Goal: Consume media (video, audio): Consume media (video, audio)

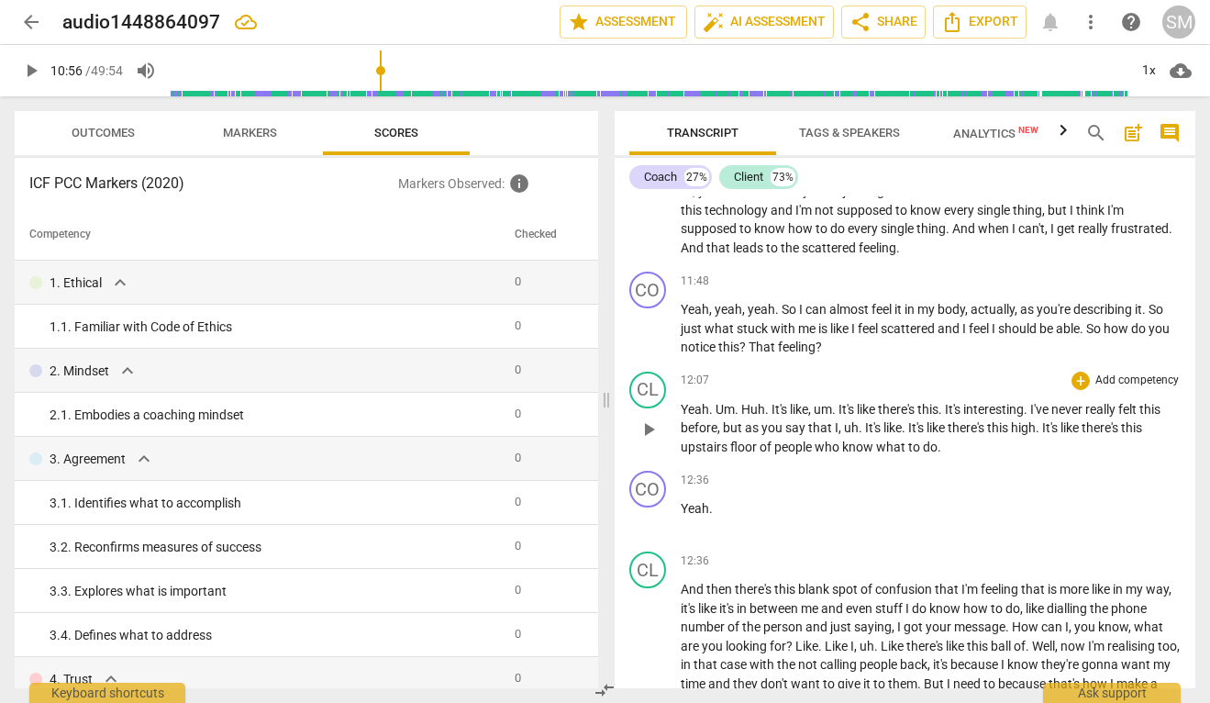
scroll to position [5989, 0]
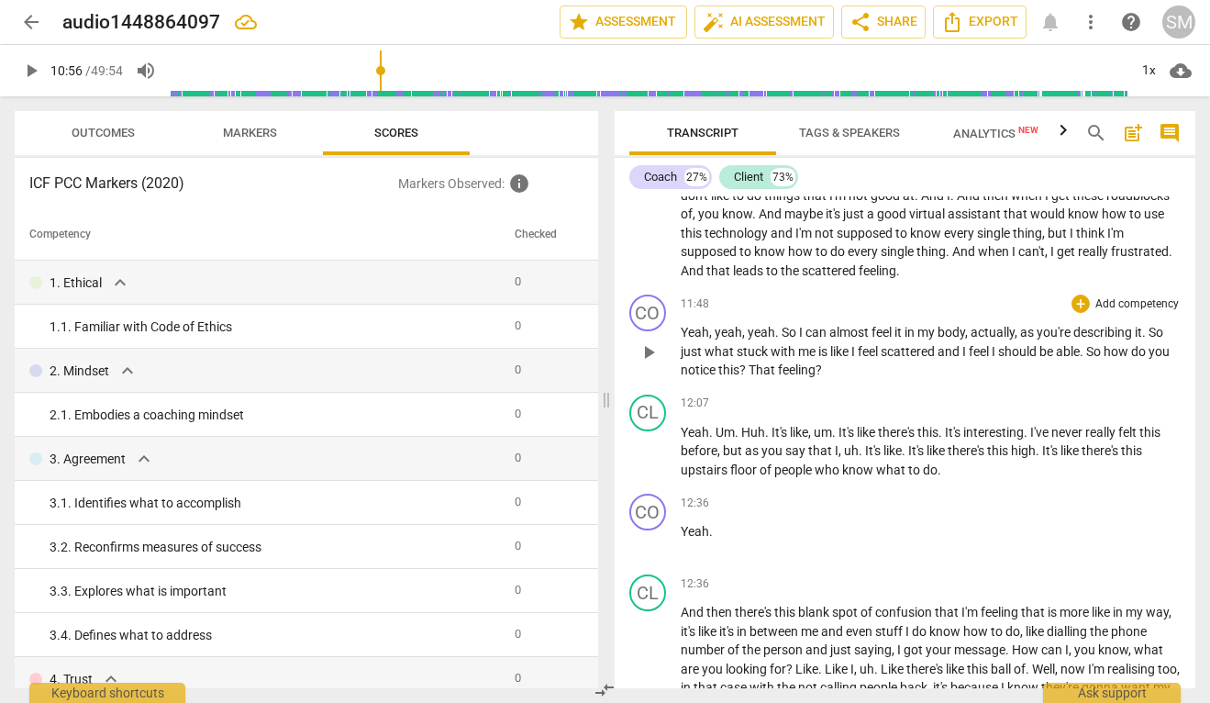
click at [649, 363] on span "play_arrow" at bounding box center [649, 352] width 22 height 22
click at [682, 439] on span "Yeah" at bounding box center [695, 432] width 28 height 15
type input "731"
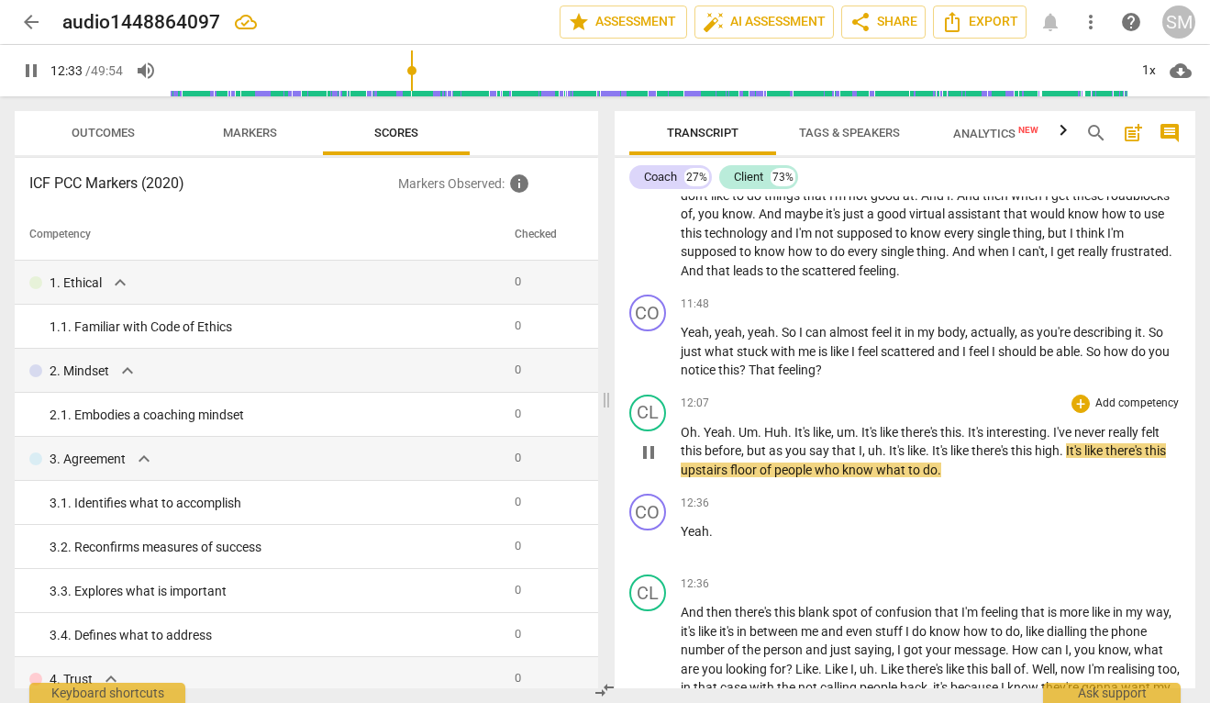
click at [1062, 480] on p "Oh. Yeah . Um . Huh . It's like , um . It's like there's this . It's interestin…" at bounding box center [931, 451] width 501 height 57
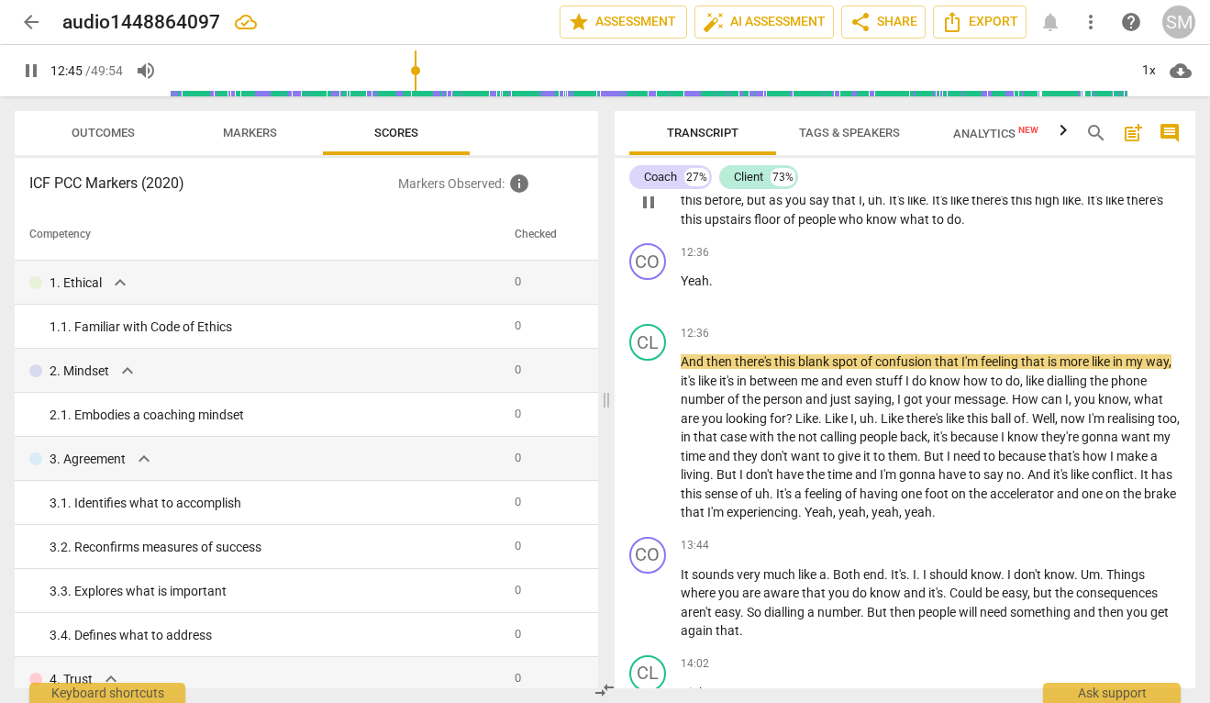
scroll to position [6270, 0]
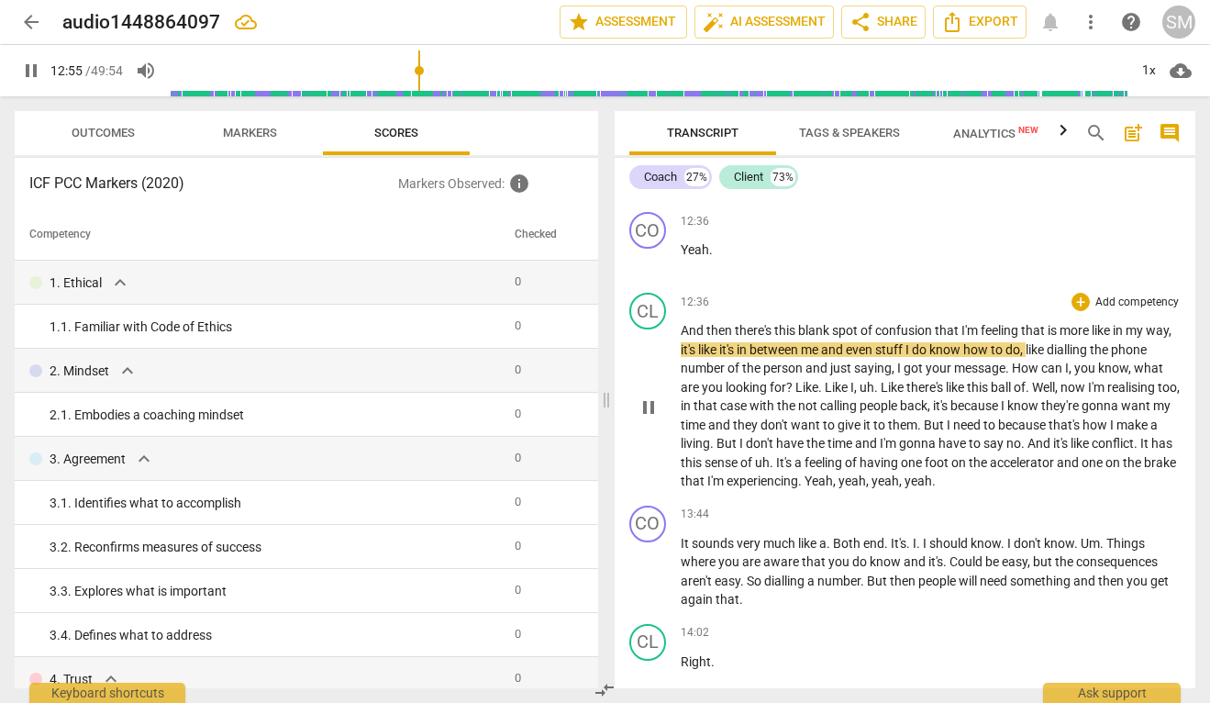
click at [698, 357] on span "it's" at bounding box center [689, 349] width 17 height 15
type input "777"
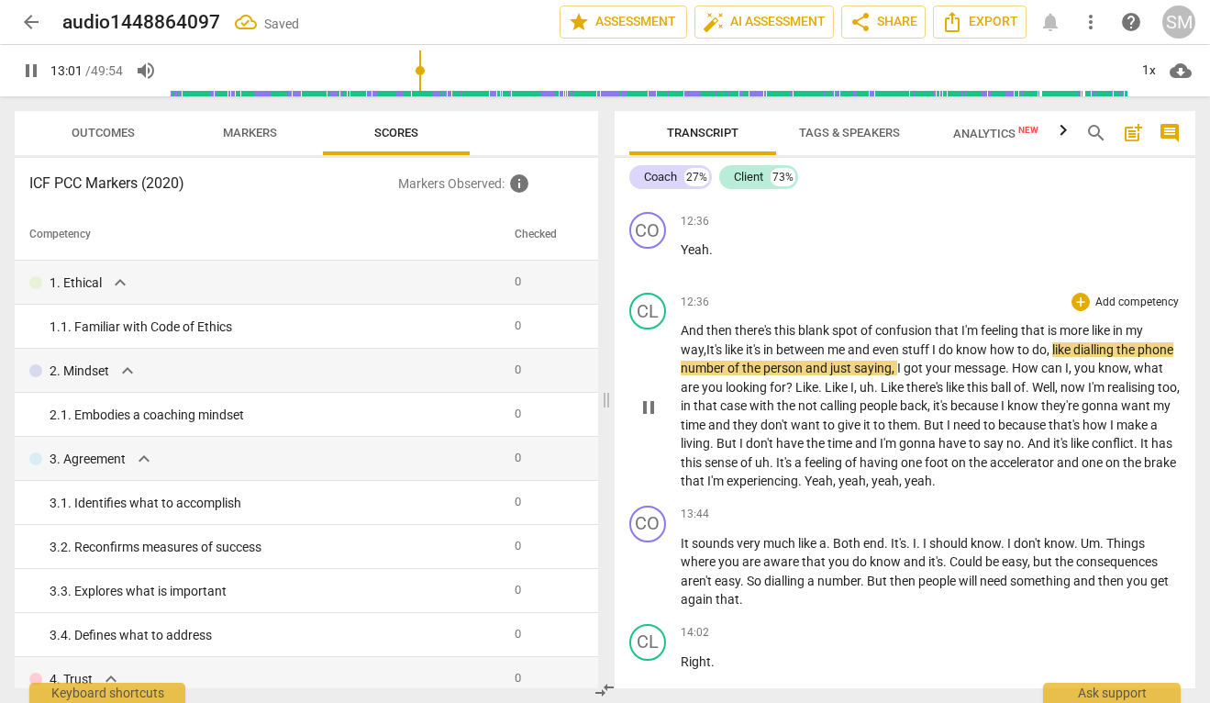
click at [705, 394] on p "And then there's this blank spot of confusion that I'm feeling that is more lik…" at bounding box center [931, 406] width 501 height 170
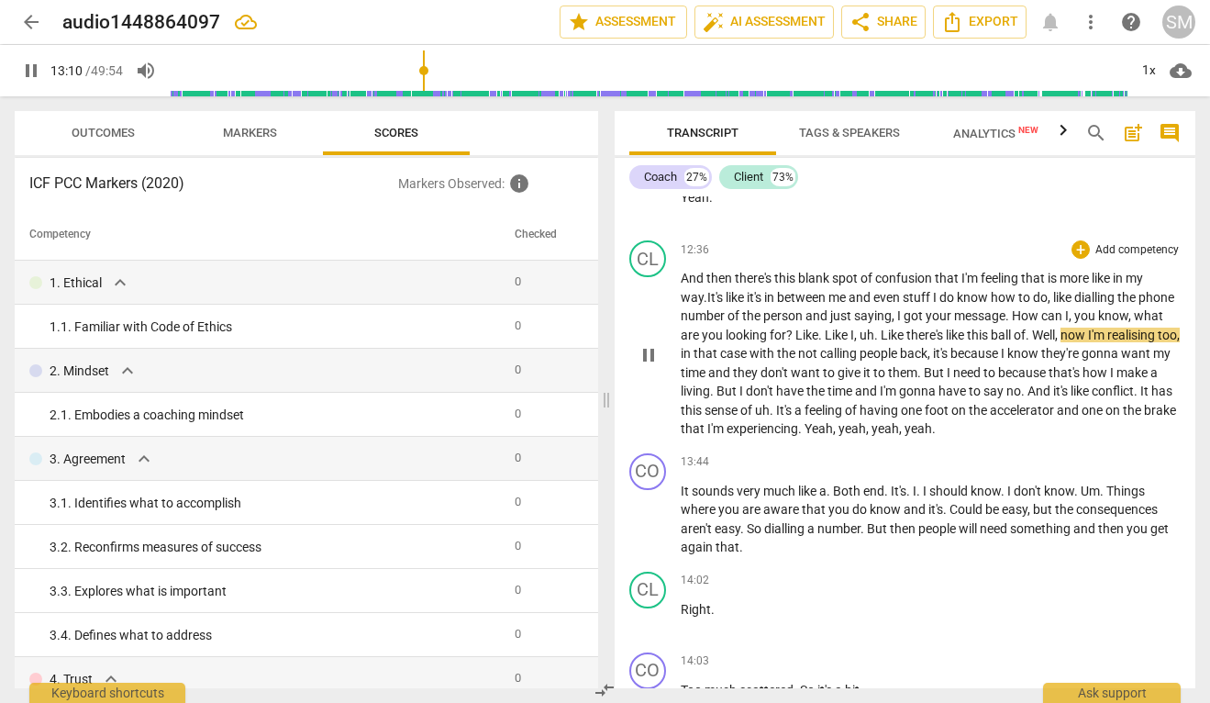
scroll to position [6330, 0]
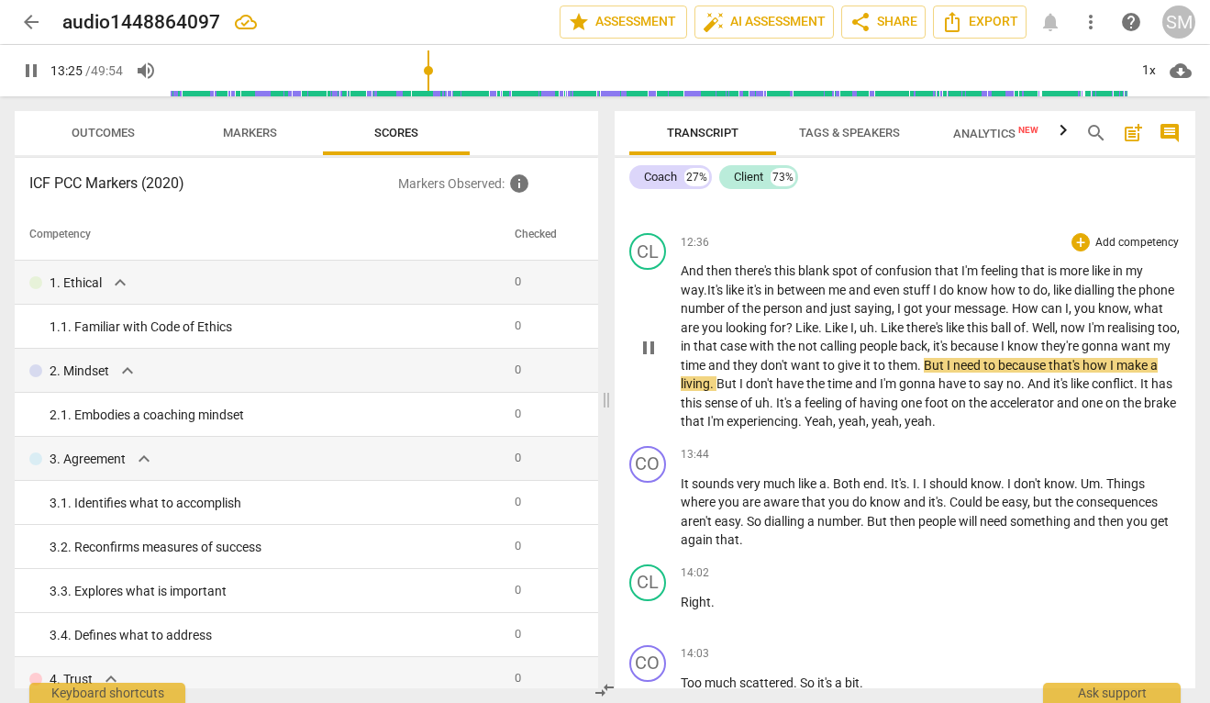
click at [760, 372] on span "they" at bounding box center [747, 365] width 28 height 15
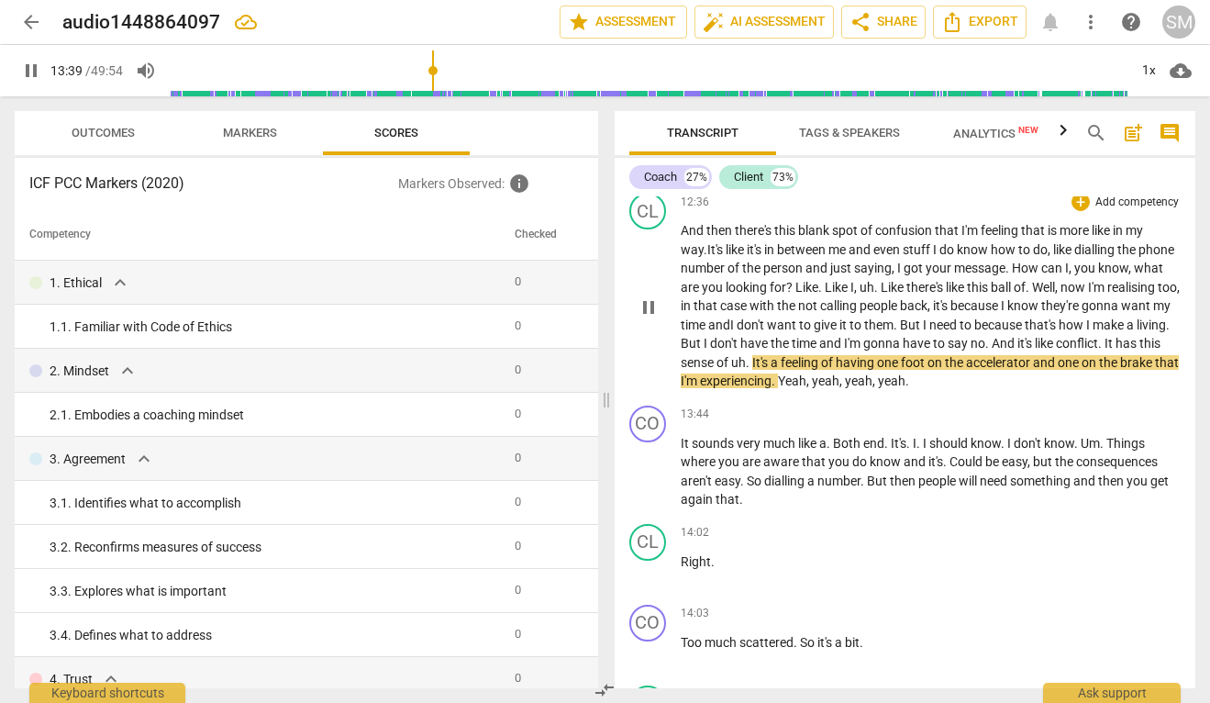
scroll to position [6371, 0]
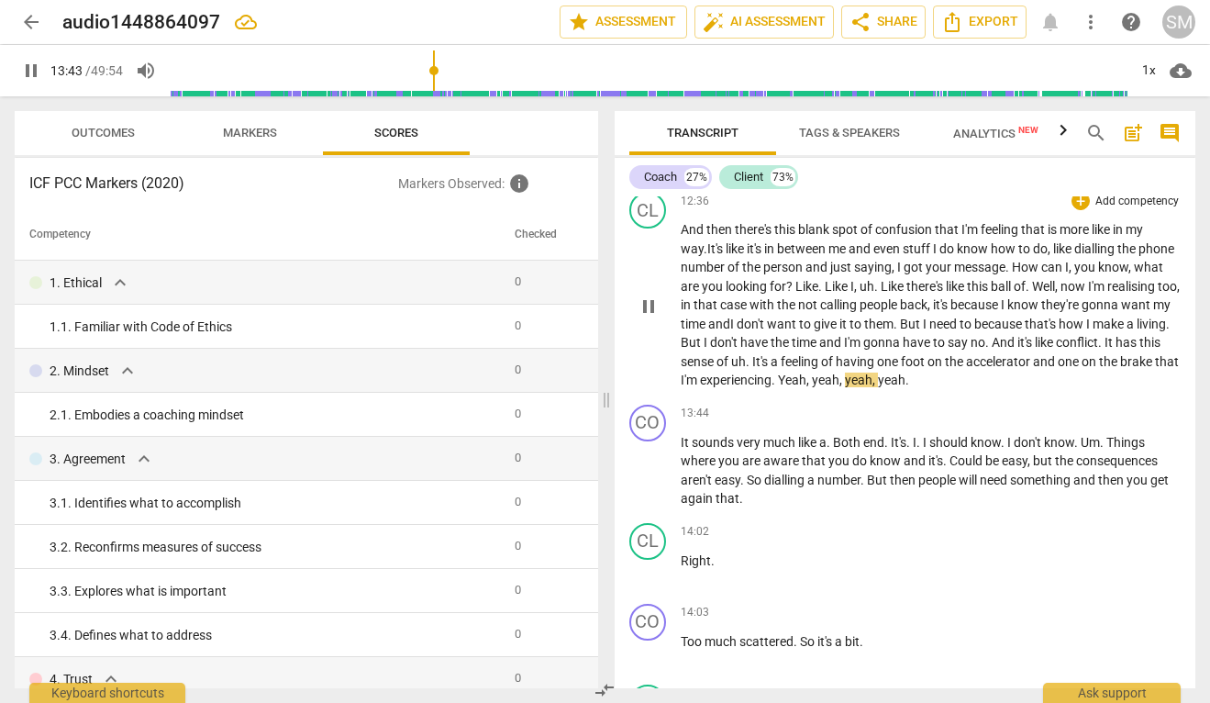
click at [806, 387] on span "Yeah" at bounding box center [792, 379] width 28 height 15
click at [839, 387] on span "yeah" at bounding box center [826, 379] width 28 height 15
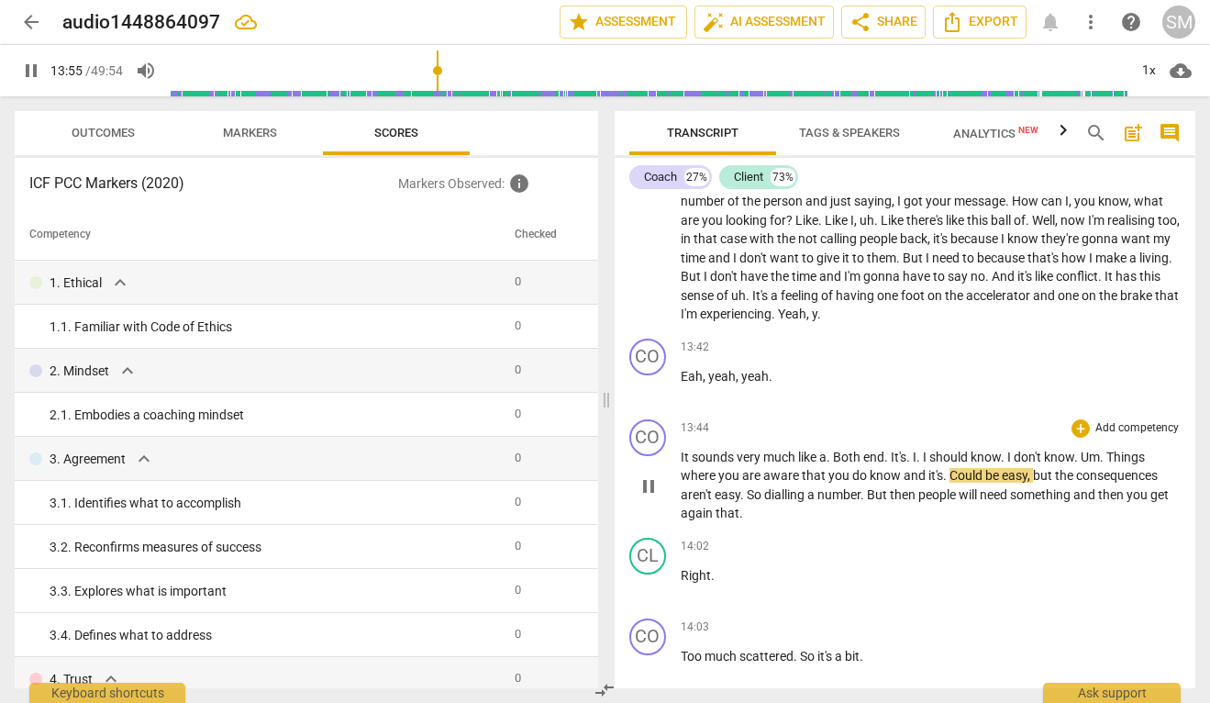
scroll to position [6442, 0]
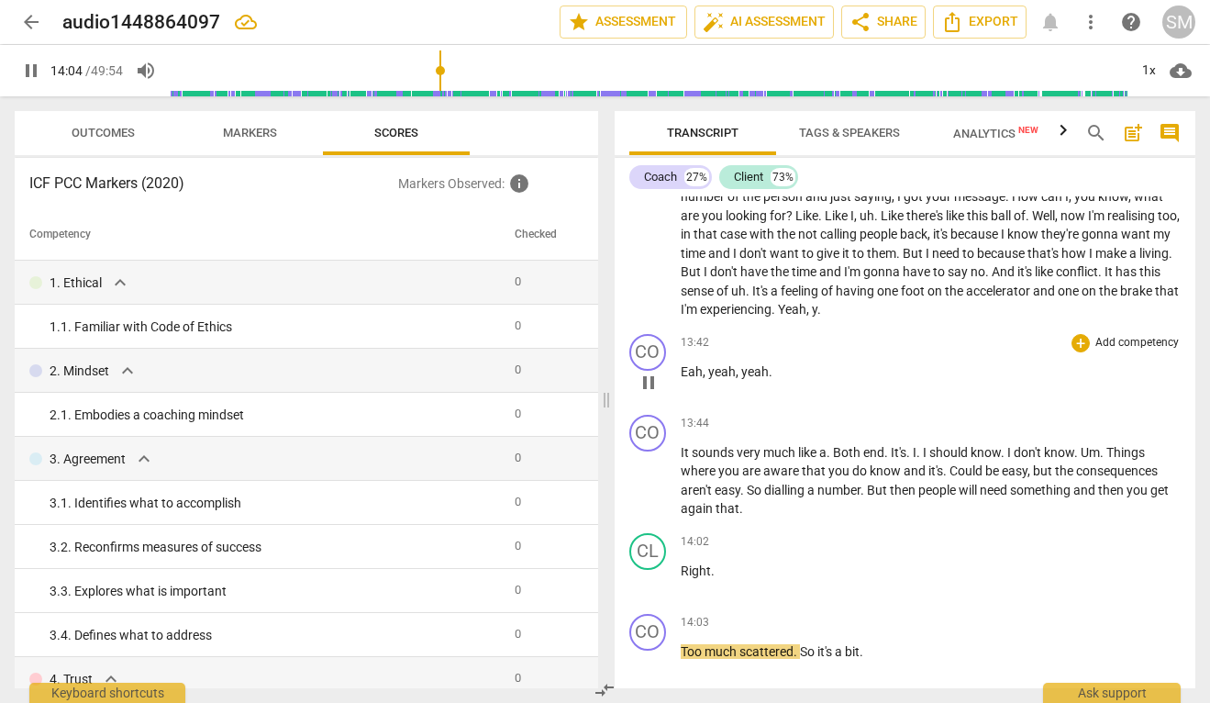
click at [705, 379] on span "," at bounding box center [706, 371] width 6 height 15
type input "846"
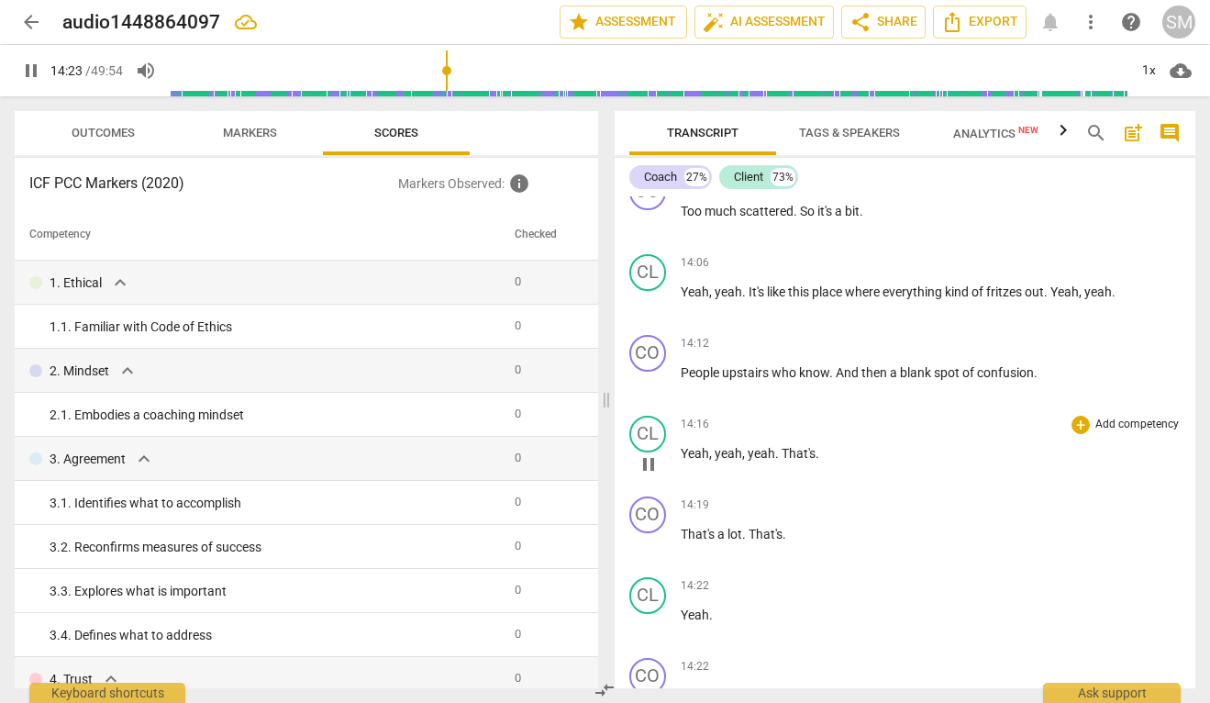
scroll to position [6918, 0]
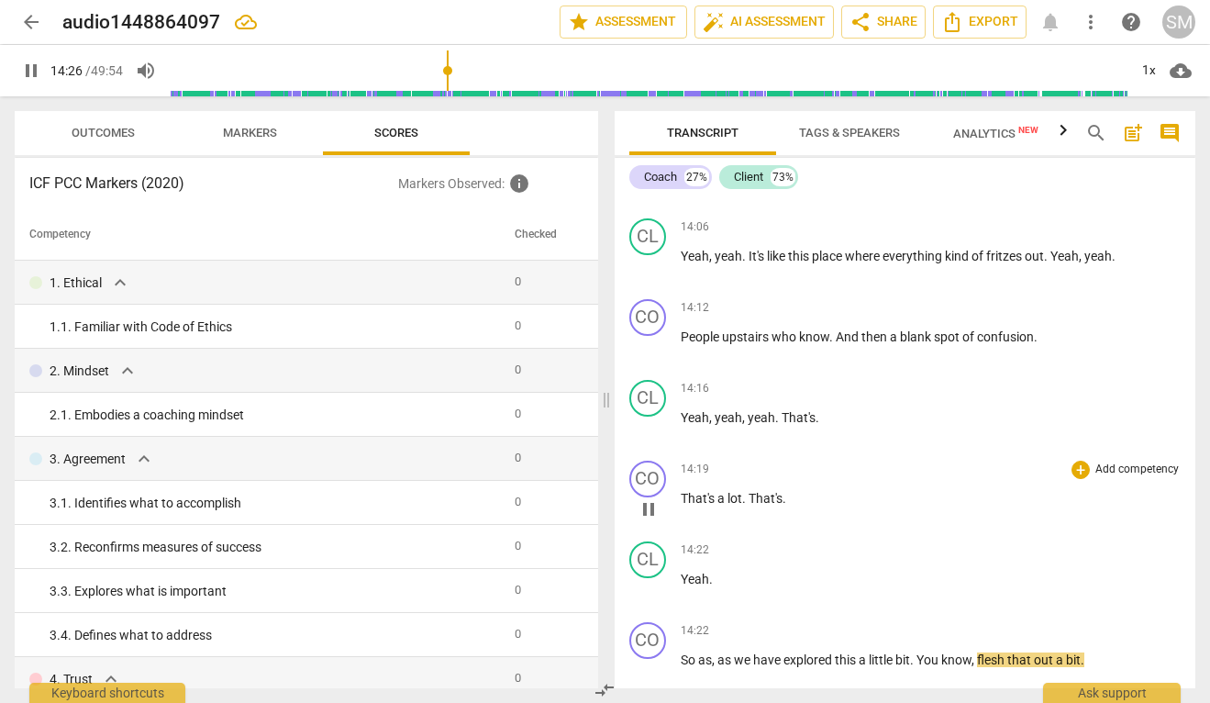
click at [683, 505] on span "That's" at bounding box center [699, 498] width 37 height 15
click at [654, 520] on span "pause" at bounding box center [649, 509] width 22 height 22
type input "869"
click at [783, 425] on span "That's" at bounding box center [799, 417] width 34 height 15
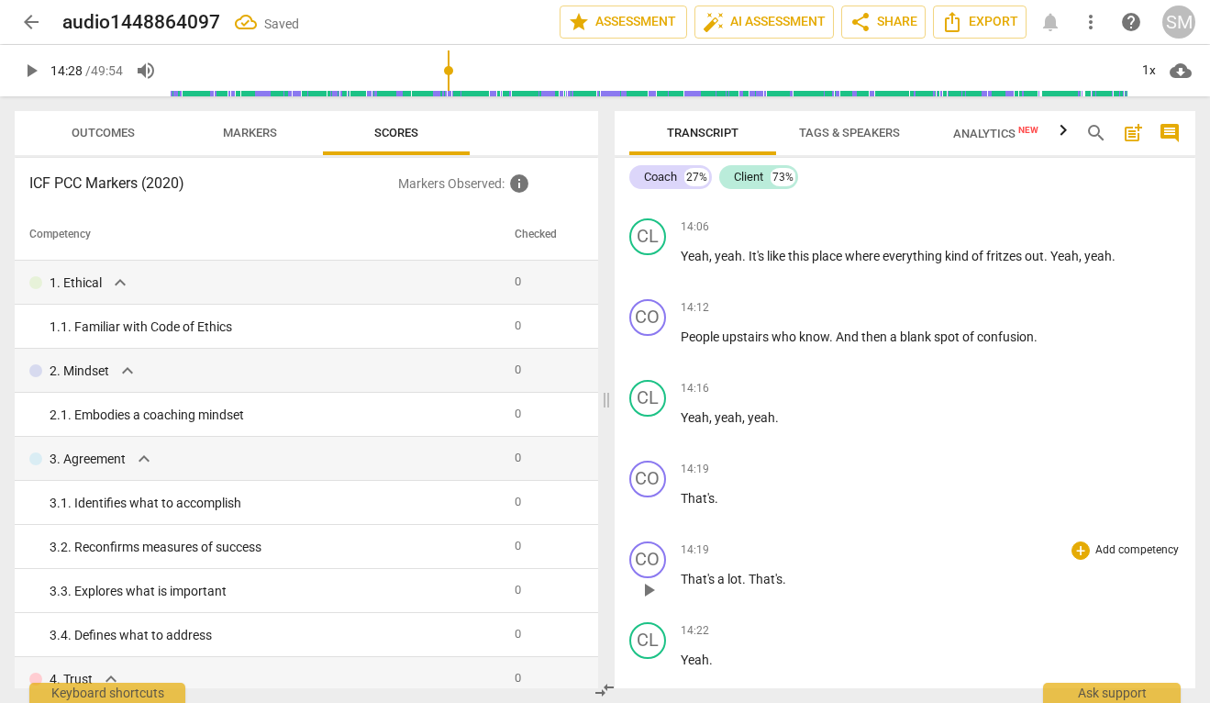
click at [682, 586] on span "That's" at bounding box center [699, 578] width 37 height 15
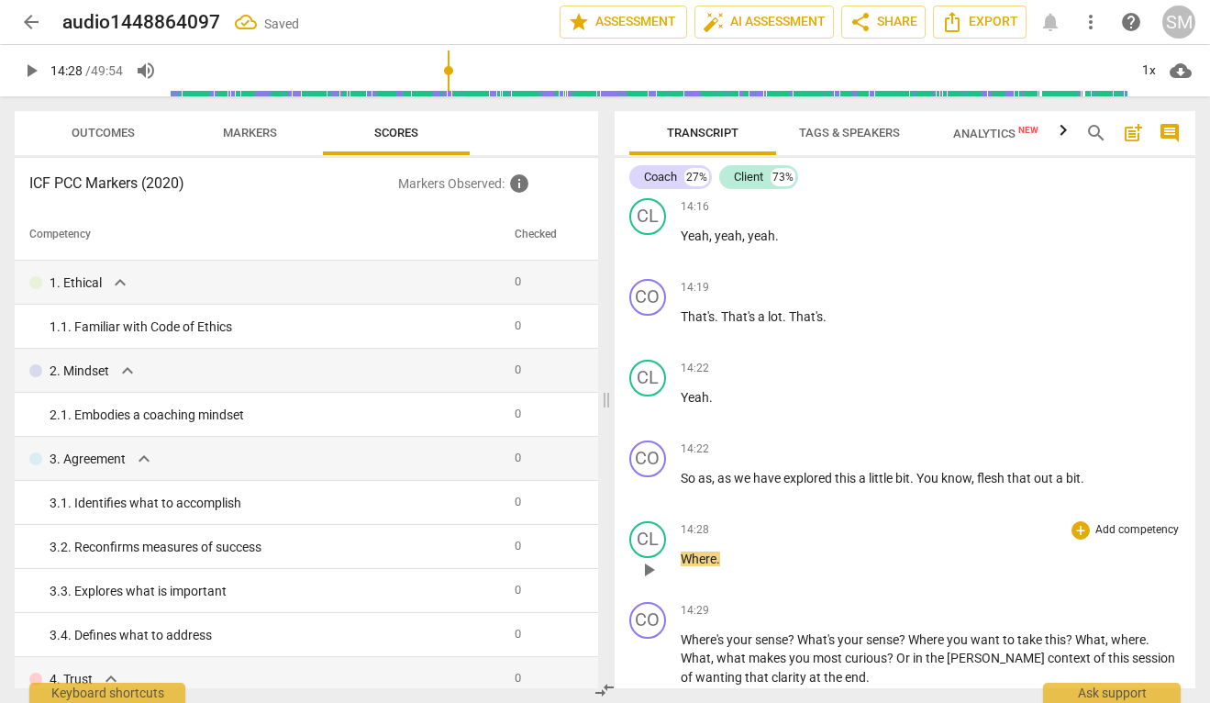
scroll to position [7122, 0]
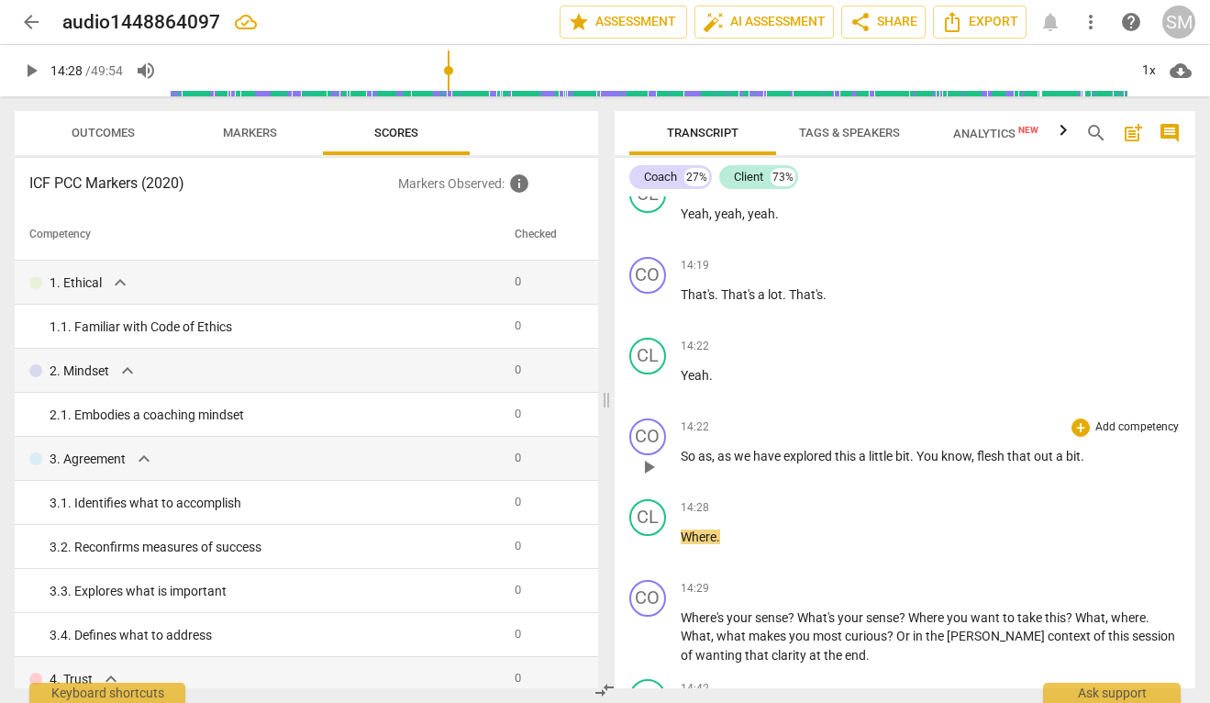
click at [1005, 463] on span "flesh" at bounding box center [992, 456] width 30 height 15
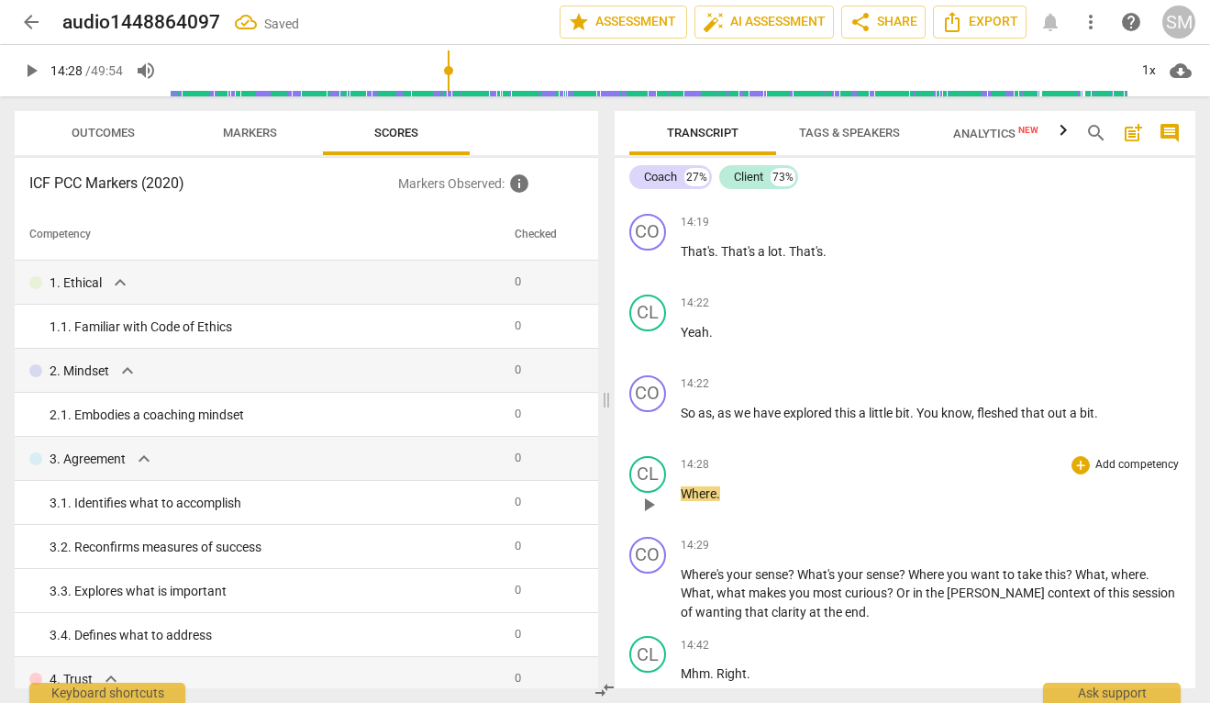
scroll to position [7196, 0]
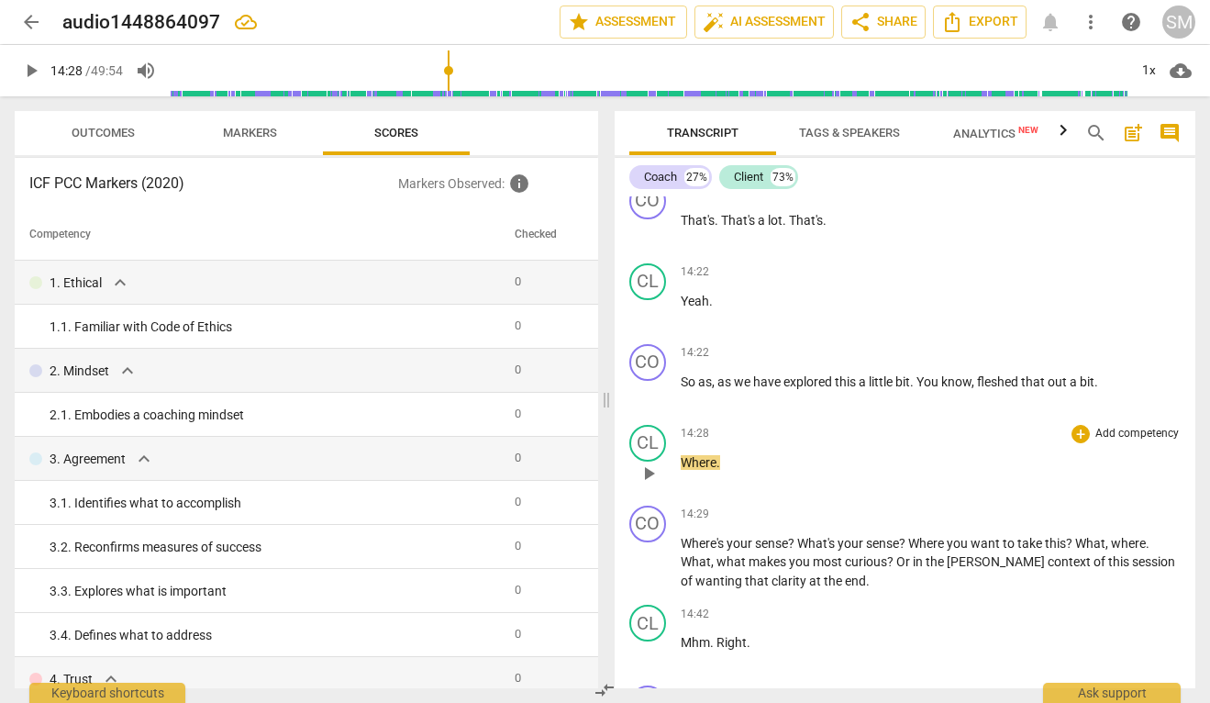
click at [682, 470] on span "Where" at bounding box center [699, 462] width 36 height 15
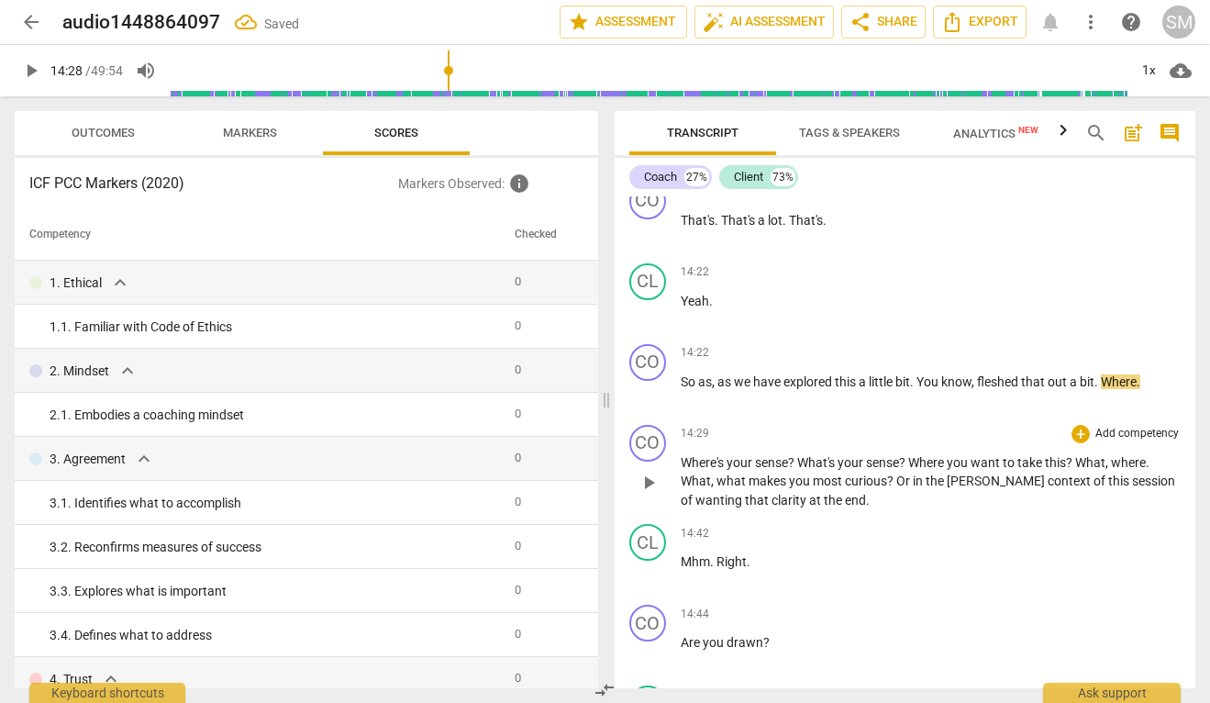
click at [681, 470] on span "Where's" at bounding box center [704, 462] width 46 height 15
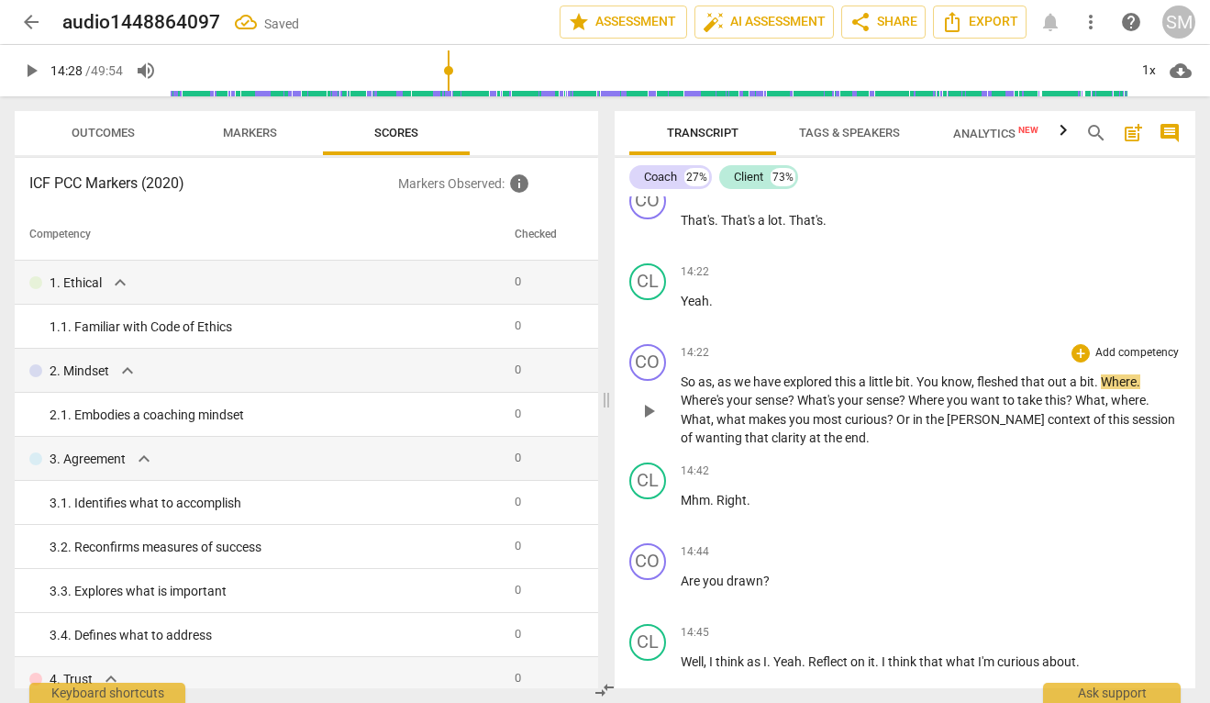
click at [1104, 389] on span "Where" at bounding box center [1119, 381] width 36 height 15
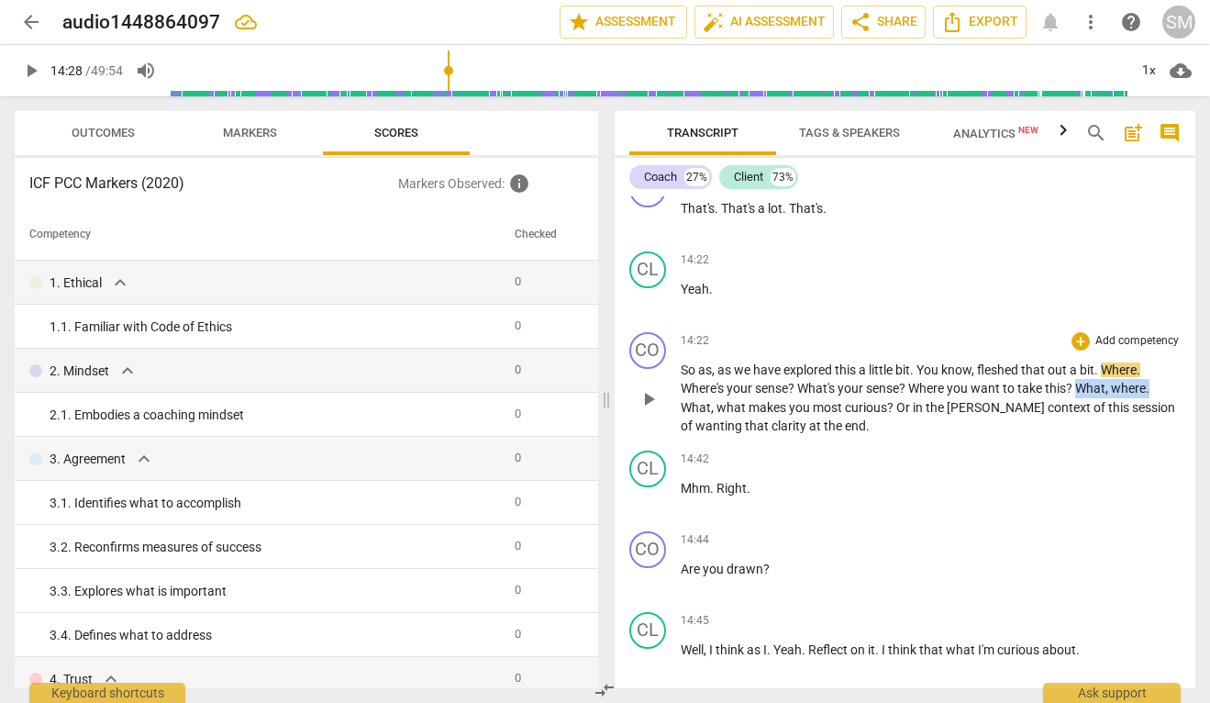
drag, startPoint x: 1078, startPoint y: 426, endPoint x: 1172, endPoint y: 426, distance: 94.5
click at [1172, 426] on p "So as , as we have explored this a little bit . You know , fleshed that out a b…" at bounding box center [931, 397] width 501 height 75
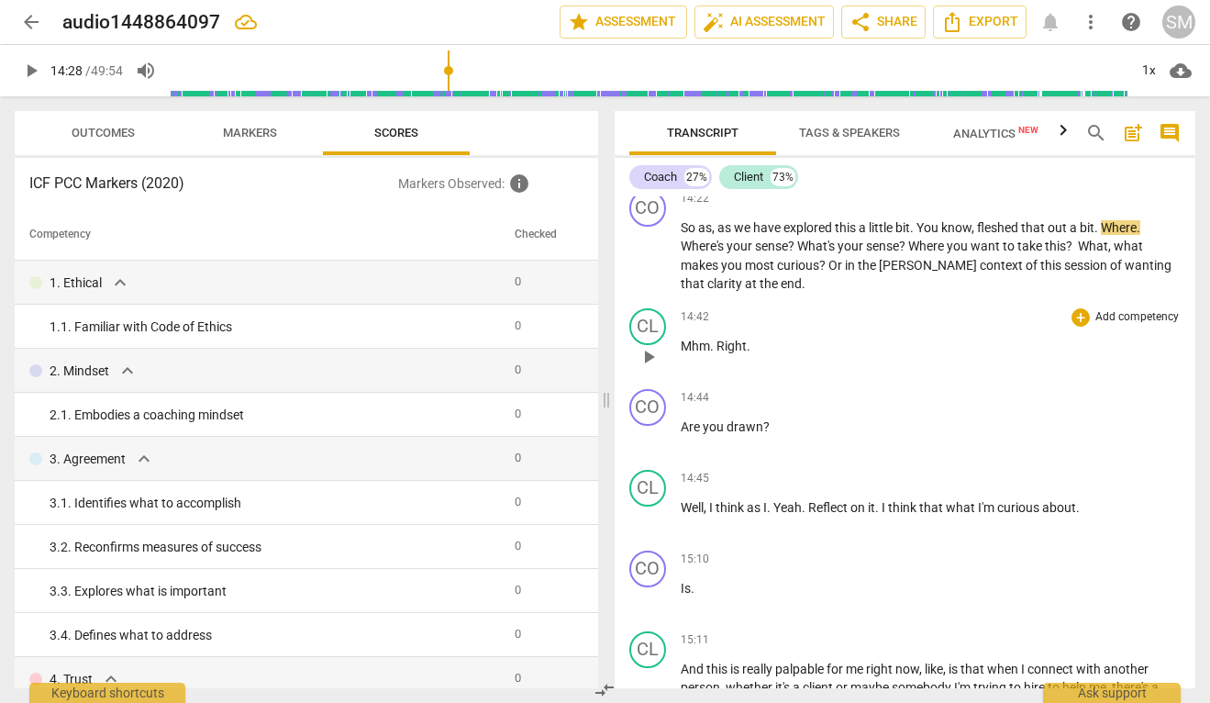
scroll to position [7341, 0]
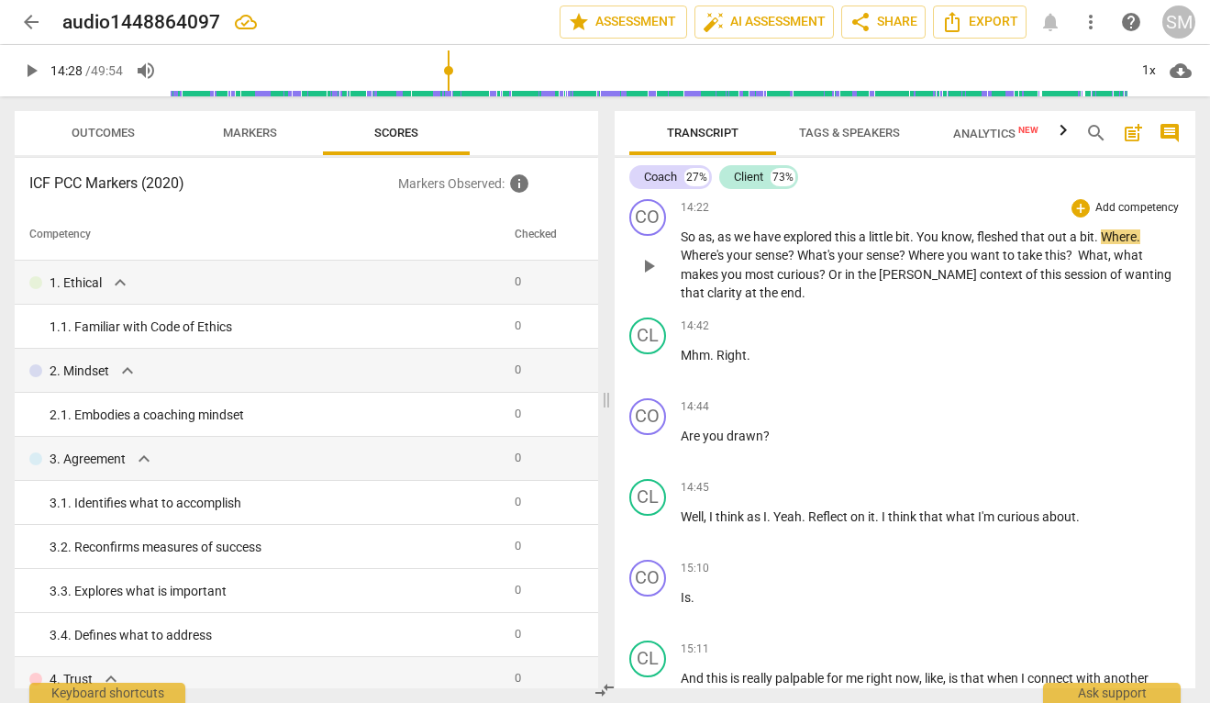
click at [1064, 282] on span "session" at bounding box center [1087, 274] width 46 height 15
click at [842, 282] on span "Or" at bounding box center [836, 274] width 17 height 15
click at [686, 244] on span "So" at bounding box center [689, 236] width 17 height 15
click at [693, 244] on span "So" at bounding box center [689, 236] width 17 height 15
click at [650, 277] on span "play_arrow" at bounding box center [649, 266] width 22 height 22
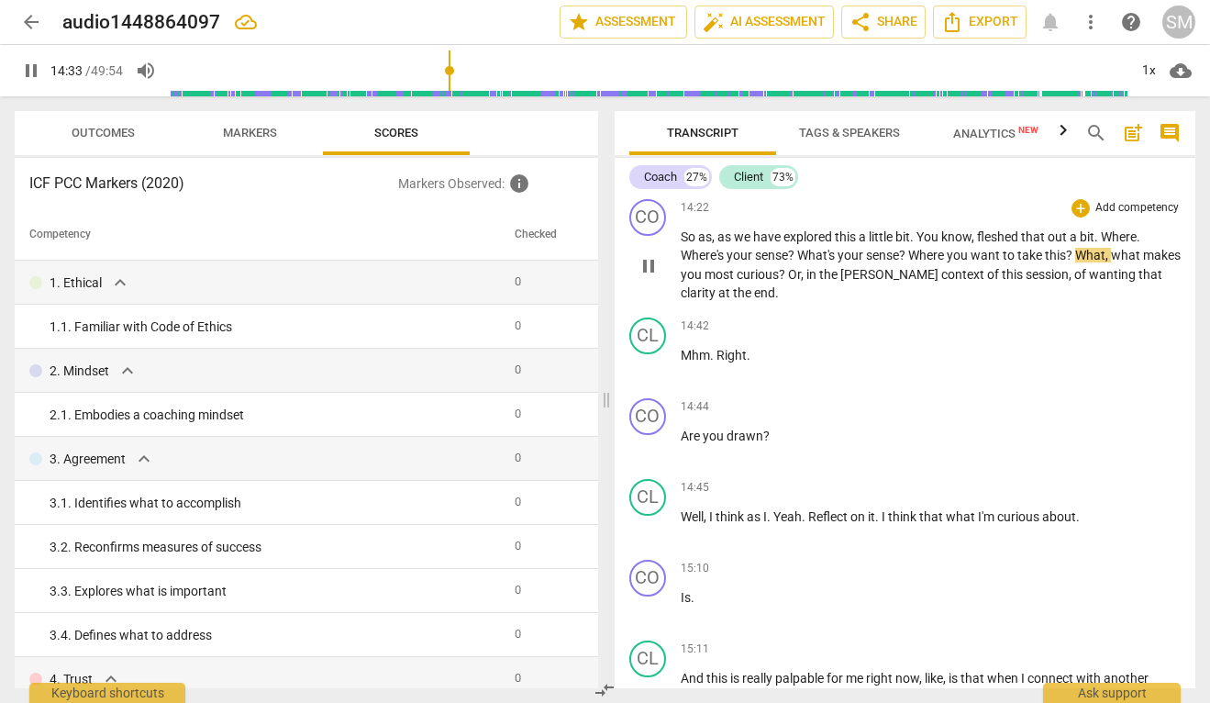
click at [913, 262] on span "Where" at bounding box center [927, 255] width 39 height 15
type input "874"
click at [1074, 282] on span "of" at bounding box center [1081, 274] width 15 height 15
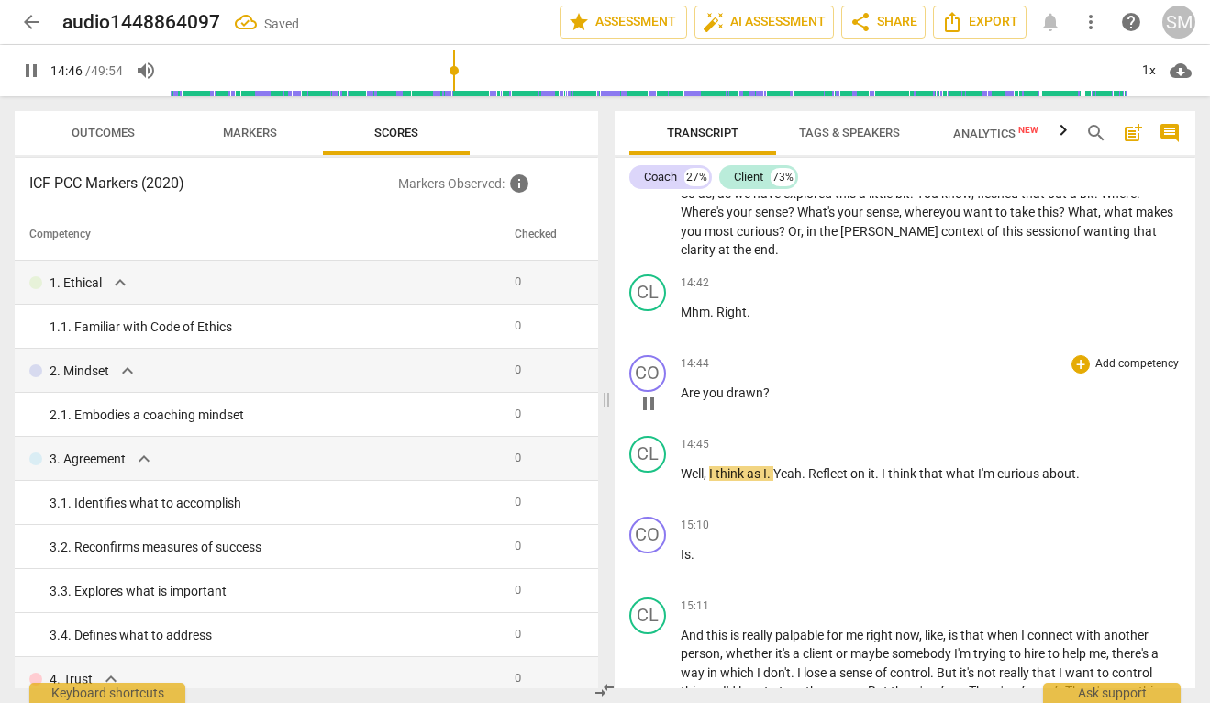
scroll to position [7385, 0]
click at [682, 399] on span "Are" at bounding box center [692, 391] width 22 height 15
type input "889"
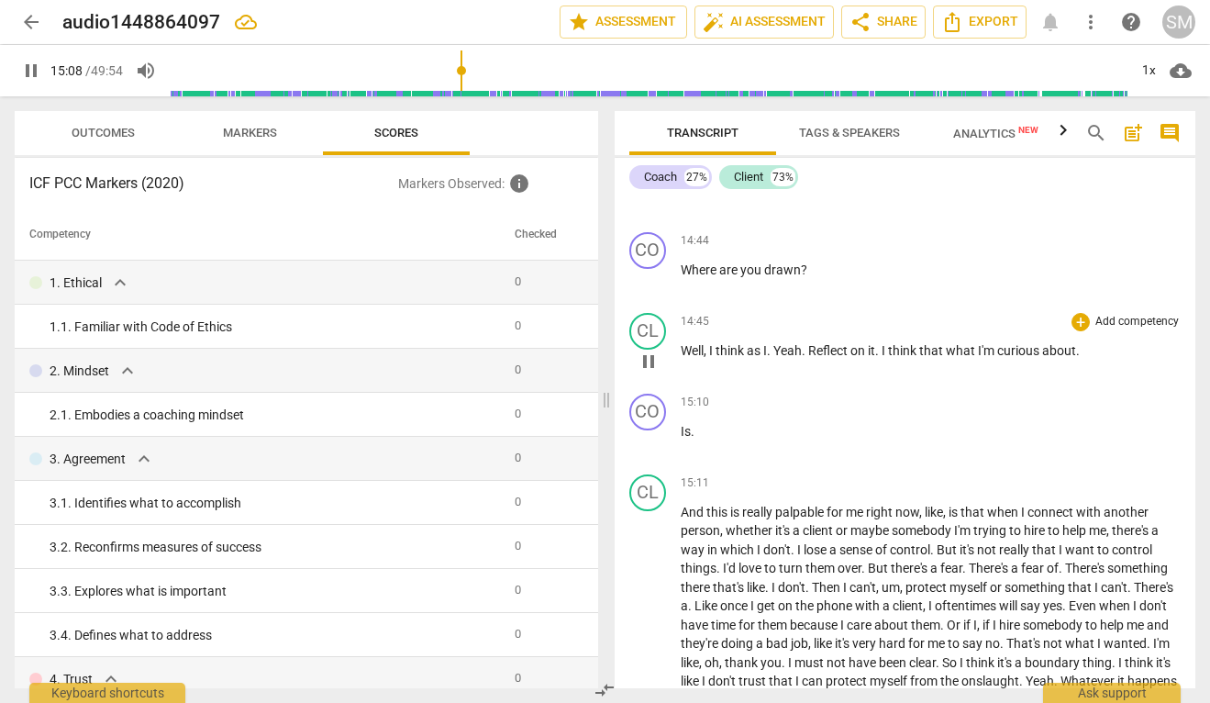
scroll to position [7527, 0]
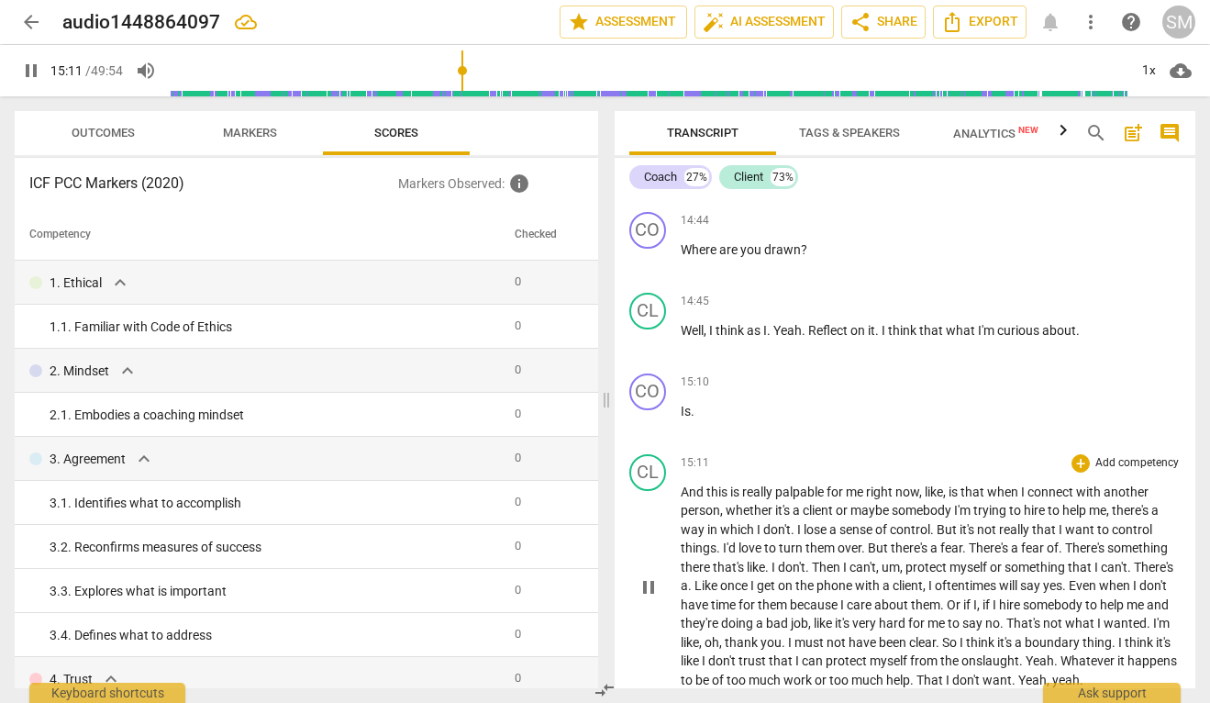
click at [681, 499] on span "And" at bounding box center [694, 491] width 26 height 15
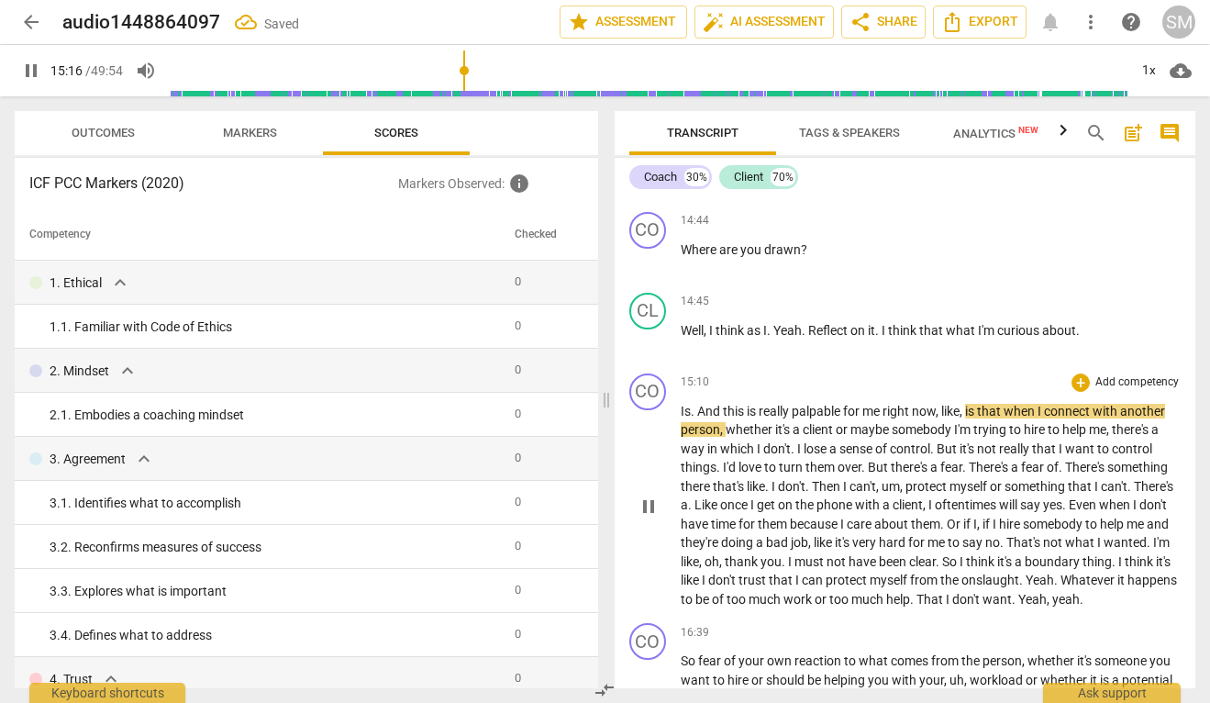
click at [646, 517] on span "pause" at bounding box center [649, 506] width 22 height 22
click at [682, 418] on span "Is" at bounding box center [686, 411] width 10 height 15
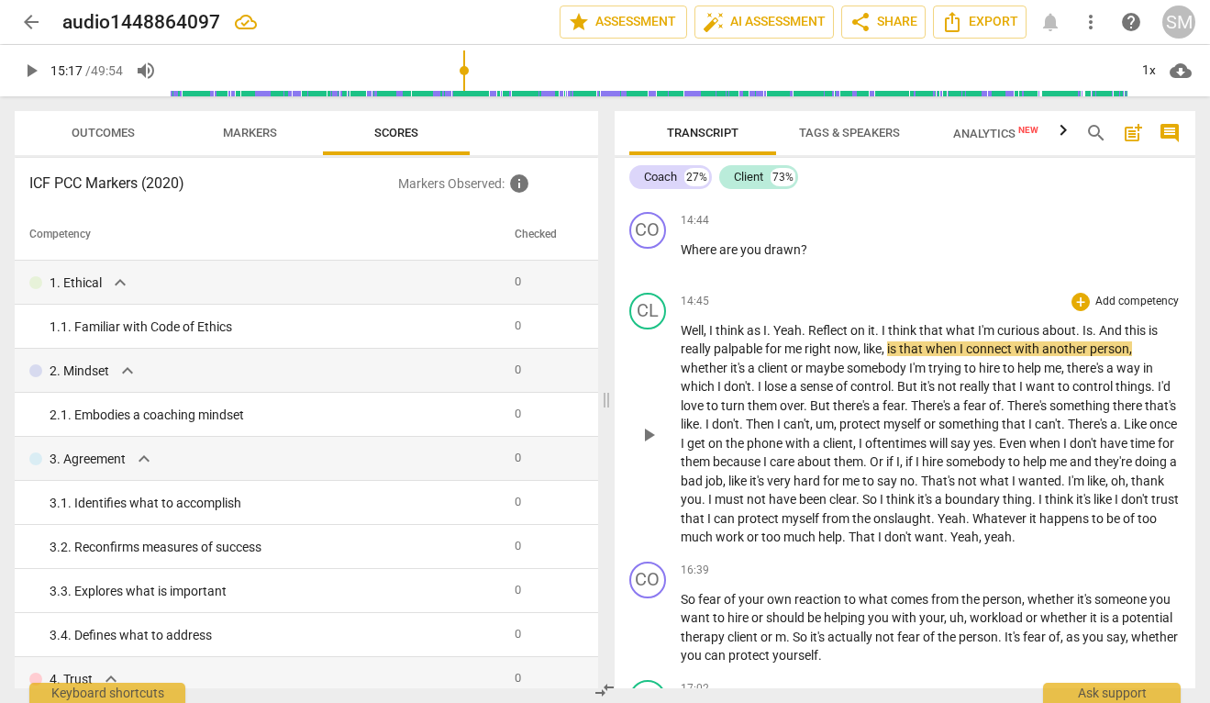
click at [647, 446] on span "play_arrow" at bounding box center [649, 435] width 22 height 22
click at [1002, 431] on span "something" at bounding box center [969, 423] width 63 height 15
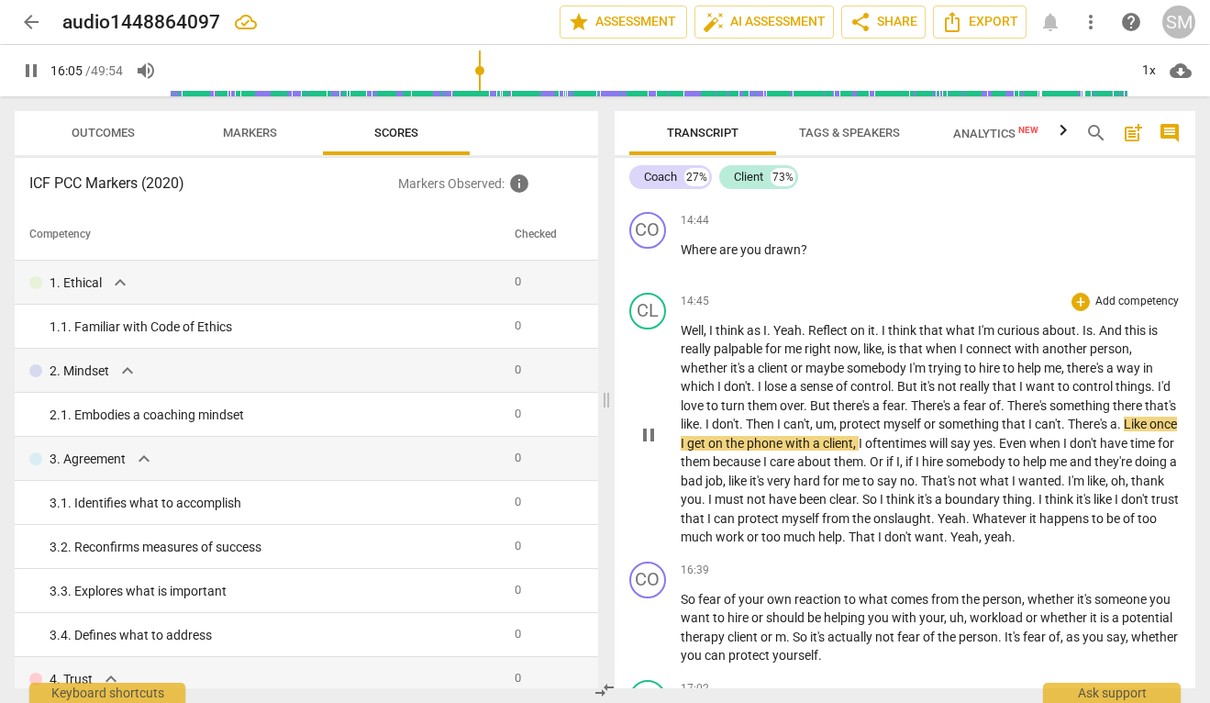
type input "966"
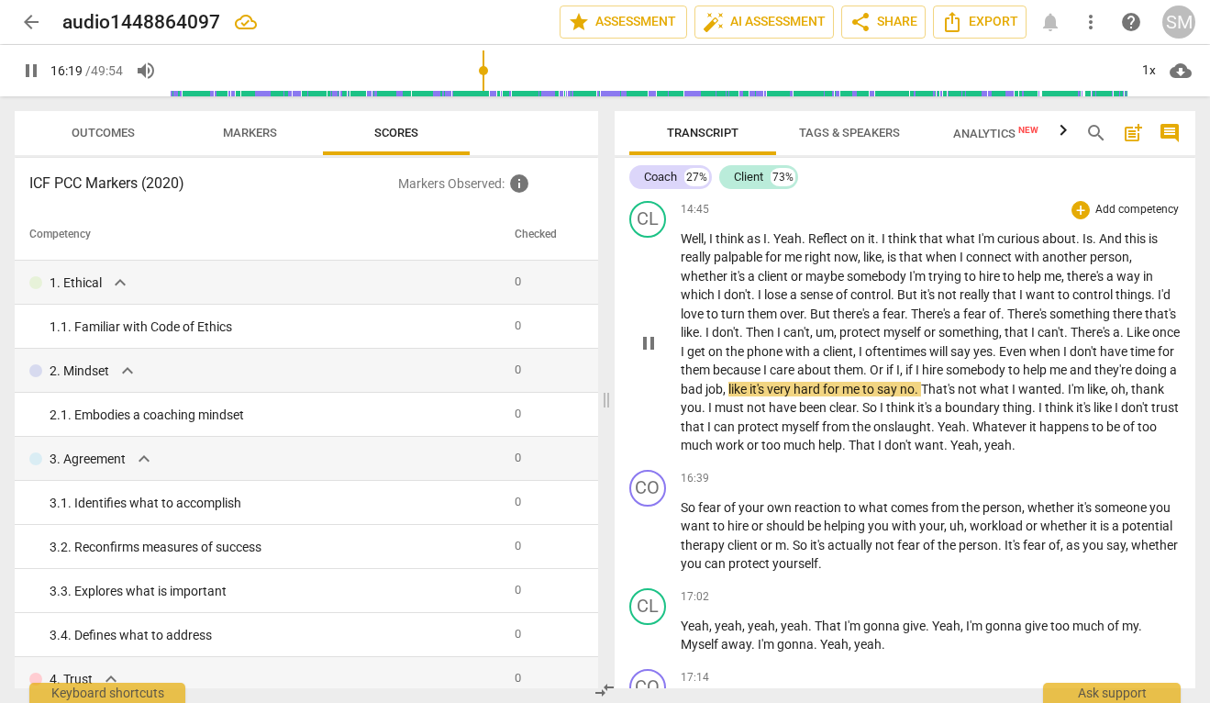
scroll to position [7628, 0]
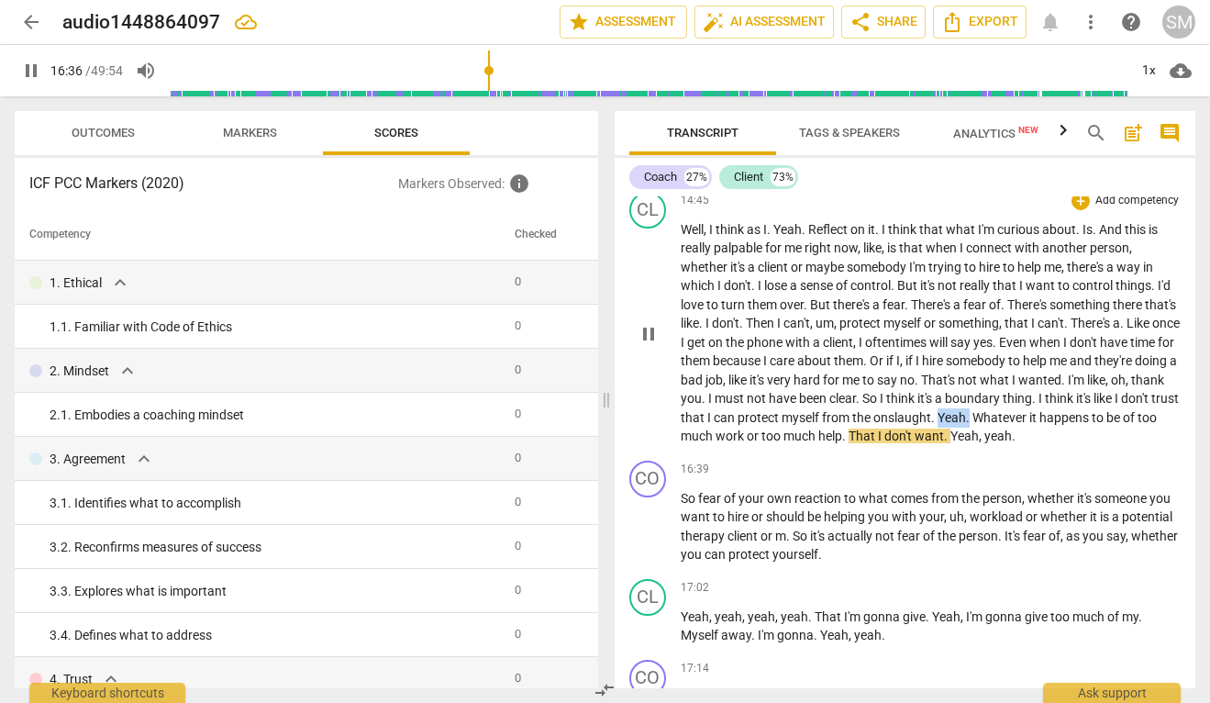
drag, startPoint x: 1120, startPoint y: 456, endPoint x: 1162, endPoint y: 456, distance: 42.2
click at [1162, 446] on p "Well , I think as I . Yeah . Reflect on it . I think that what I'm curious abou…" at bounding box center [931, 333] width 501 height 226
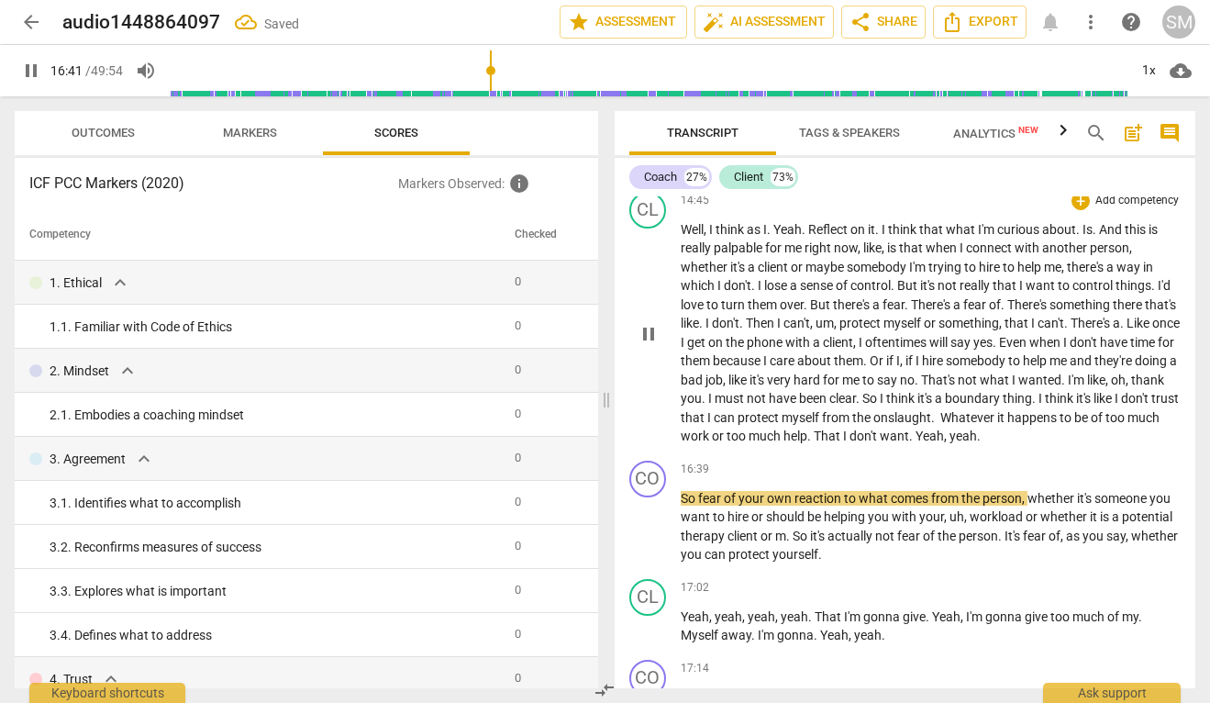
click at [944, 443] on span "Yeah" at bounding box center [929, 435] width 28 height 15
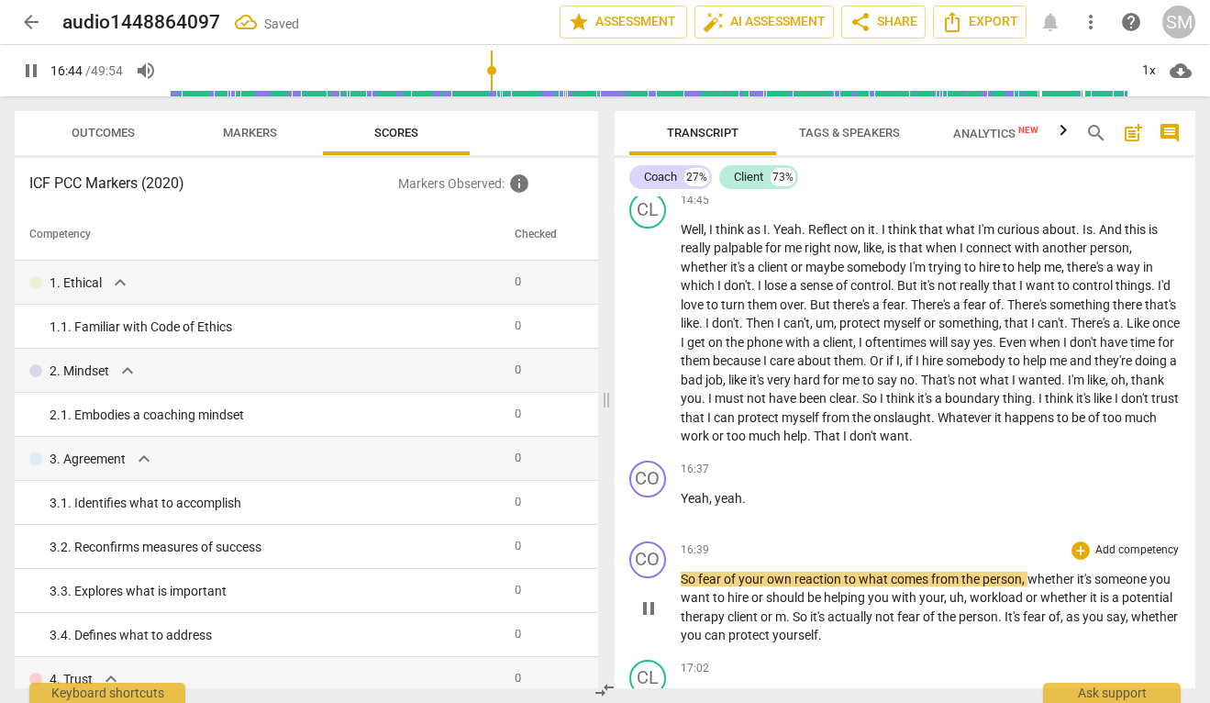
click at [682, 586] on span "So" at bounding box center [689, 578] width 17 height 15
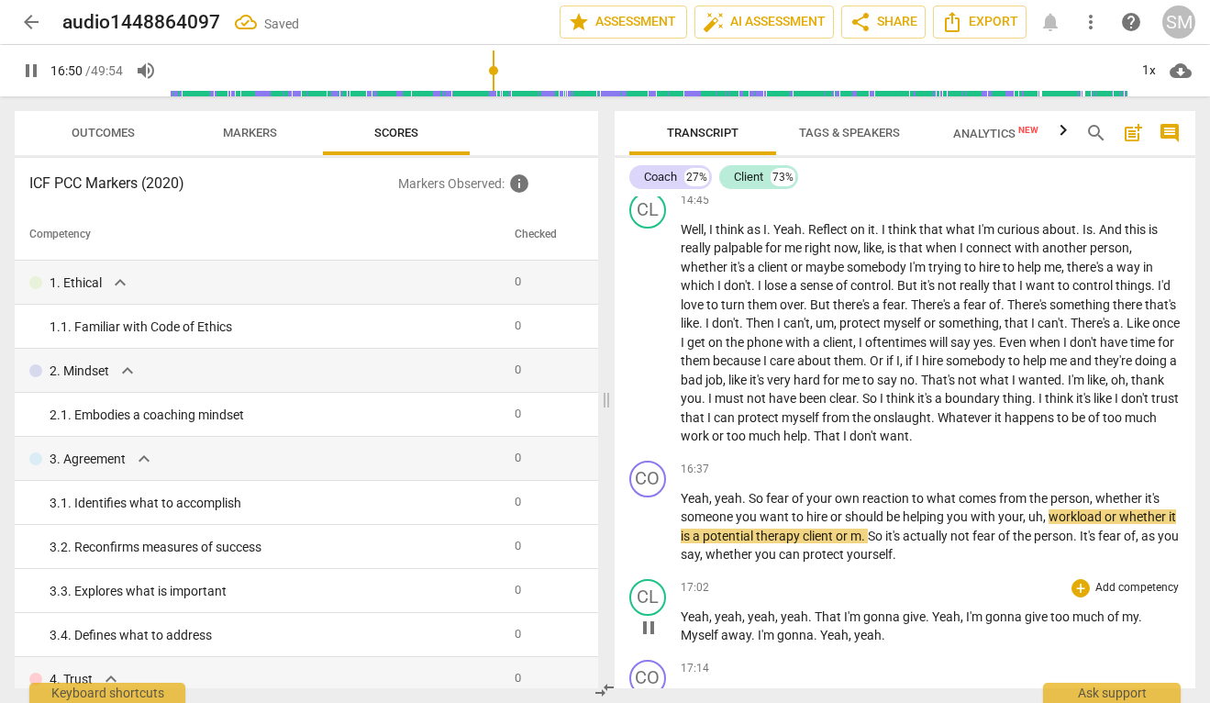
scroll to position [7648, 0]
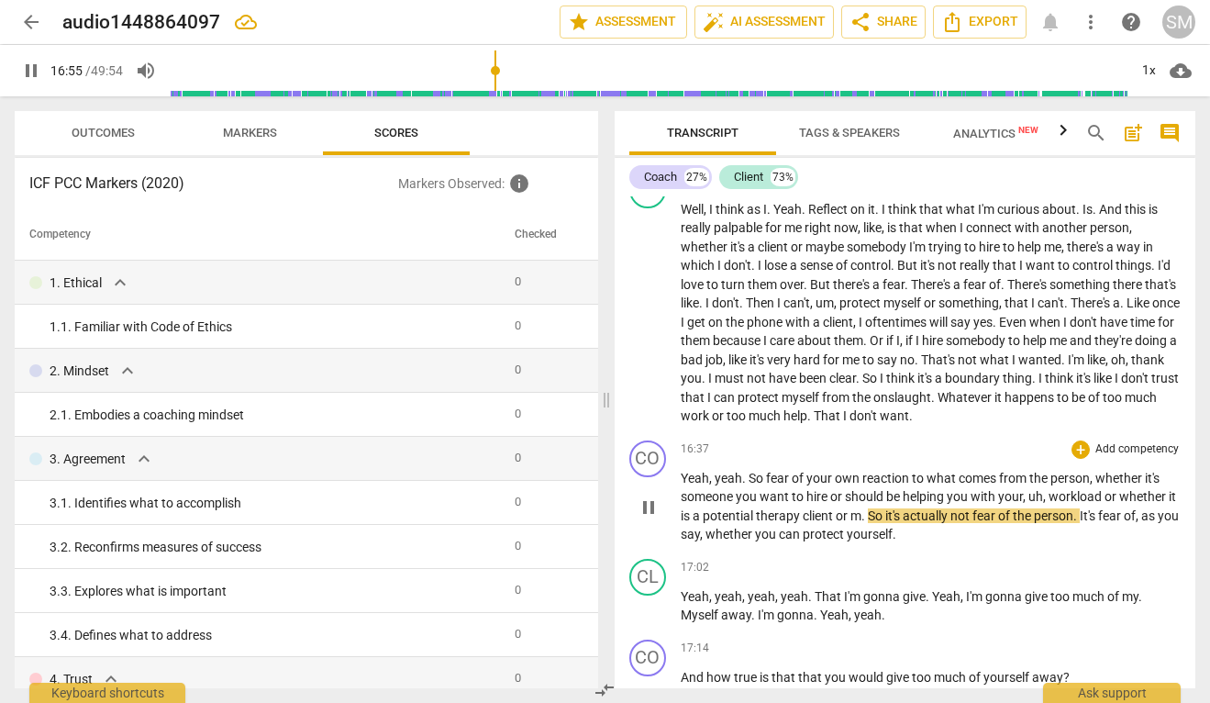
click at [861, 523] on span "m" at bounding box center [855, 515] width 11 height 15
type input "1017"
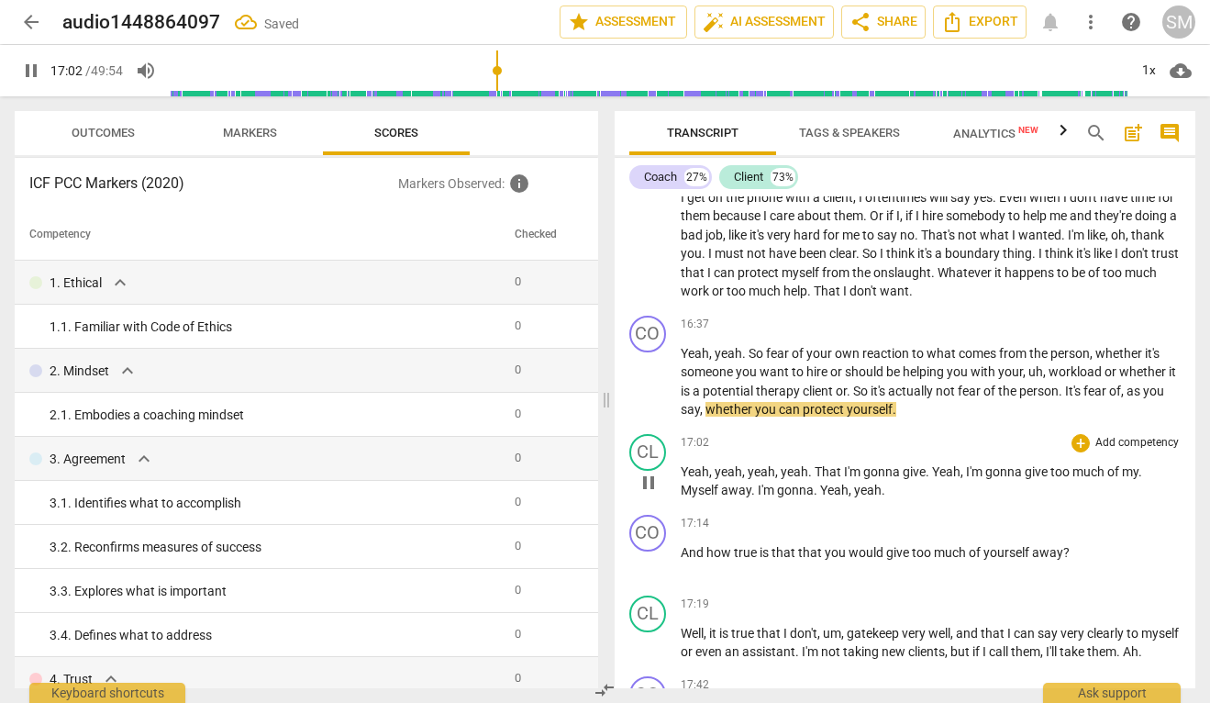
scroll to position [7774, 0]
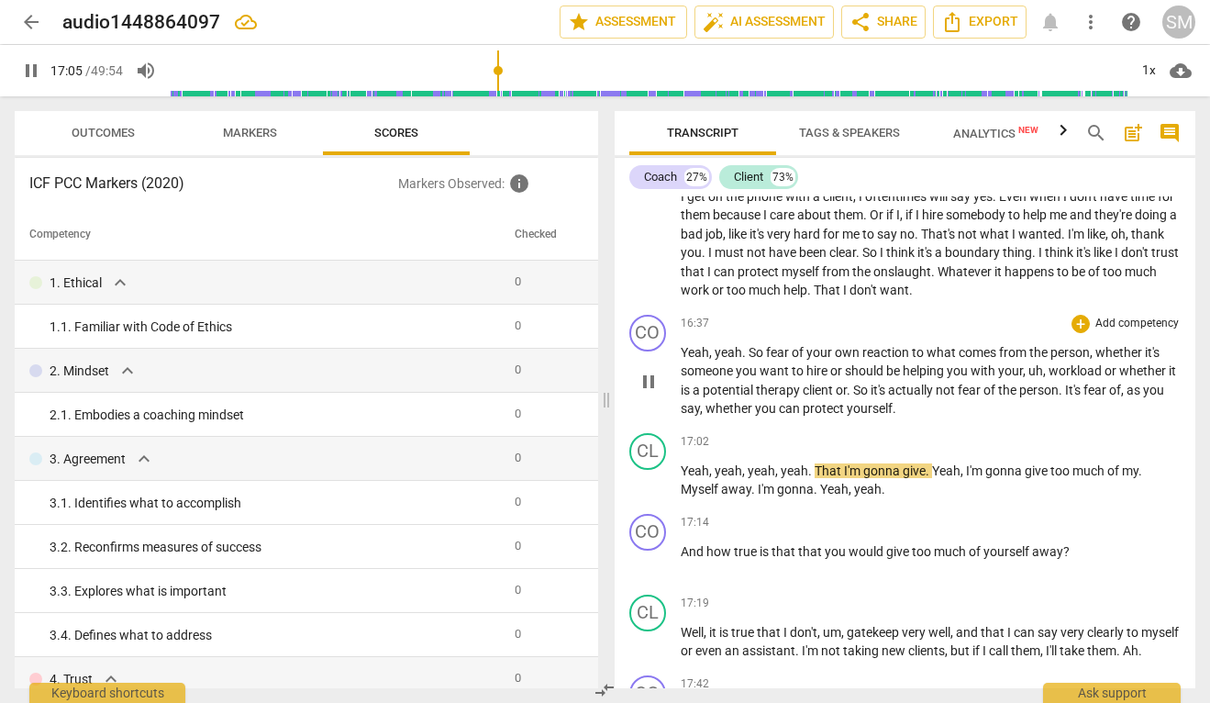
click at [951, 418] on p "Yeah , yeah . So fear of your own reaction to what comes from the person , whet…" at bounding box center [931, 380] width 501 height 75
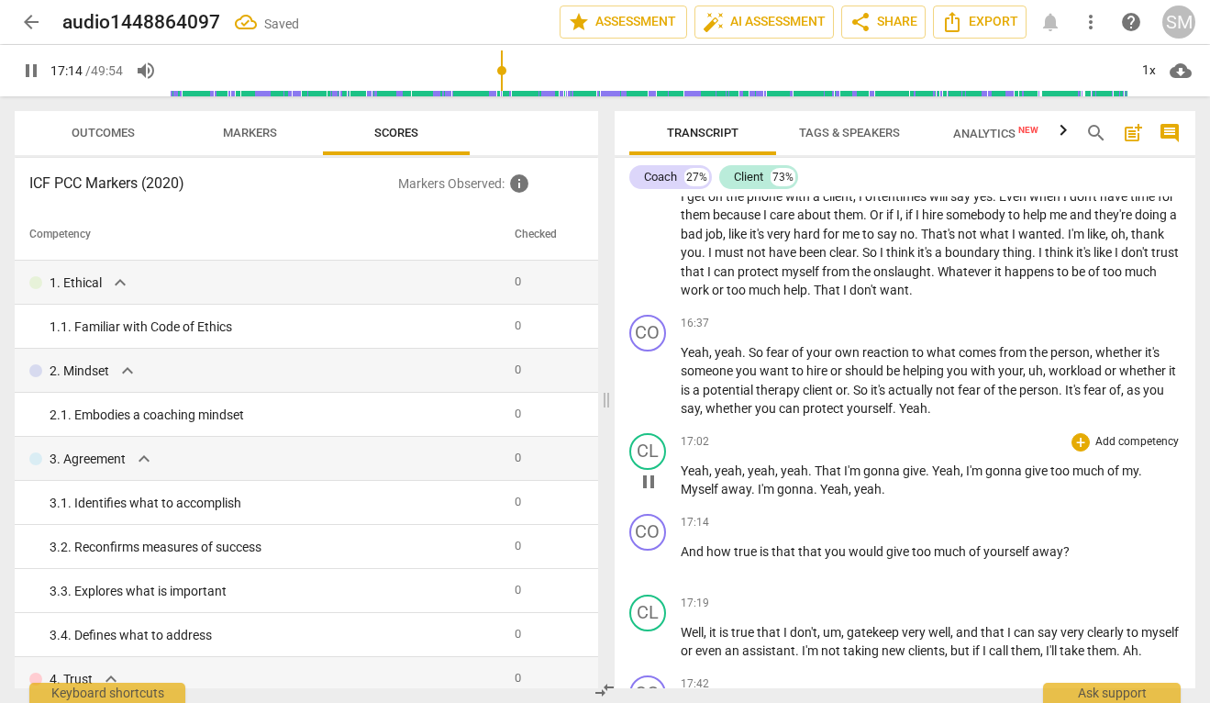
click at [815, 478] on span "That" at bounding box center [829, 470] width 29 height 15
type input "1035"
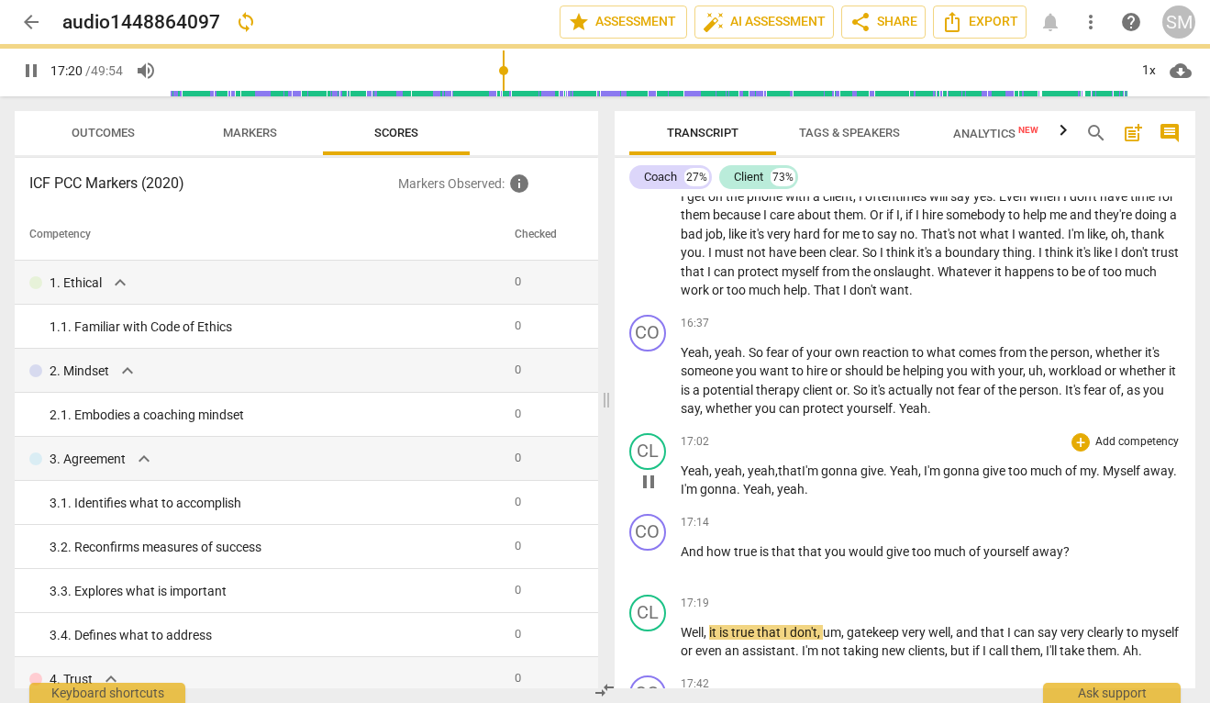
scroll to position [7842, 0]
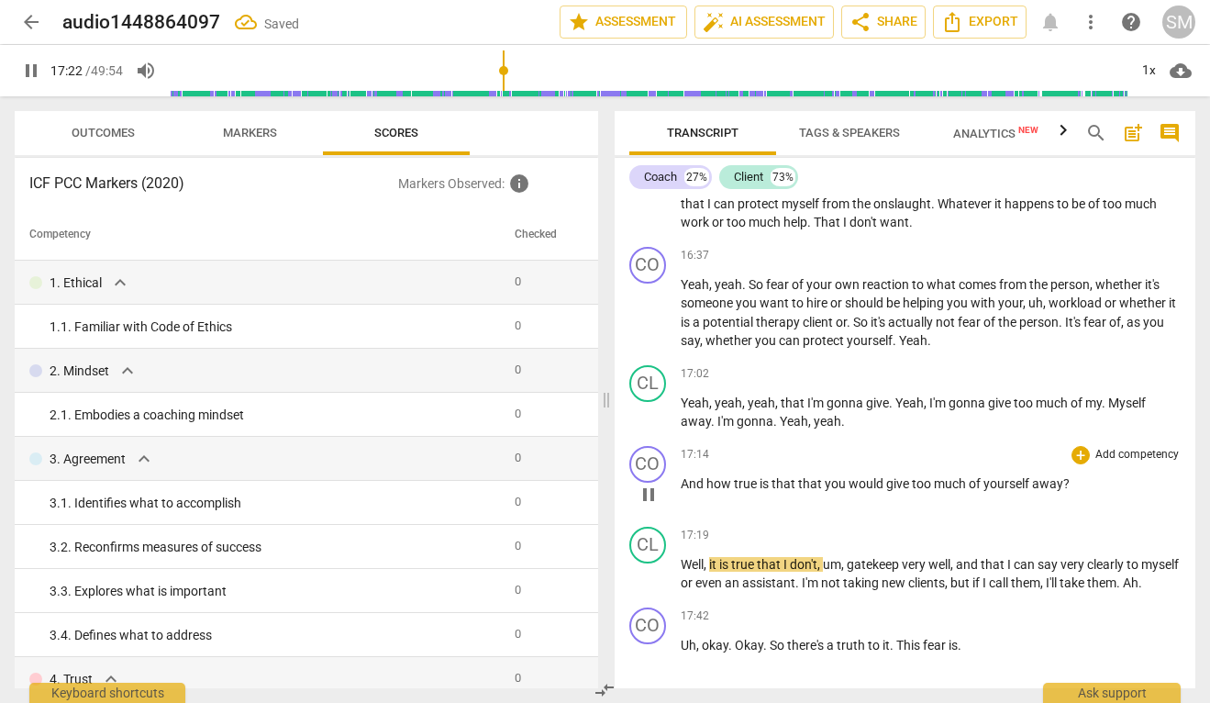
click at [681, 491] on span "And" at bounding box center [694, 483] width 26 height 15
click at [783, 428] on span "Yeah" at bounding box center [794, 421] width 28 height 15
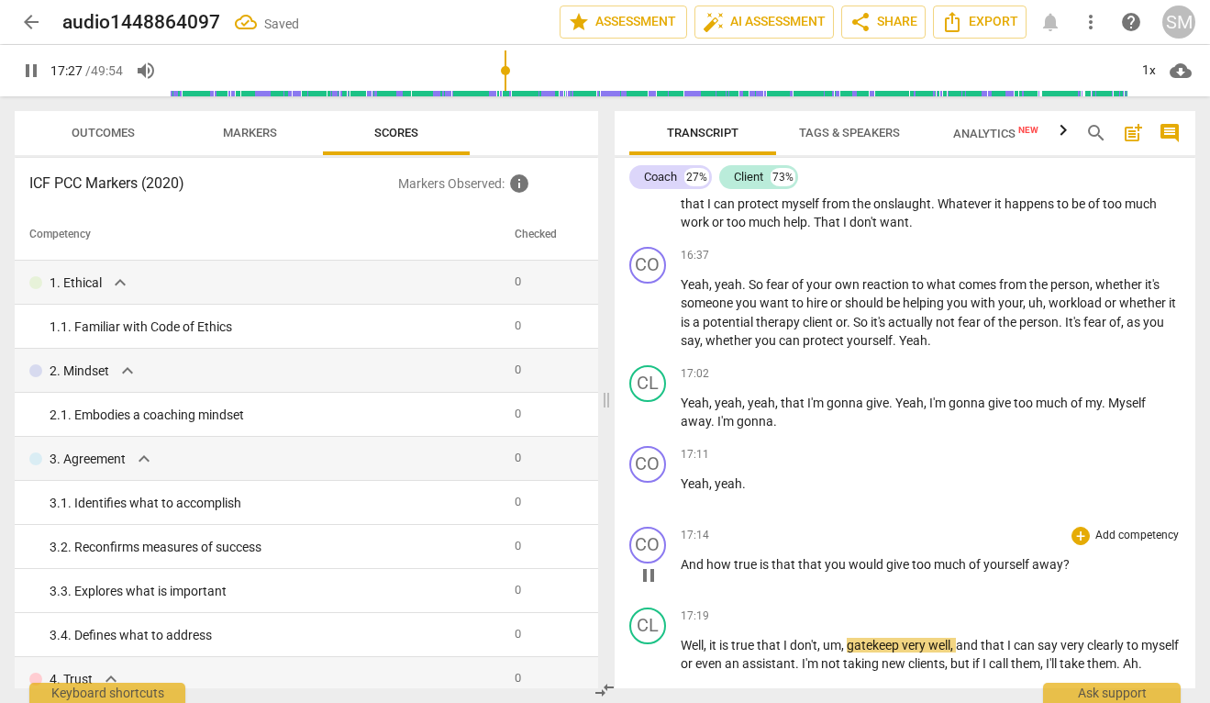
click at [684, 574] on p "And how true is that that you would give too much of yourself away ?" at bounding box center [931, 564] width 501 height 19
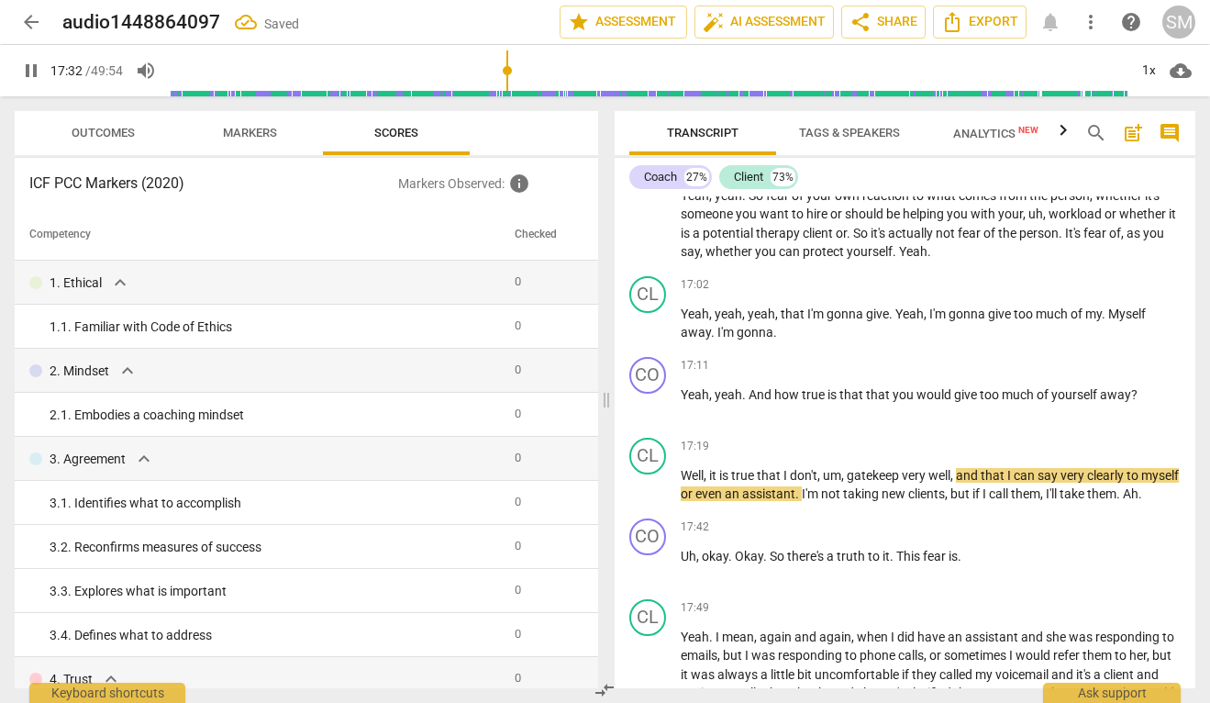
scroll to position [7958, 0]
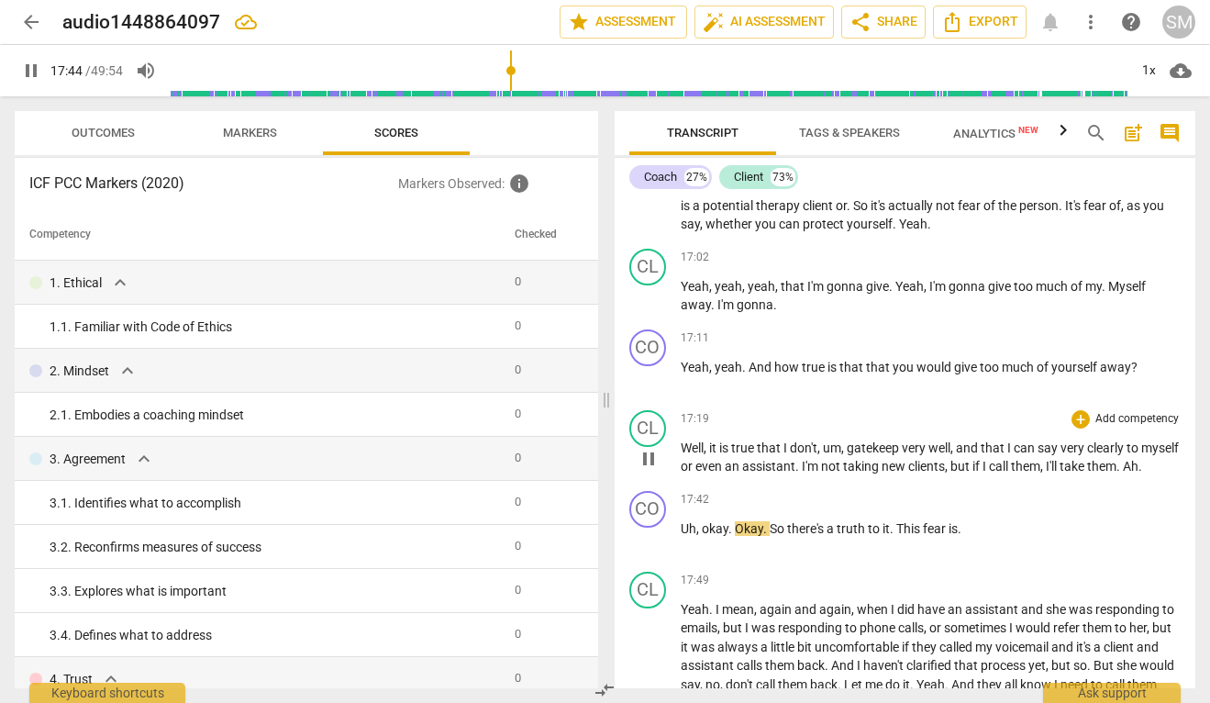
click at [1123, 473] on span "Ah" at bounding box center [1131, 466] width 16 height 15
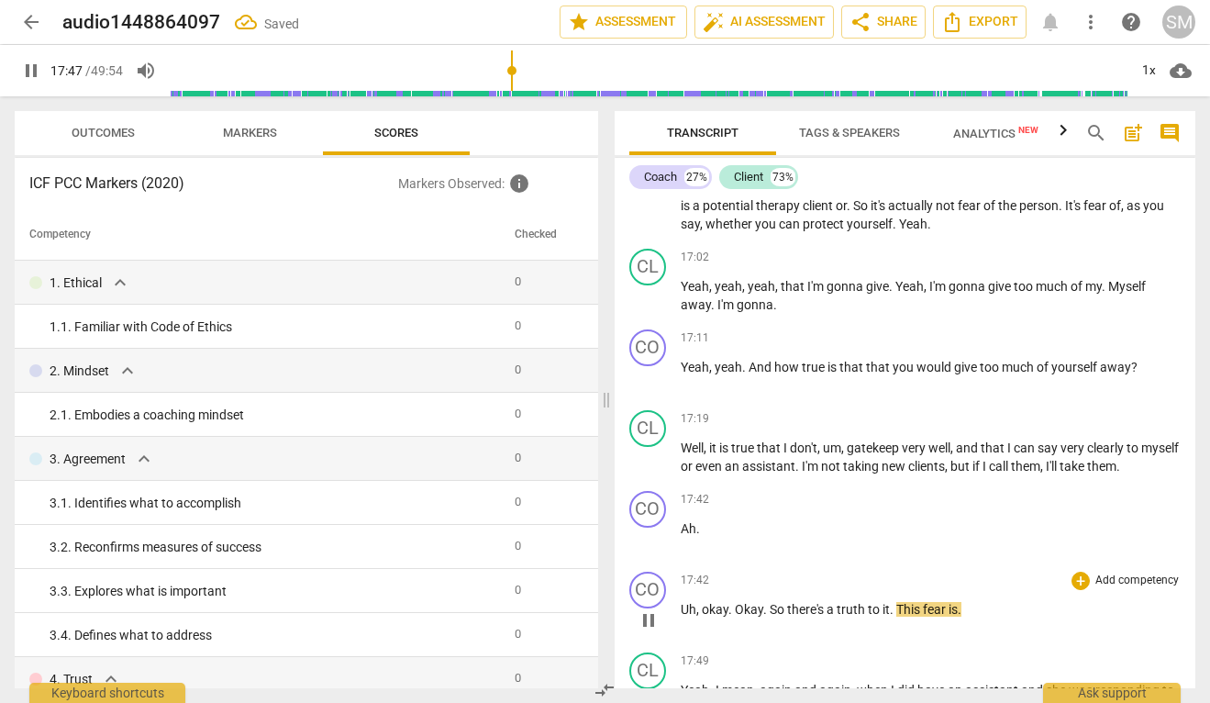
click at [684, 616] on span "Uh" at bounding box center [689, 609] width 16 height 15
type input "1069"
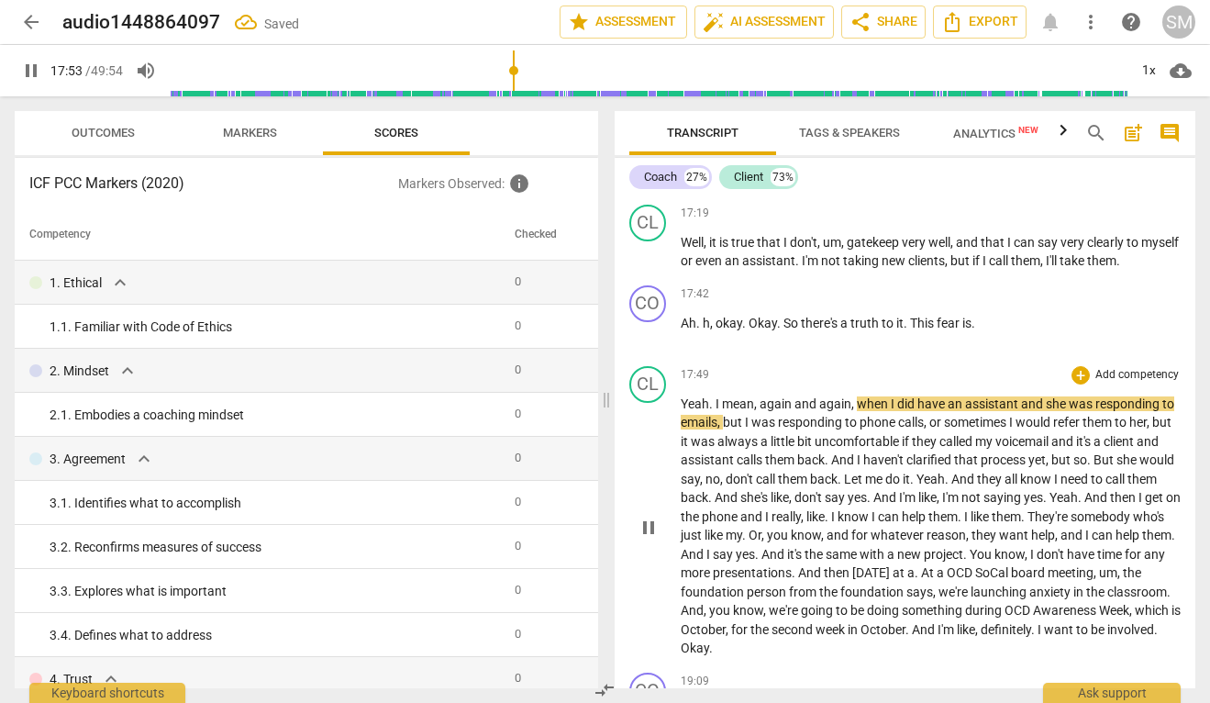
scroll to position [8115, 0]
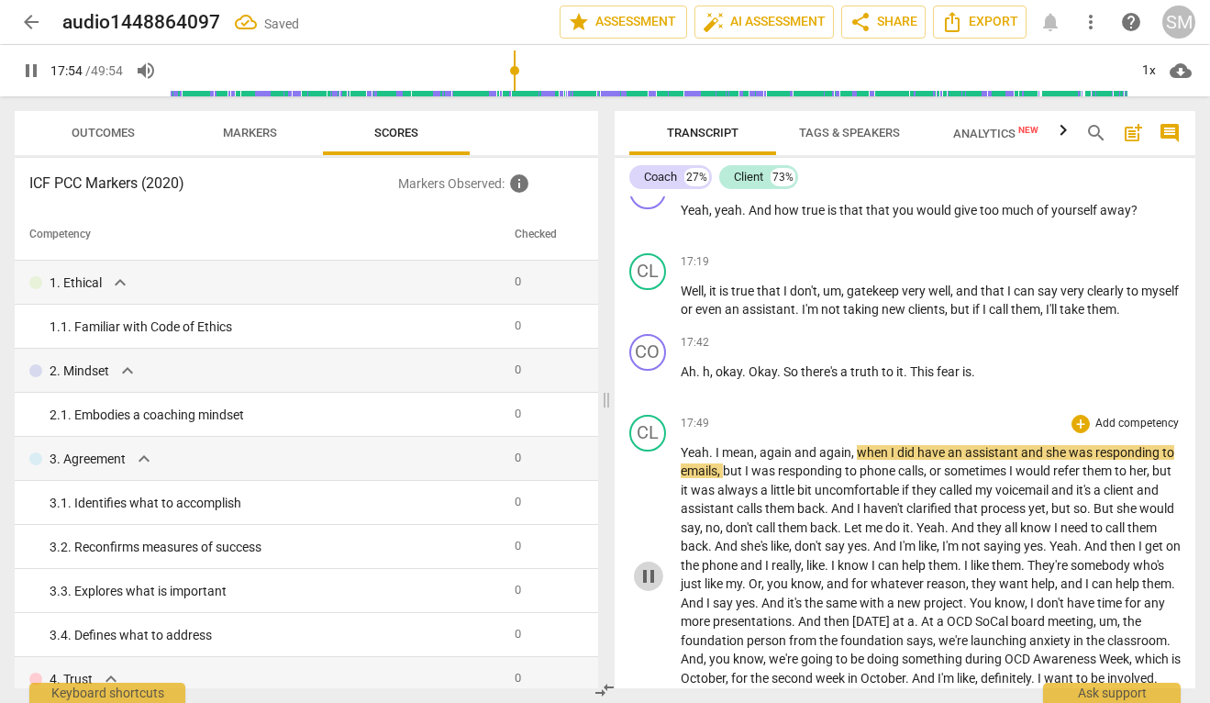
click at [648, 587] on span "pause" at bounding box center [649, 576] width 22 height 22
type input "1075"
click at [710, 379] on span "," at bounding box center [713, 371] width 6 height 15
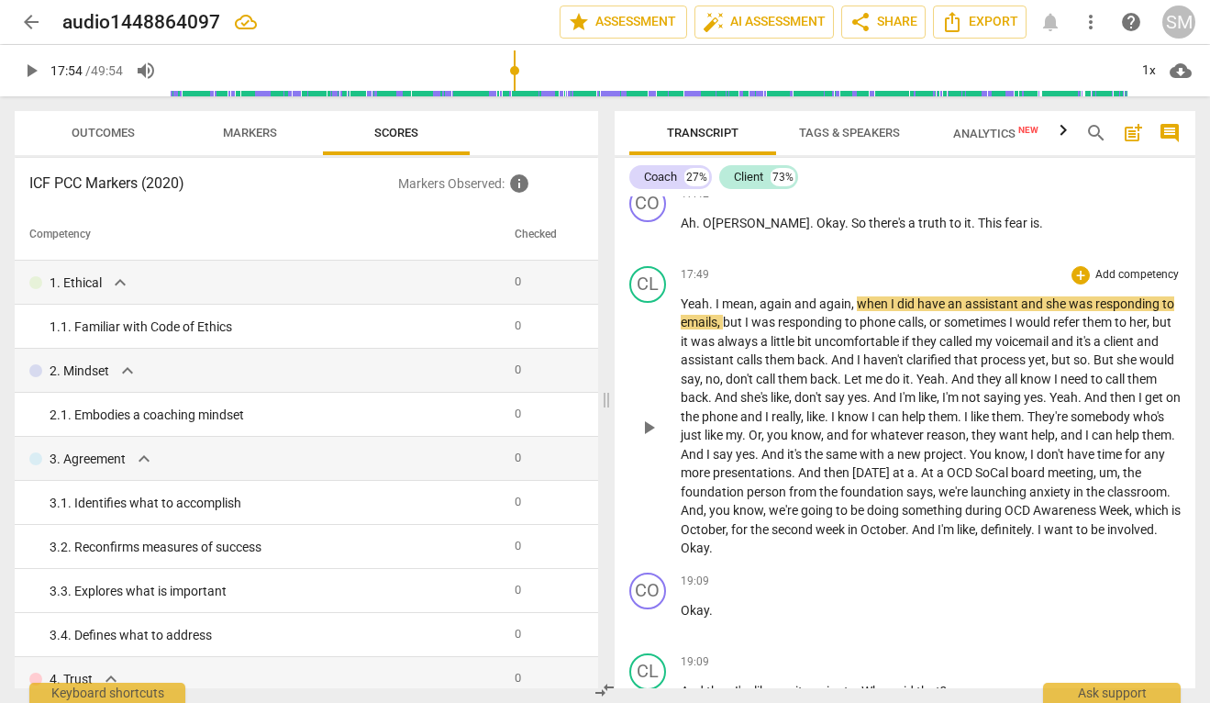
scroll to position [8267, 0]
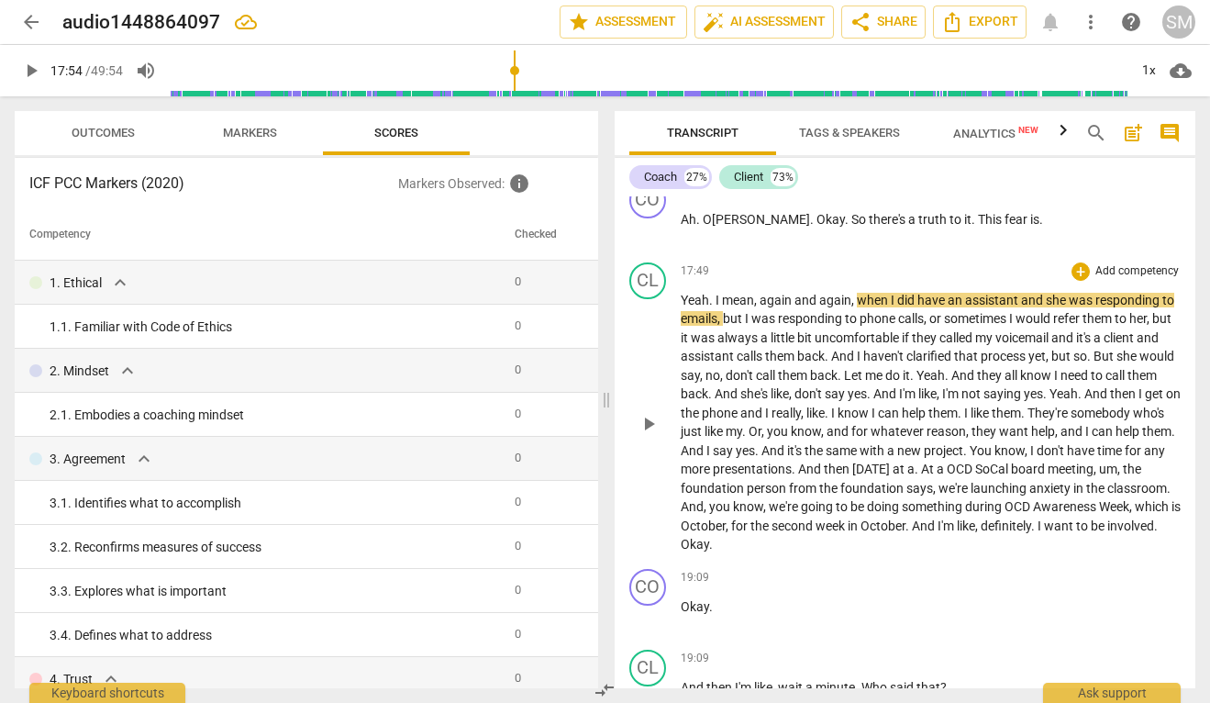
click at [652, 435] on span "play_arrow" at bounding box center [649, 424] width 22 height 22
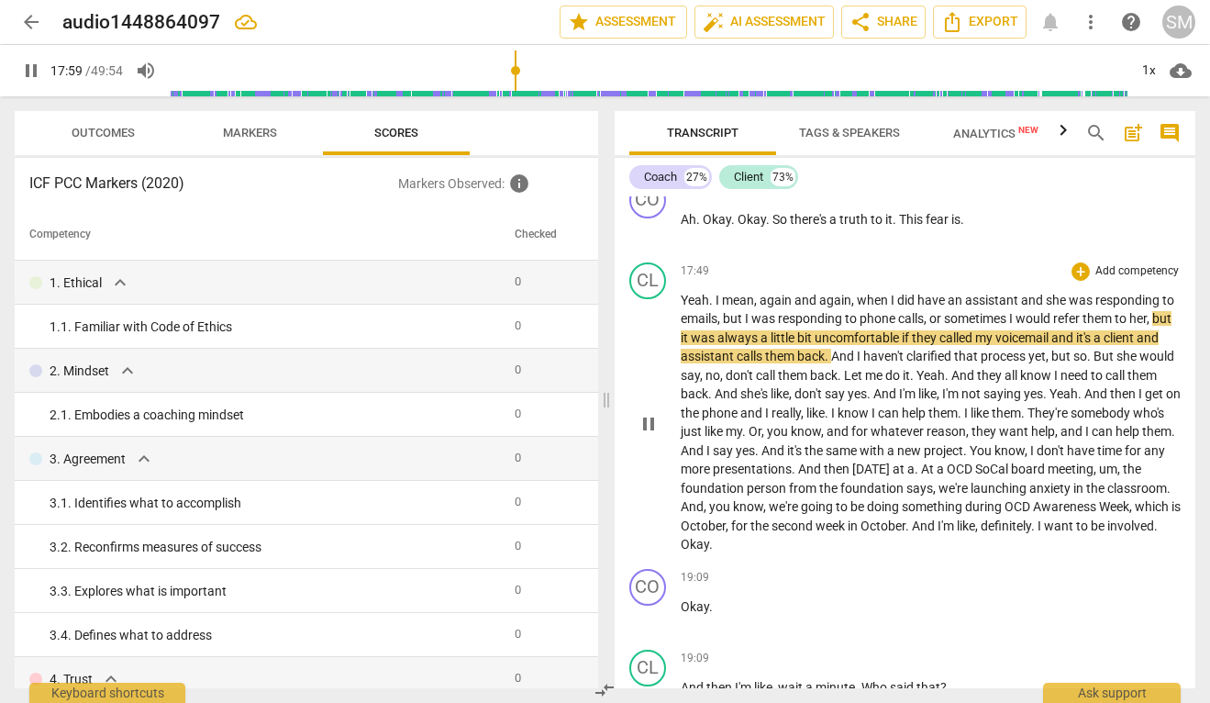
click at [652, 435] on span "pause" at bounding box center [649, 424] width 22 height 22
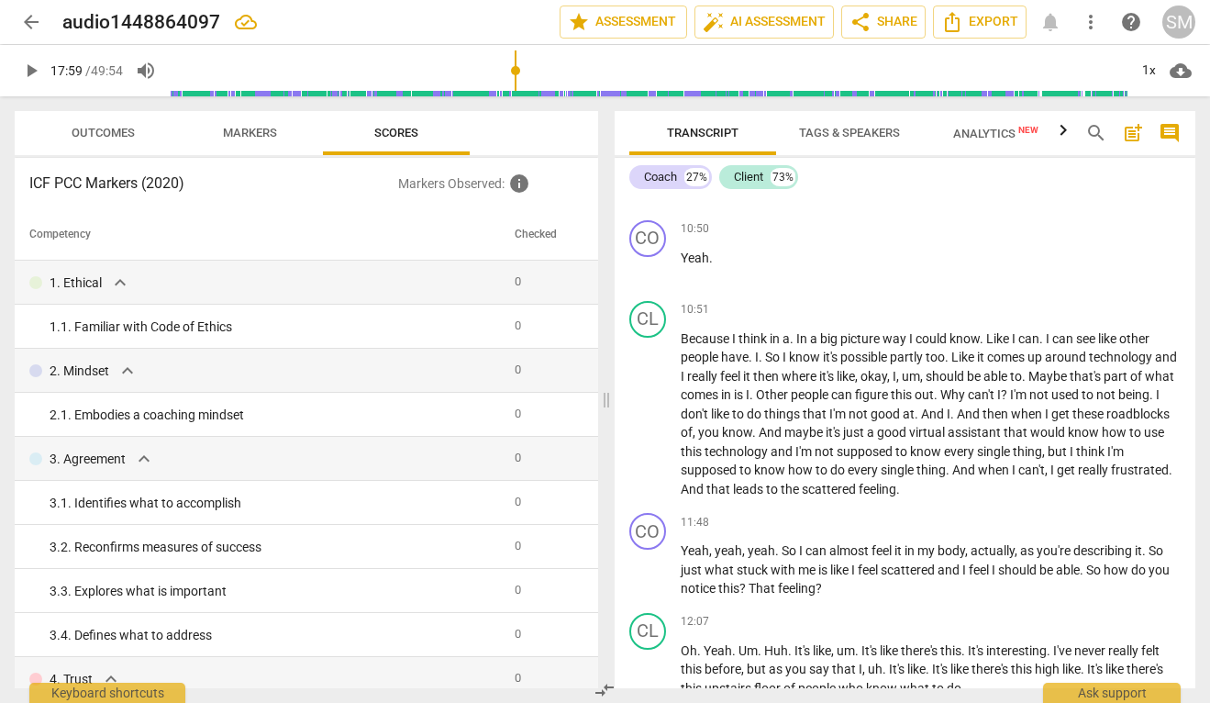
scroll to position [5771, 0]
click at [645, 425] on span "play_arrow" at bounding box center [649, 414] width 22 height 22
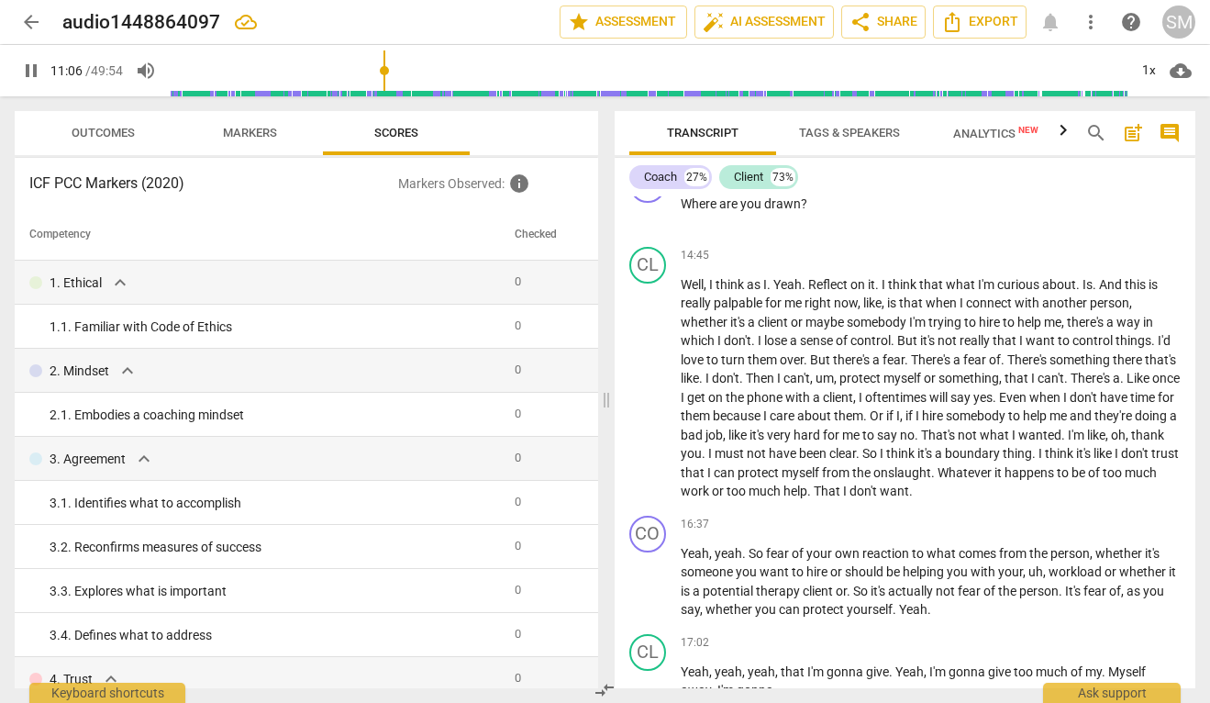
scroll to position [7591, 0]
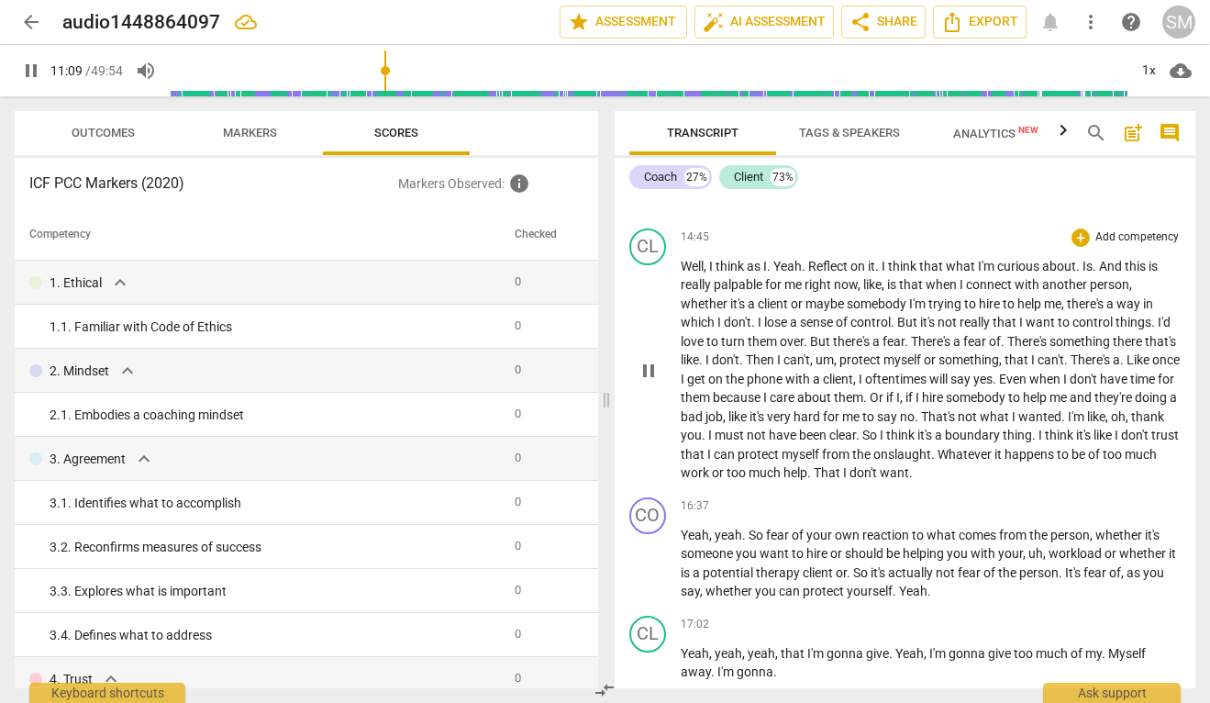
click at [647, 382] on span "pause" at bounding box center [649, 371] width 22 height 22
click at [706, 273] on span "," at bounding box center [707, 266] width 6 height 15
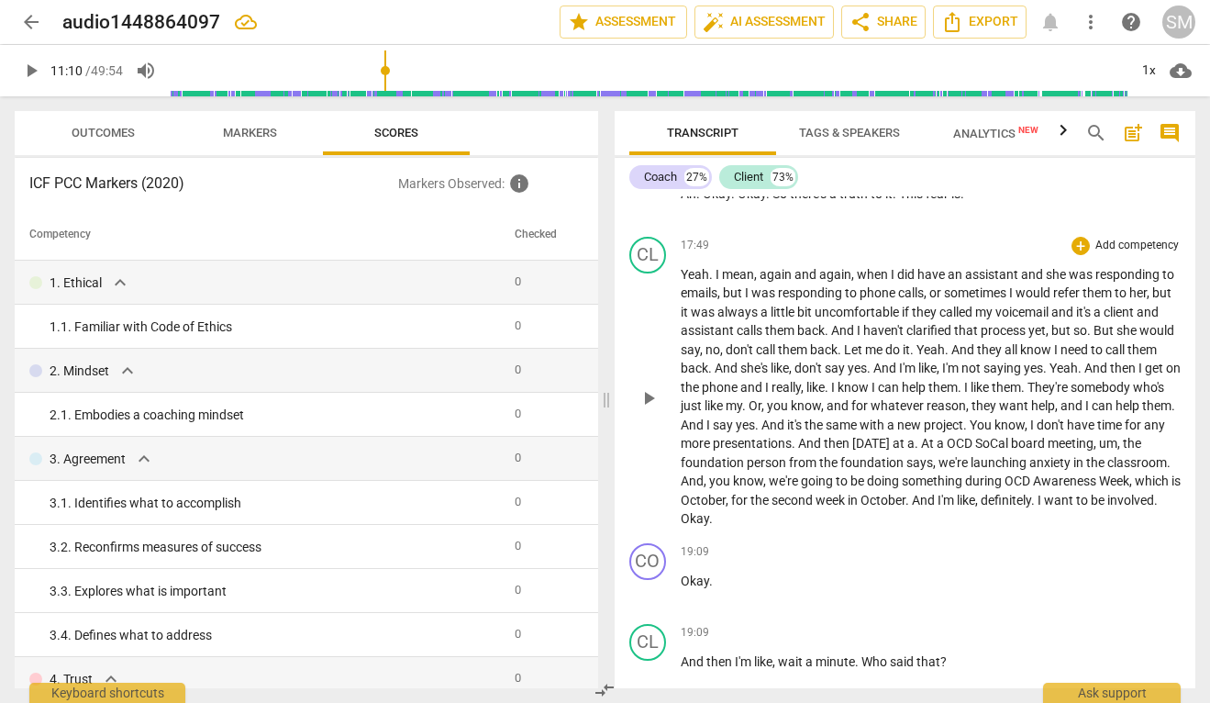
scroll to position [8299, 0]
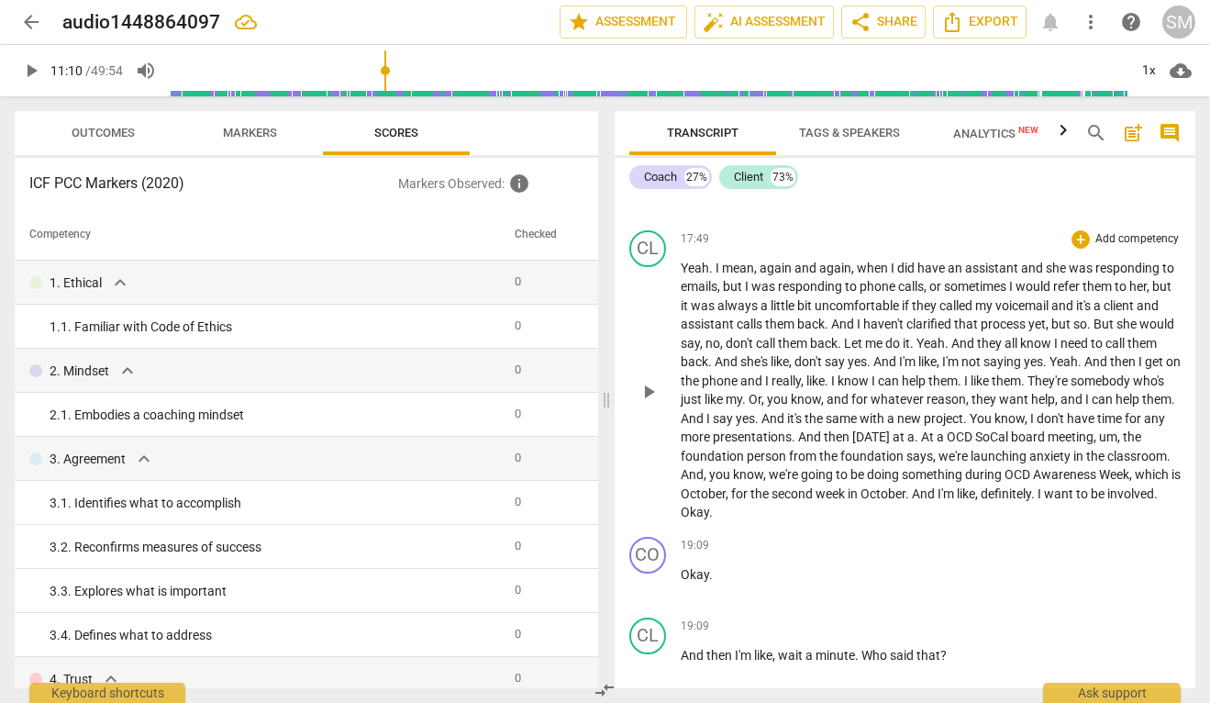
click at [648, 403] on span "play_arrow" at bounding box center [649, 392] width 22 height 22
click at [1073, 331] on span "but" at bounding box center [1062, 323] width 22 height 15
type input "1095"
click at [977, 350] on span "And" at bounding box center [964, 343] width 26 height 15
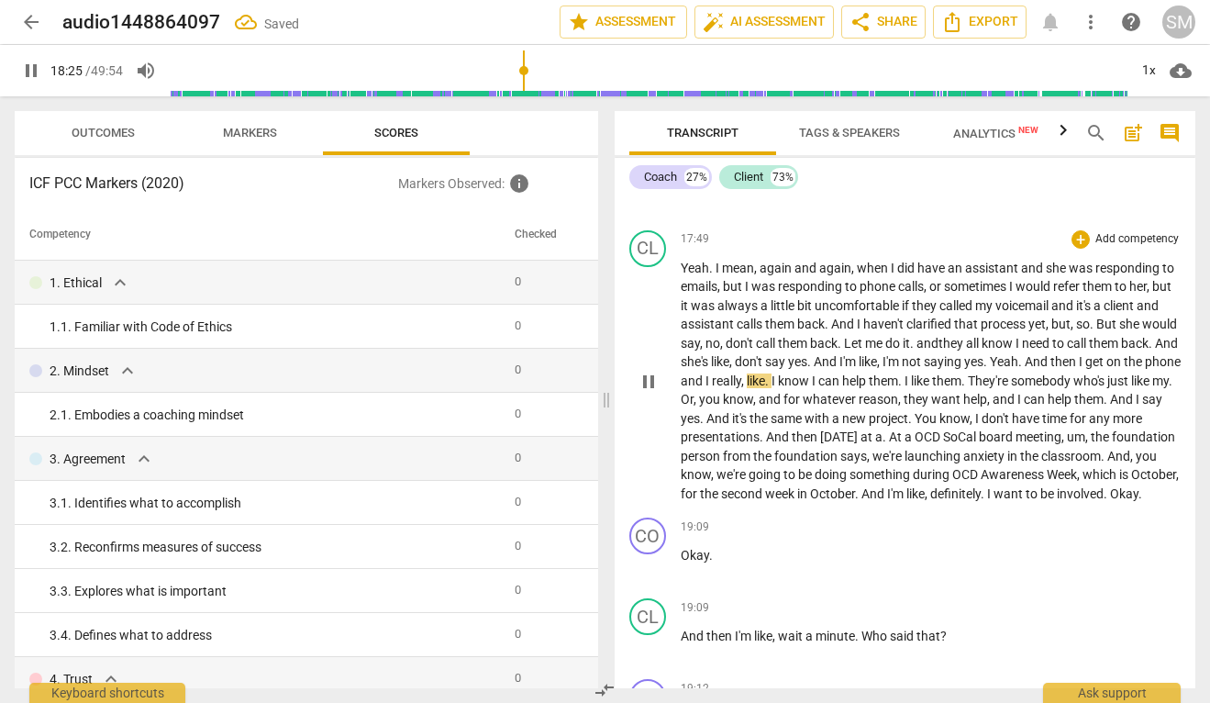
click at [1018, 369] on span "Yeah" at bounding box center [1004, 361] width 28 height 15
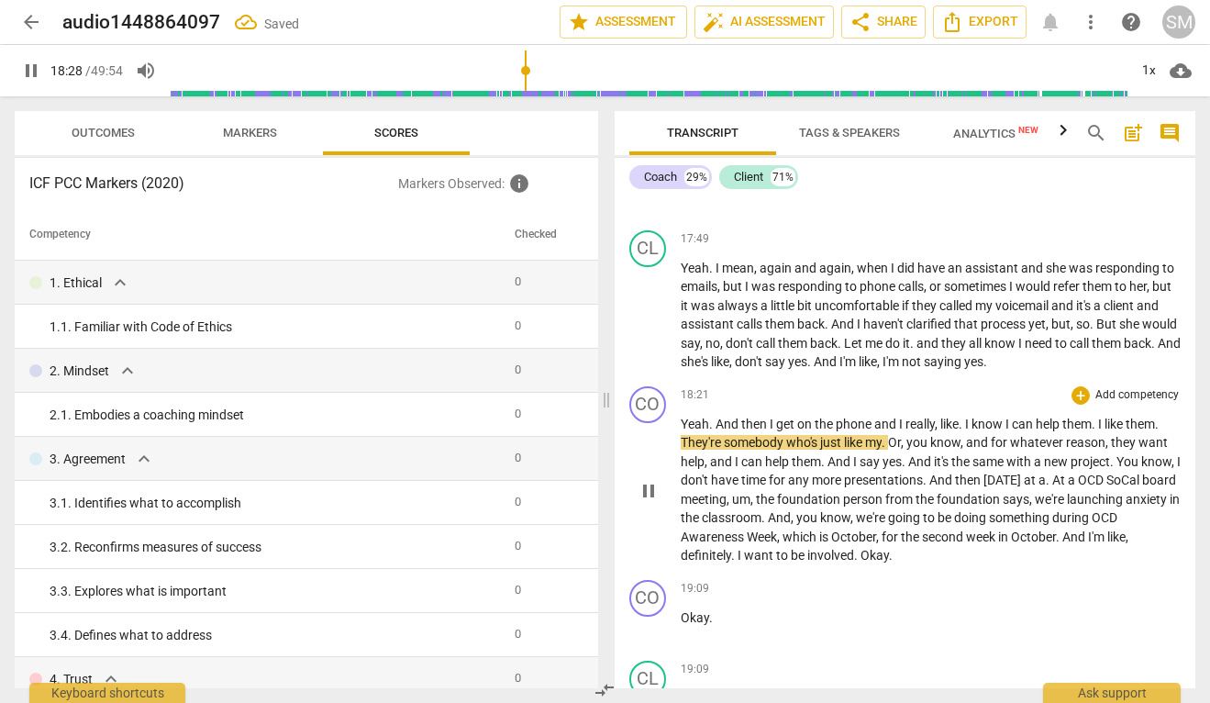
click at [716, 431] on span "And" at bounding box center [728, 423] width 26 height 15
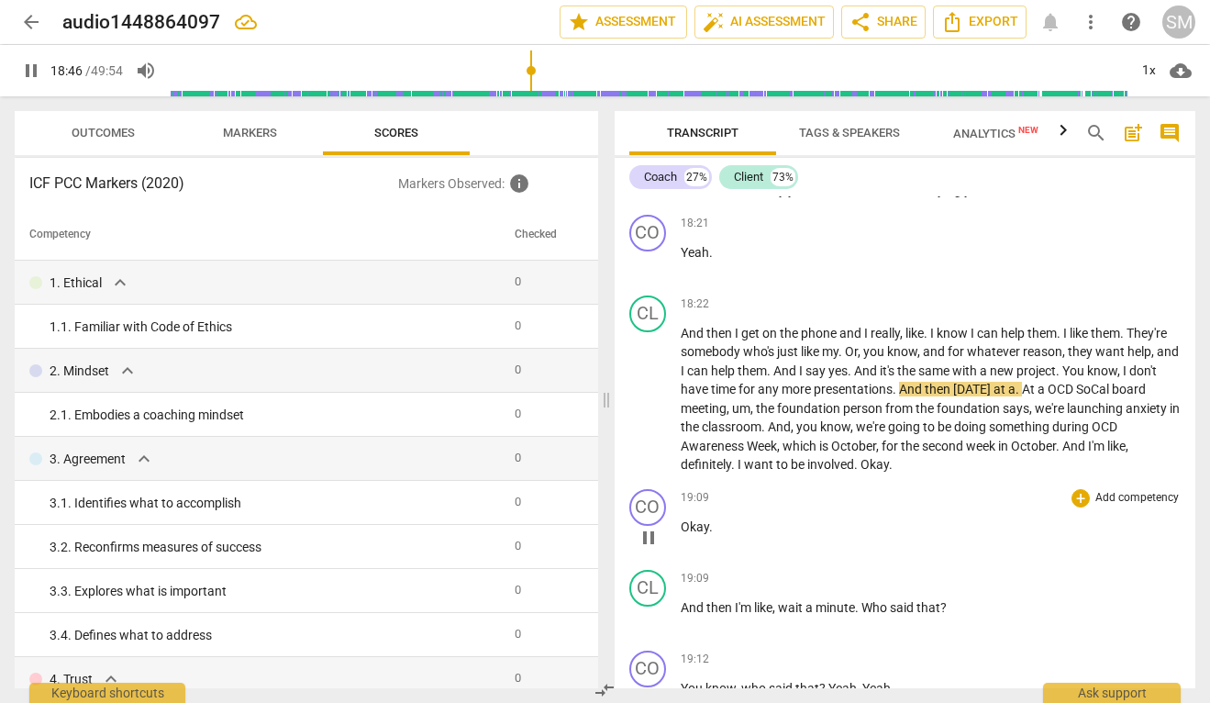
scroll to position [8474, 0]
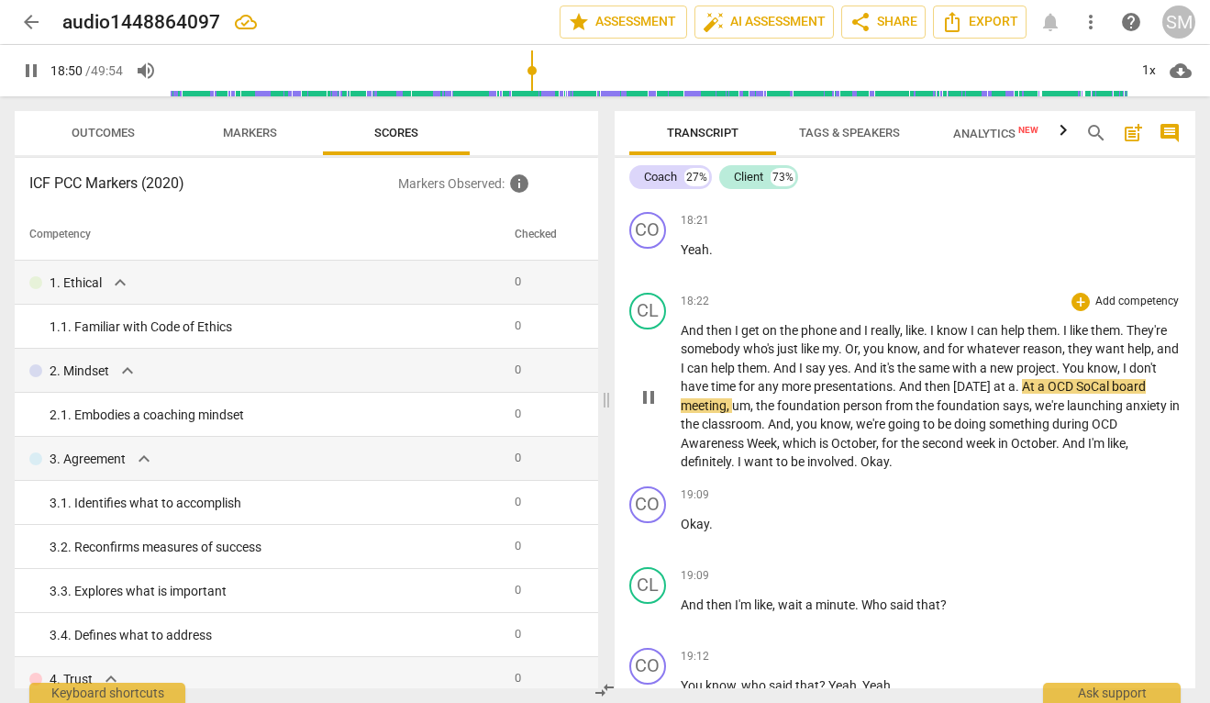
click at [647, 408] on span "pause" at bounding box center [649, 397] width 22 height 22
type input "1131"
click at [1037, 394] on span "At" at bounding box center [1030, 386] width 16 height 15
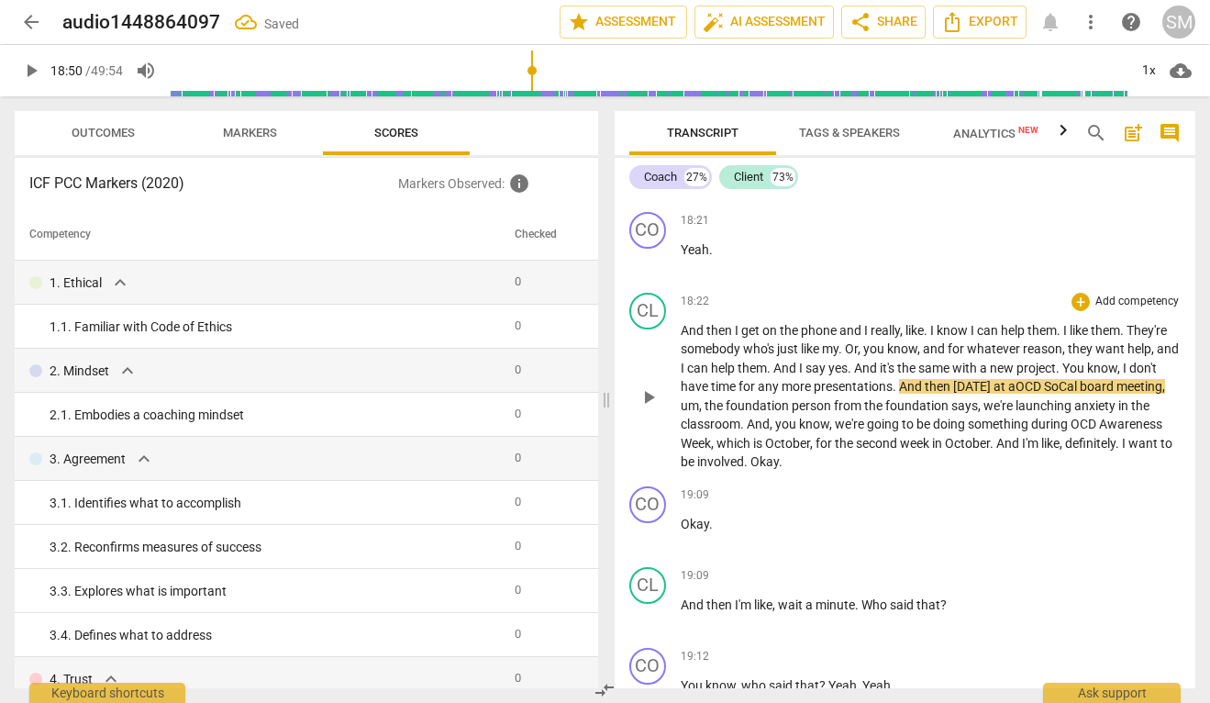
click at [657, 408] on span "play_arrow" at bounding box center [649, 397] width 22 height 22
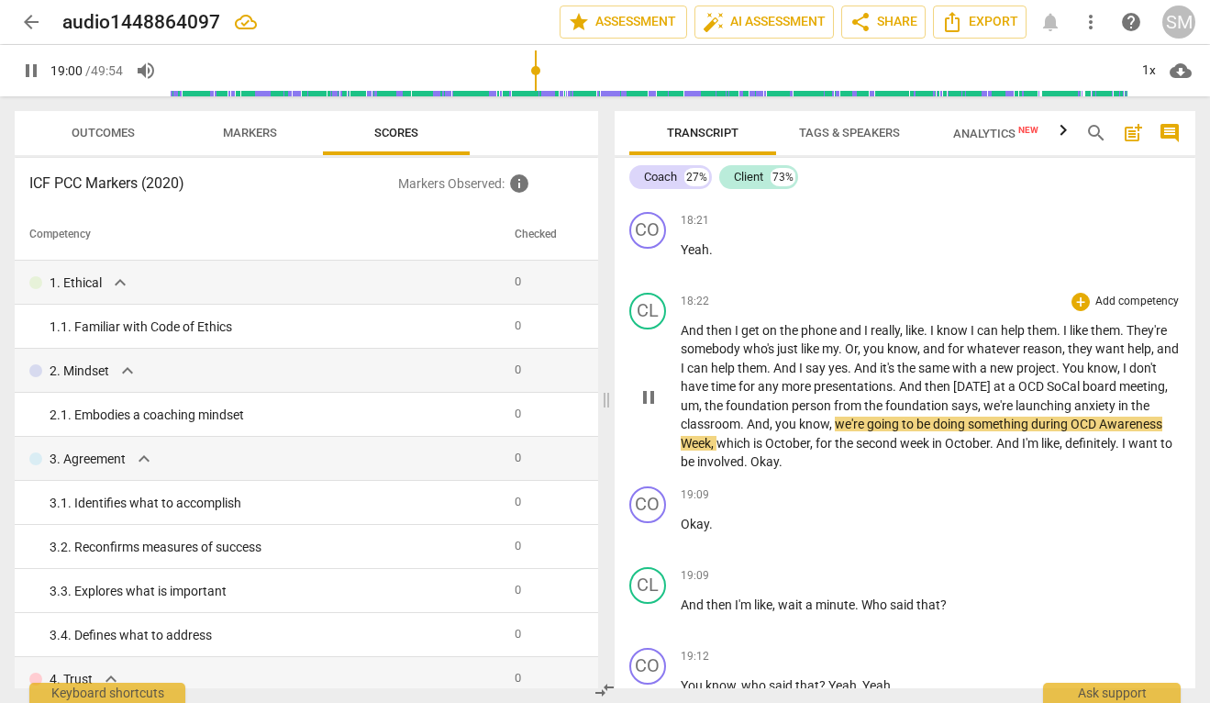
click at [770, 431] on span "And" at bounding box center [758, 423] width 23 height 15
type input "1142"
click at [835, 450] on span "for" at bounding box center [824, 443] width 19 height 15
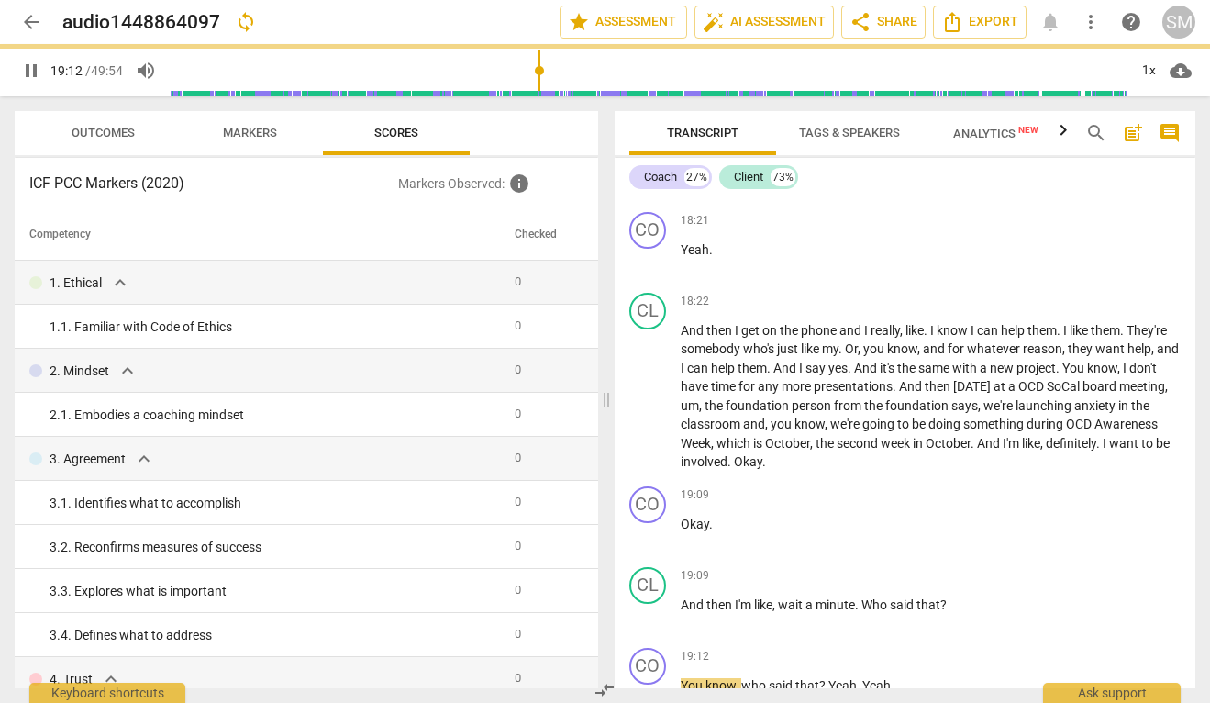
scroll to position [8992, 0]
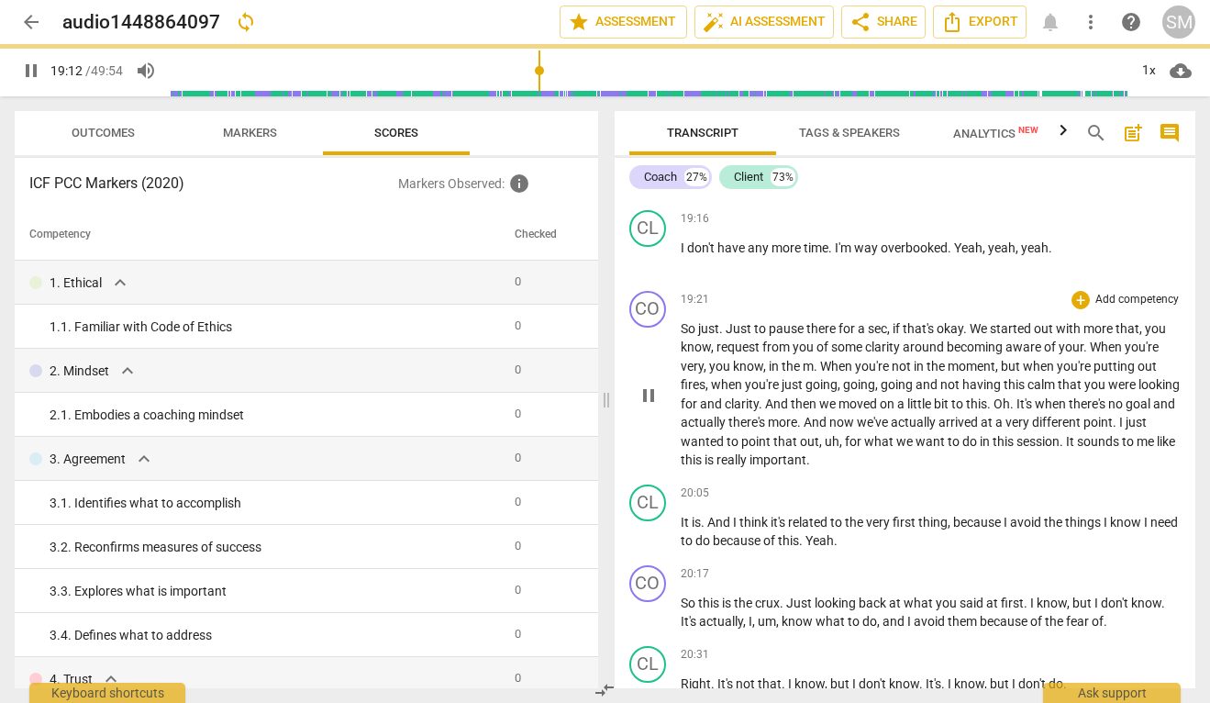
click at [804, 467] on span "important" at bounding box center [777, 459] width 57 height 15
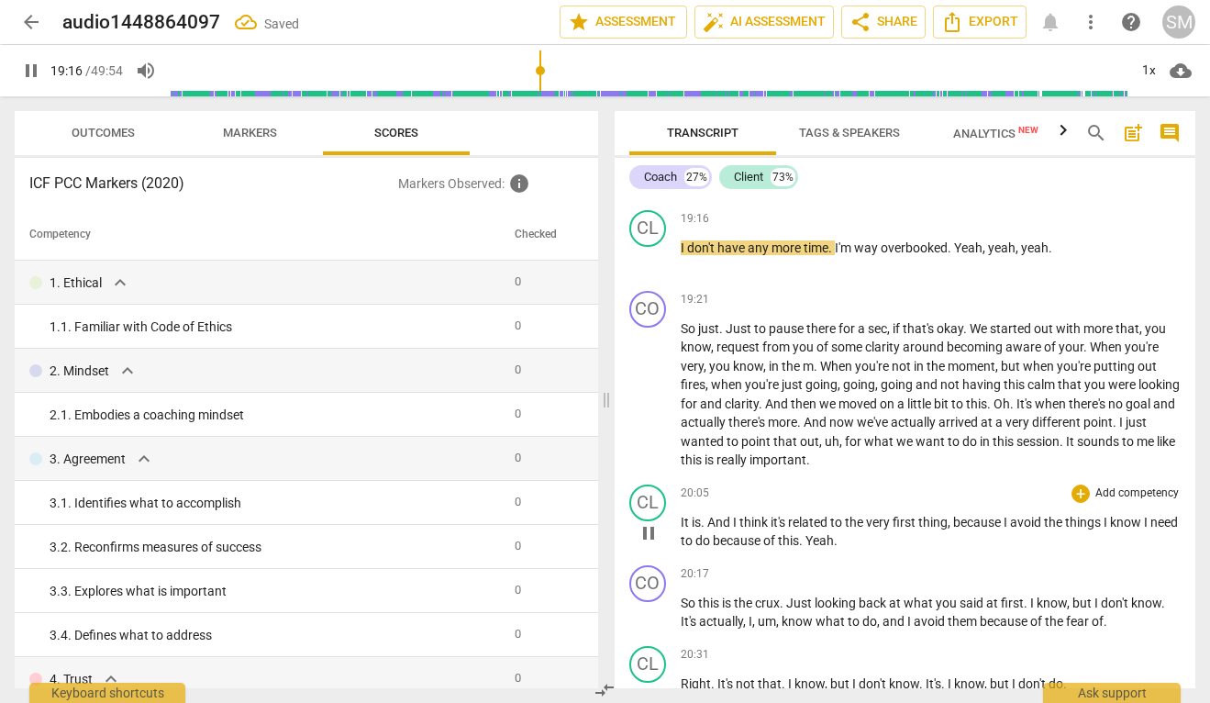
click at [648, 544] on span "pause" at bounding box center [649, 533] width 22 height 22
type input "1157"
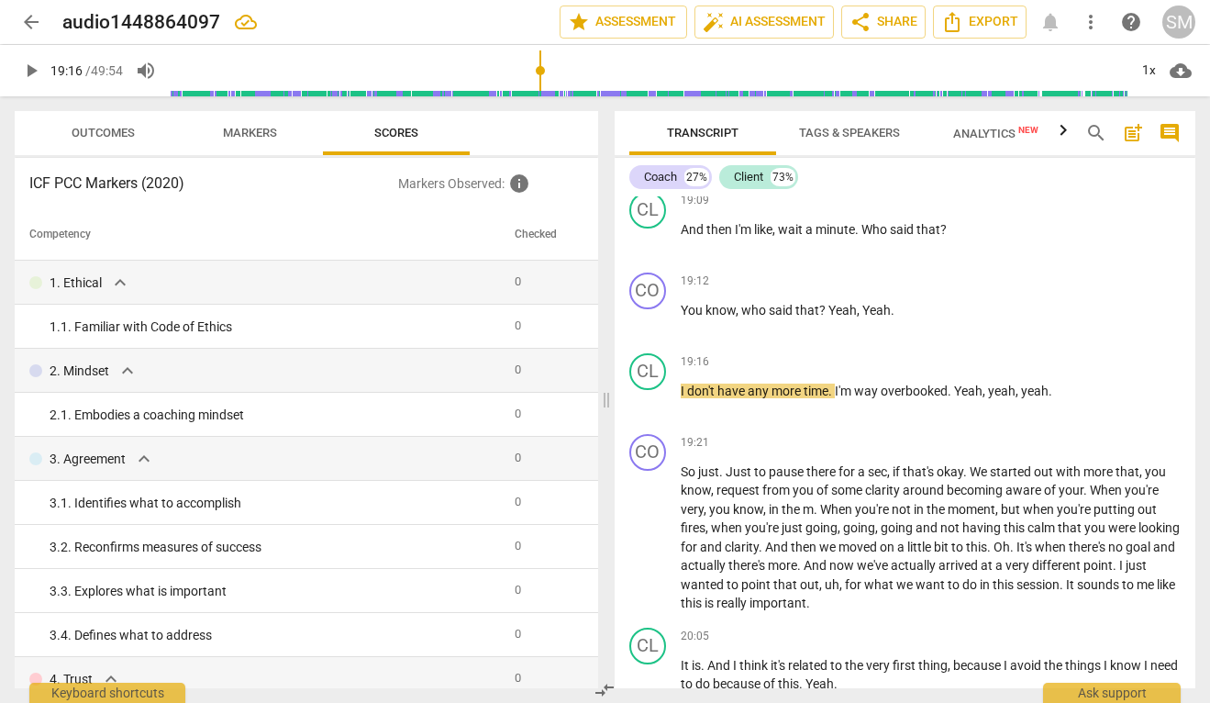
scroll to position [8847, 0]
click at [681, 319] on span "You" at bounding box center [693, 312] width 25 height 15
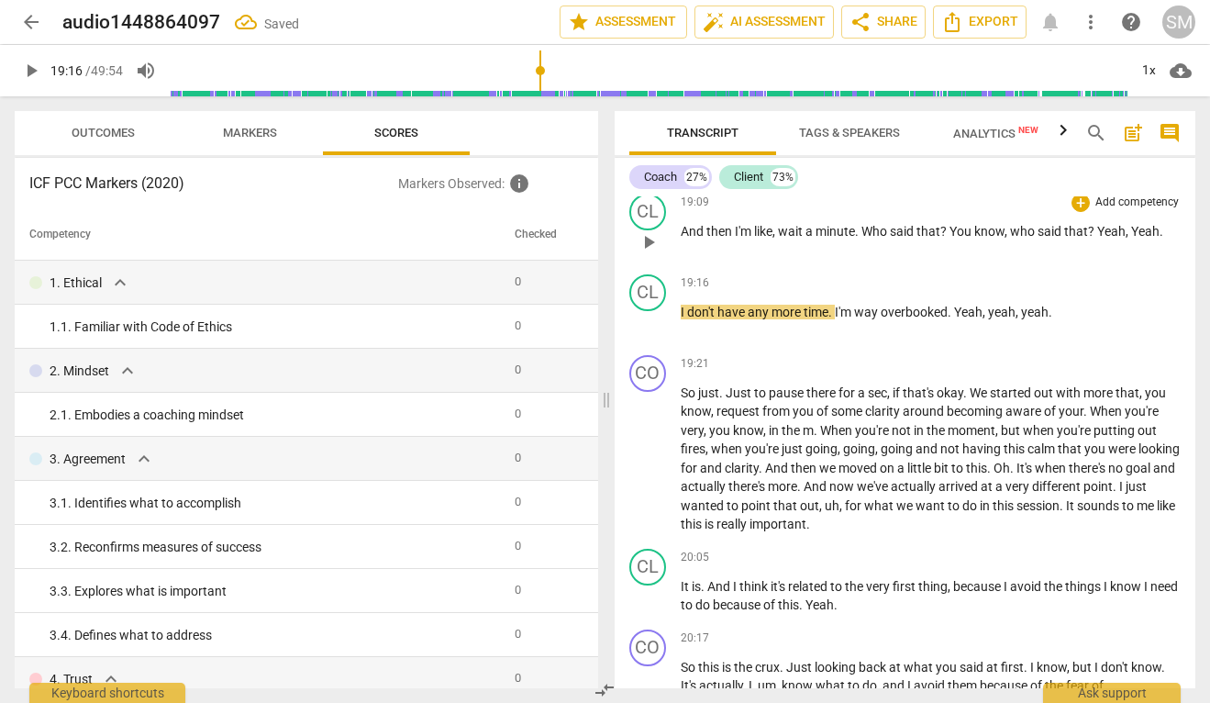
click at [1102, 238] on span "Yeah" at bounding box center [1111, 231] width 28 height 15
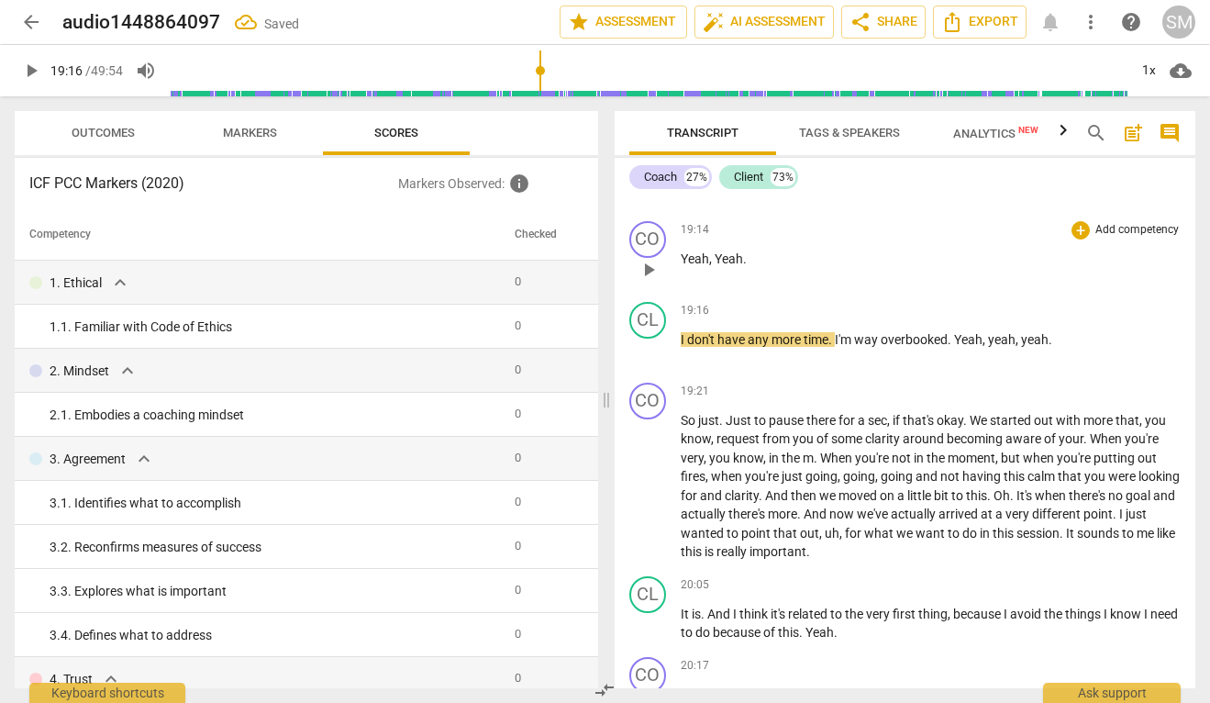
scroll to position [8902, 0]
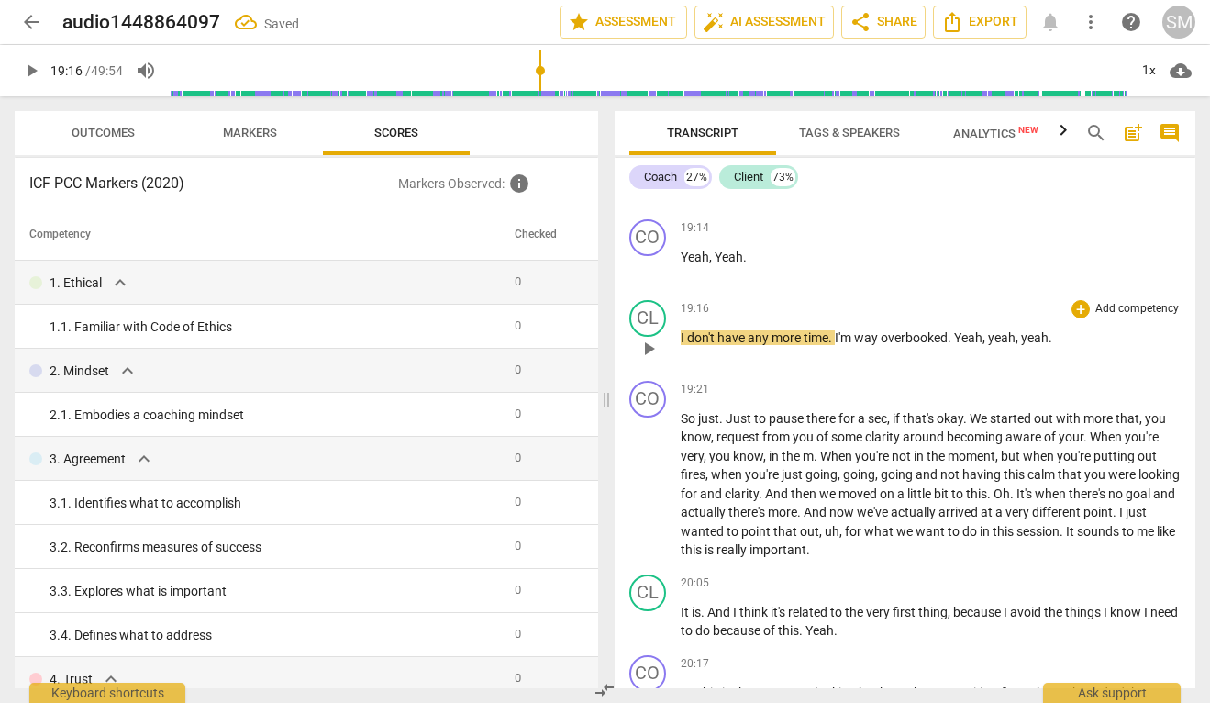
click at [956, 345] on span "Yeah" at bounding box center [968, 337] width 28 height 15
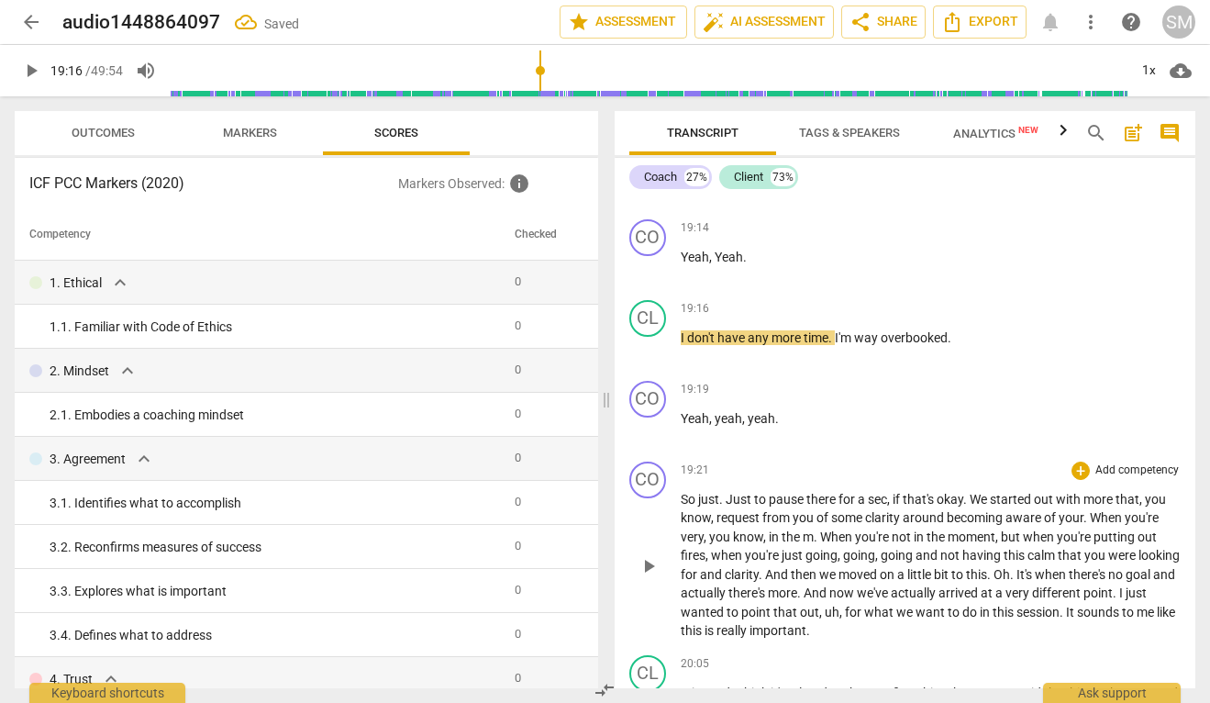
click at [682, 506] on span "So" at bounding box center [689, 499] width 17 height 15
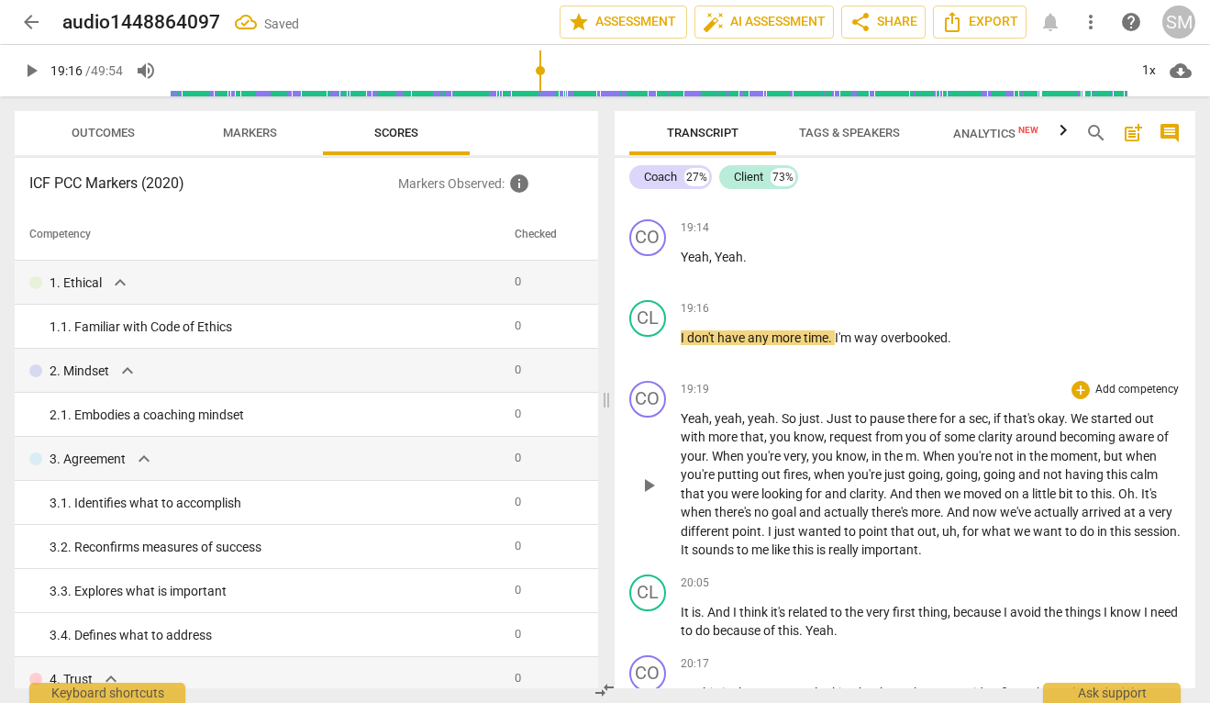
click at [775, 426] on span "." at bounding box center [778, 418] width 6 height 15
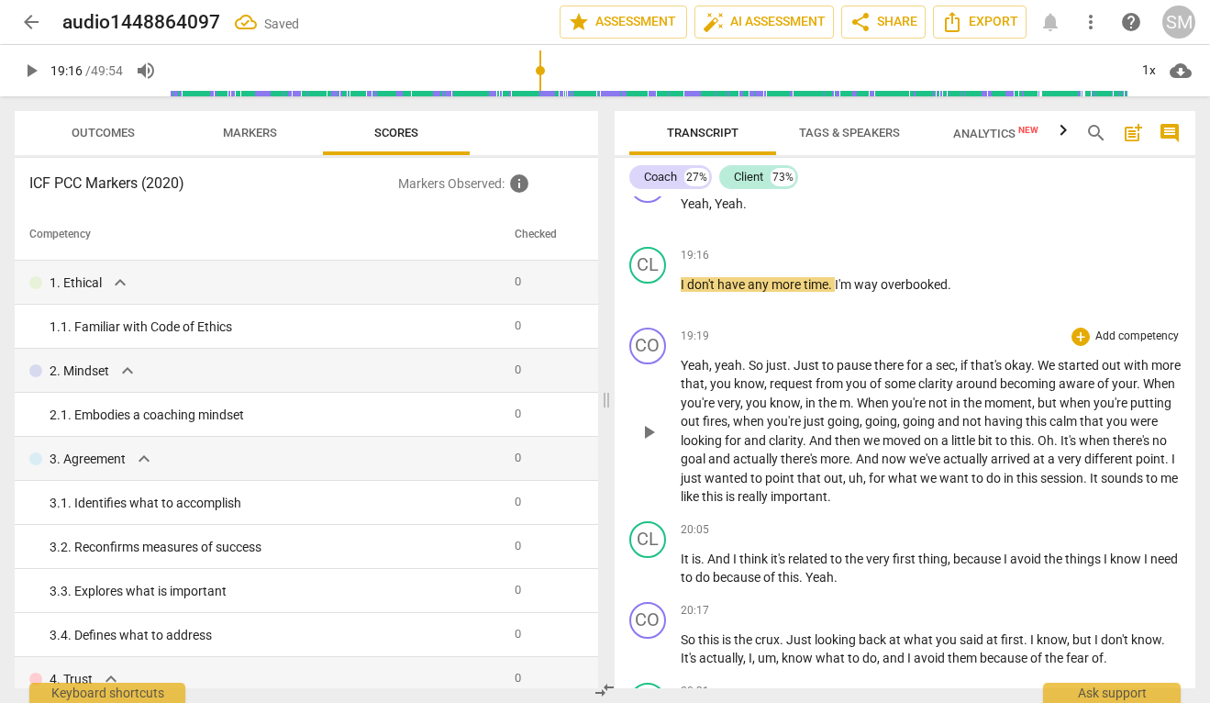
scroll to position [8964, 0]
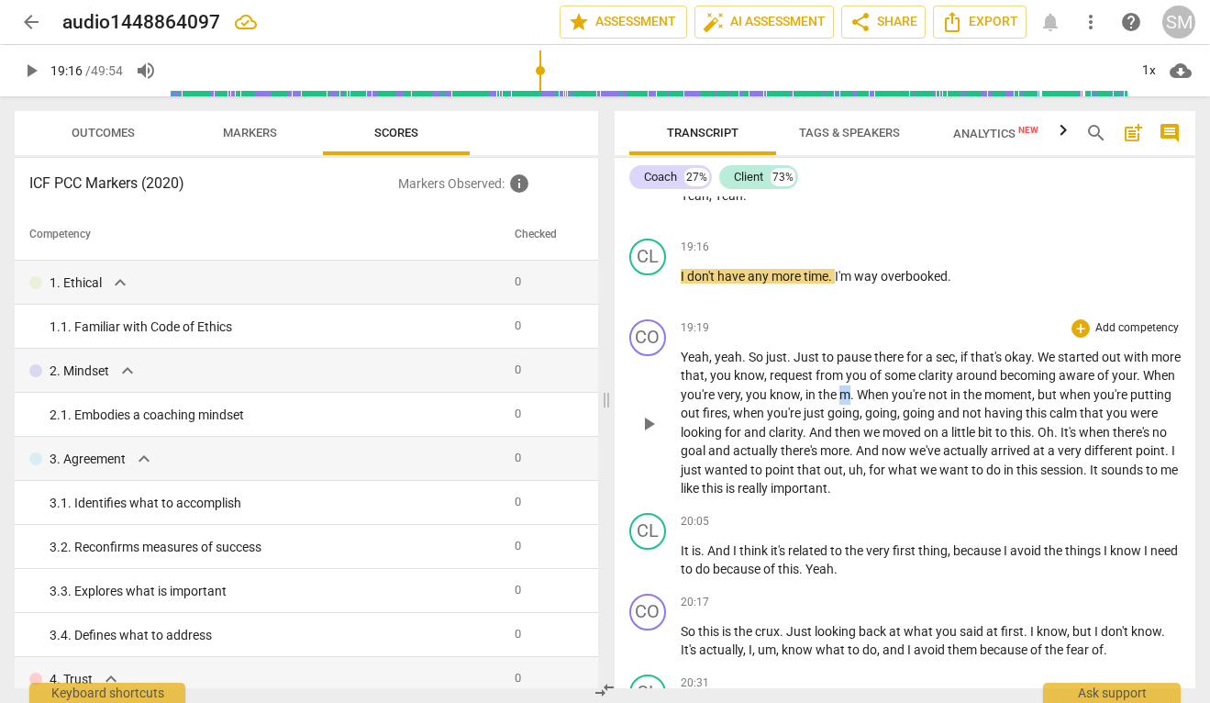
drag, startPoint x: 874, startPoint y: 434, endPoint x: 886, endPoint y: 434, distance: 11.9
click at [886, 434] on p "Yeah , yeah . So just . Just to pause there for a sec , if that's okay . We sta…" at bounding box center [931, 423] width 501 height 150
click at [993, 439] on span "." at bounding box center [990, 432] width 6 height 15
click at [648, 435] on span "play_arrow" at bounding box center [649, 424] width 22 height 22
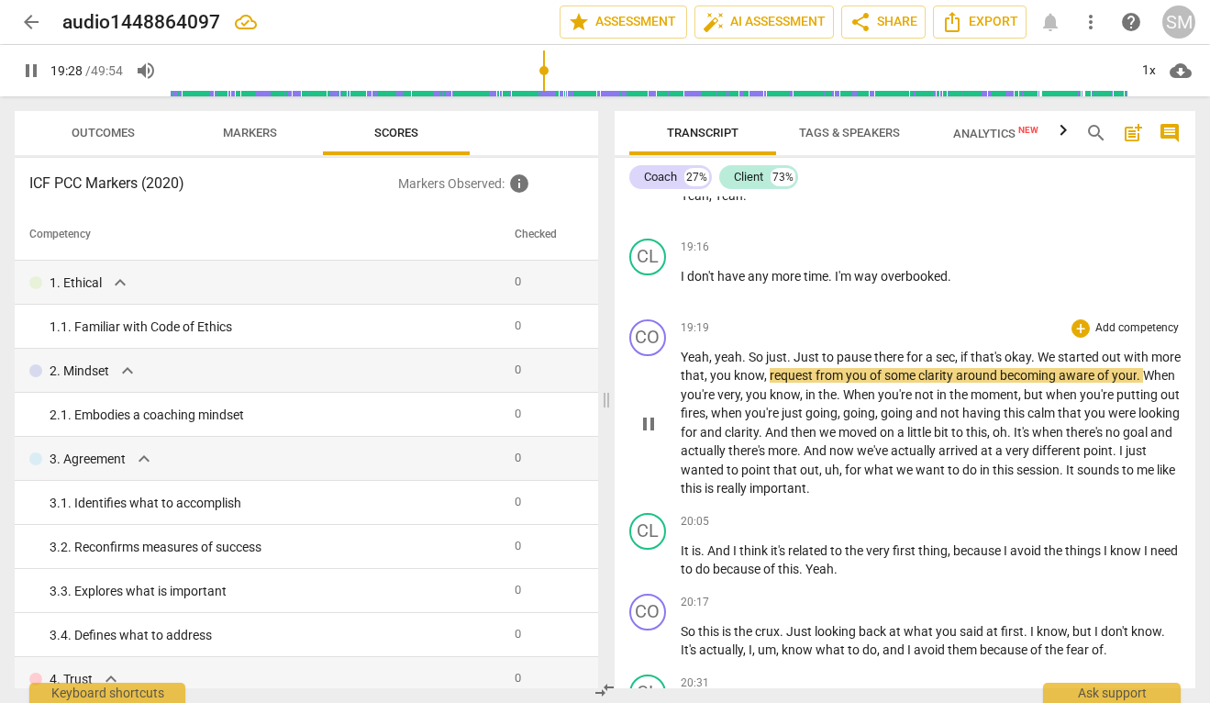
click at [650, 435] on span "pause" at bounding box center [649, 424] width 22 height 22
type input "1169"
click at [1040, 364] on span "We" at bounding box center [1047, 356] width 20 height 15
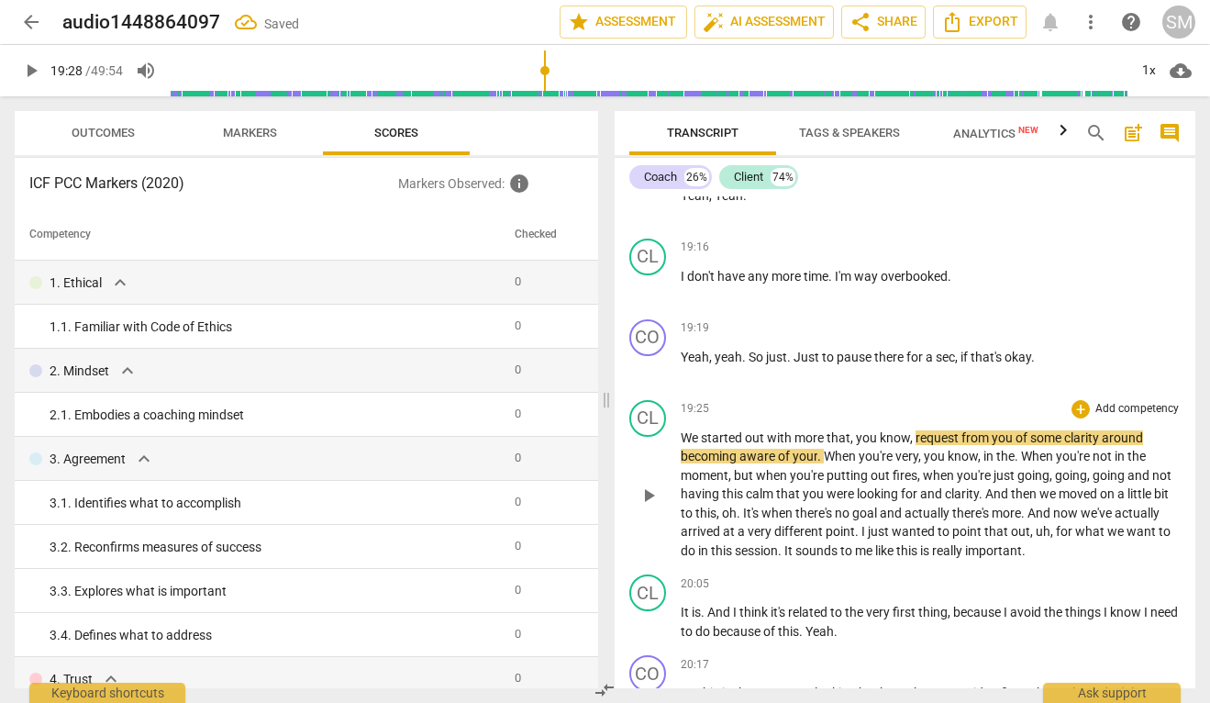
click at [682, 445] on span "We" at bounding box center [691, 437] width 20 height 15
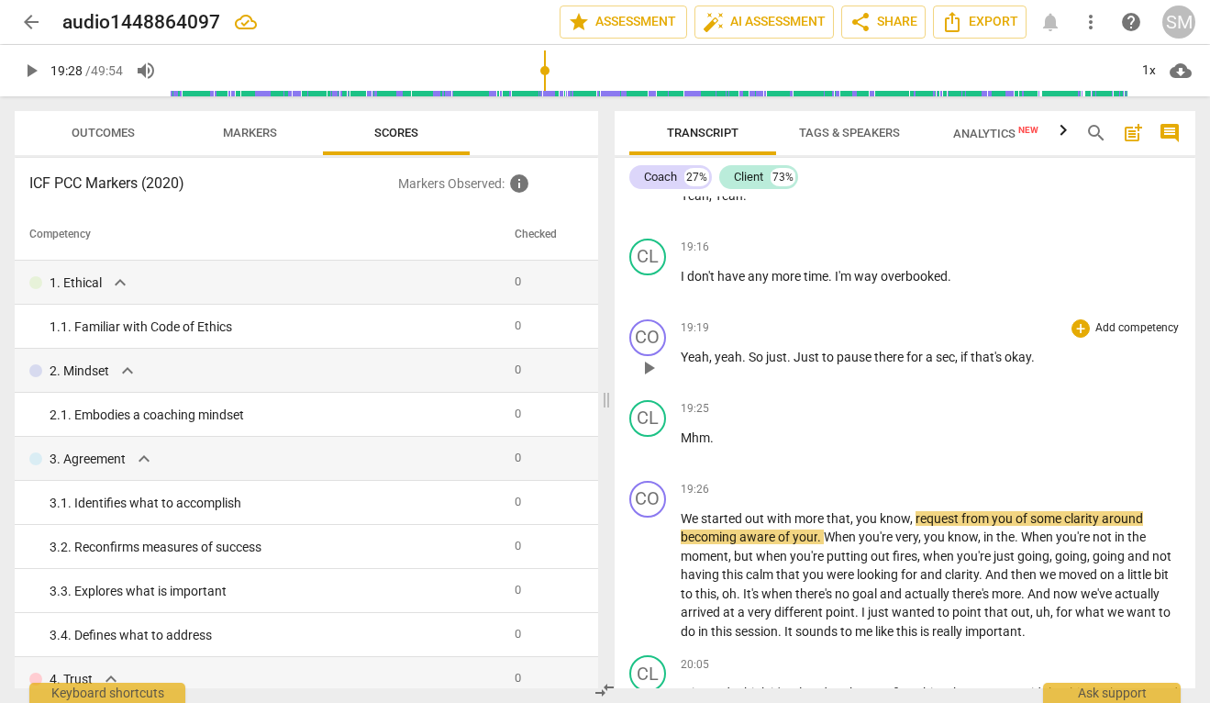
click at [794, 364] on span "Just" at bounding box center [807, 356] width 28 height 15
click at [1033, 367] on p "Yeah , yeah . So just, just to pause there for a sec , if that's okay ." at bounding box center [931, 357] width 501 height 19
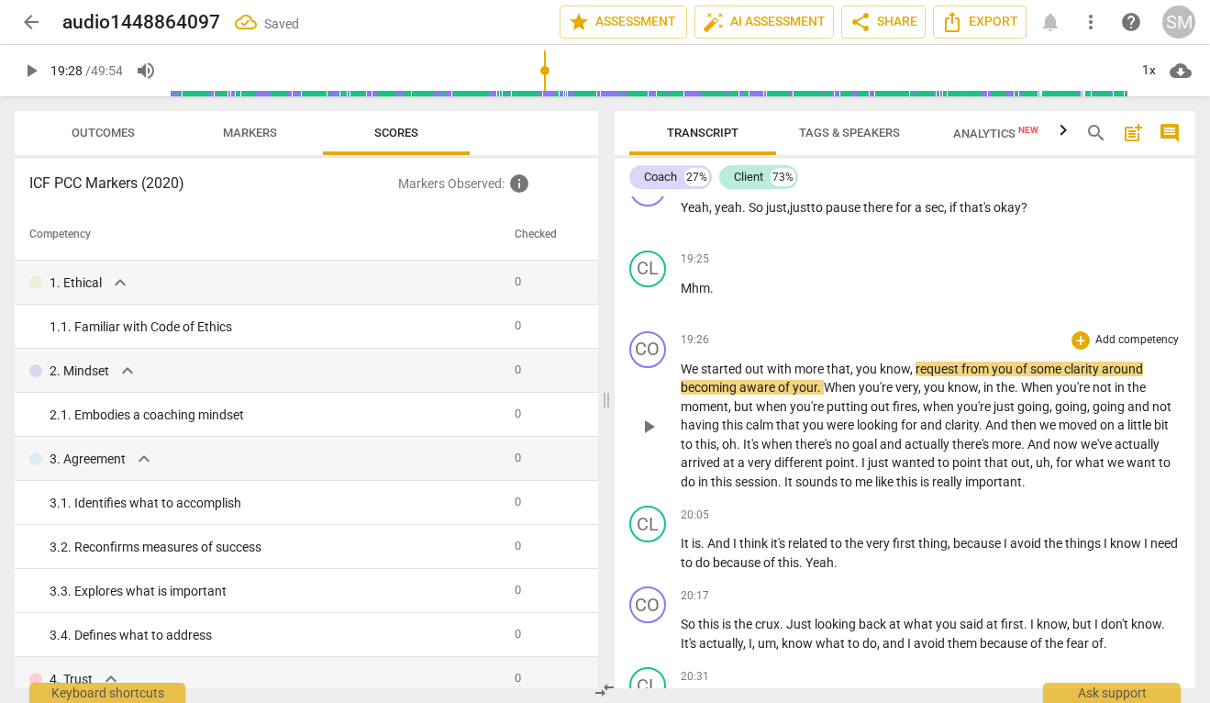
scroll to position [9115, 0]
click at [826, 393] on span "When" at bounding box center [841, 385] width 35 height 15
click at [645, 436] on span "play_arrow" at bounding box center [649, 425] width 22 height 22
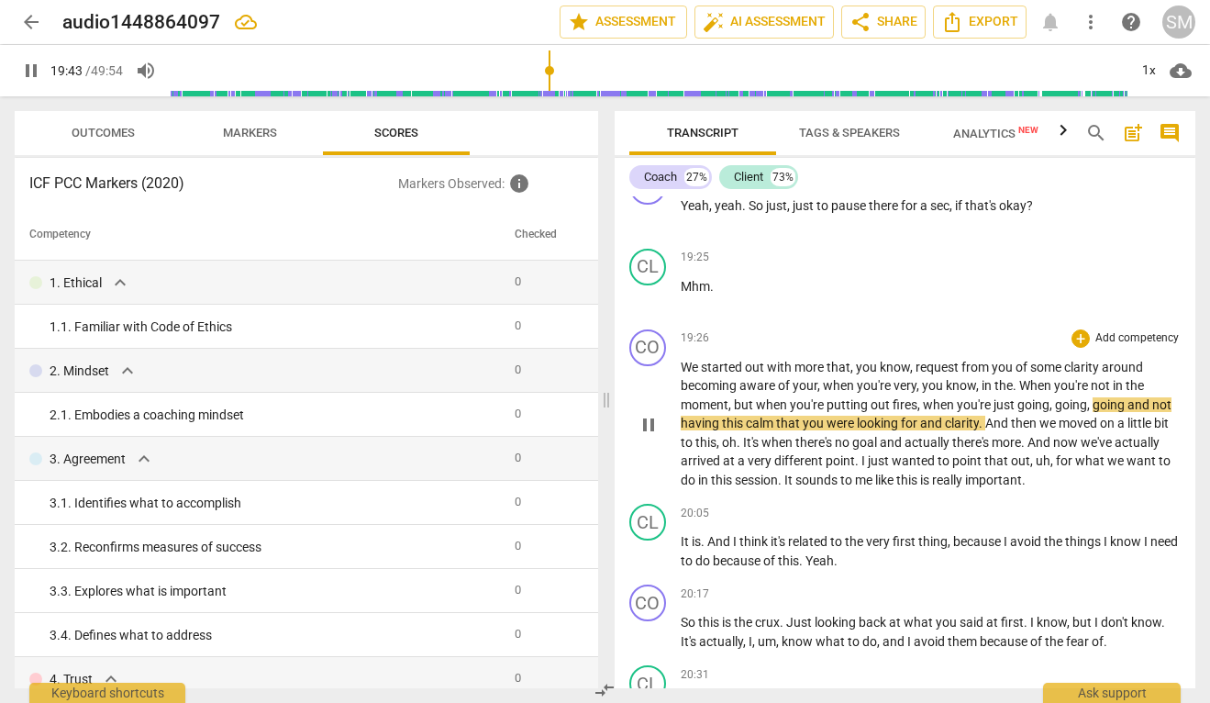
click at [1124, 412] on span "going" at bounding box center [1109, 404] width 35 height 15
type input "1186"
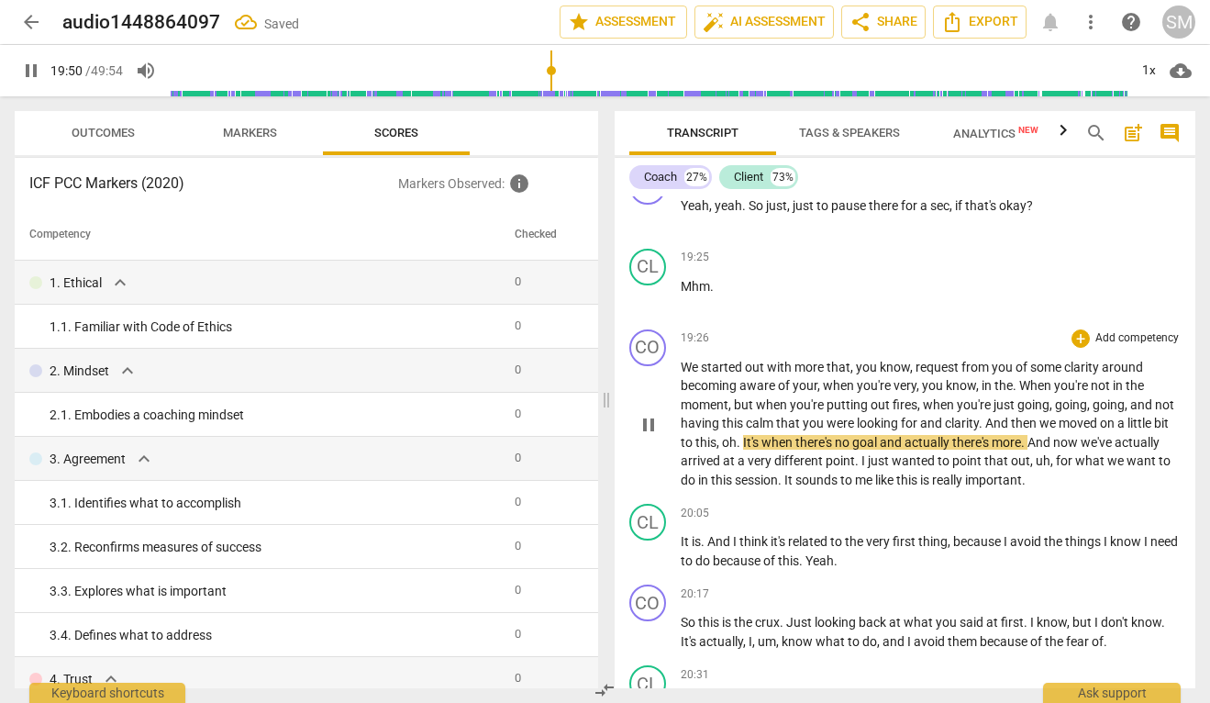
click at [728, 449] on span "oh" at bounding box center [729, 442] width 15 height 15
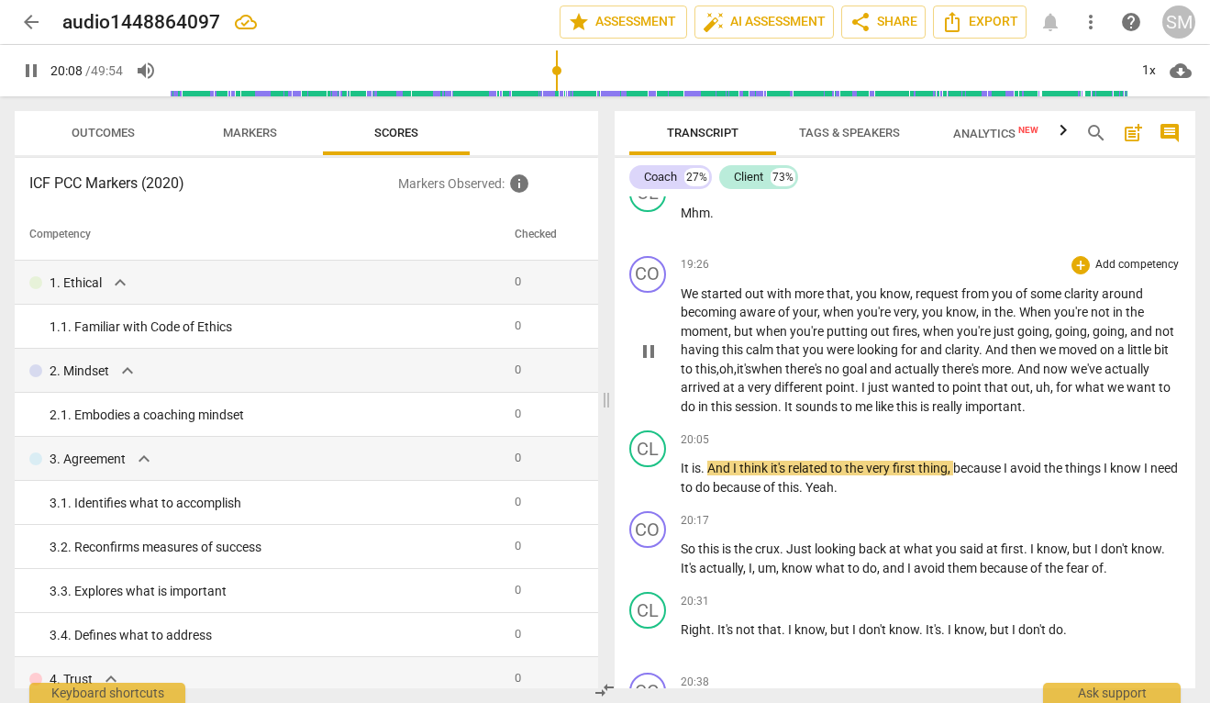
scroll to position [9231, 0]
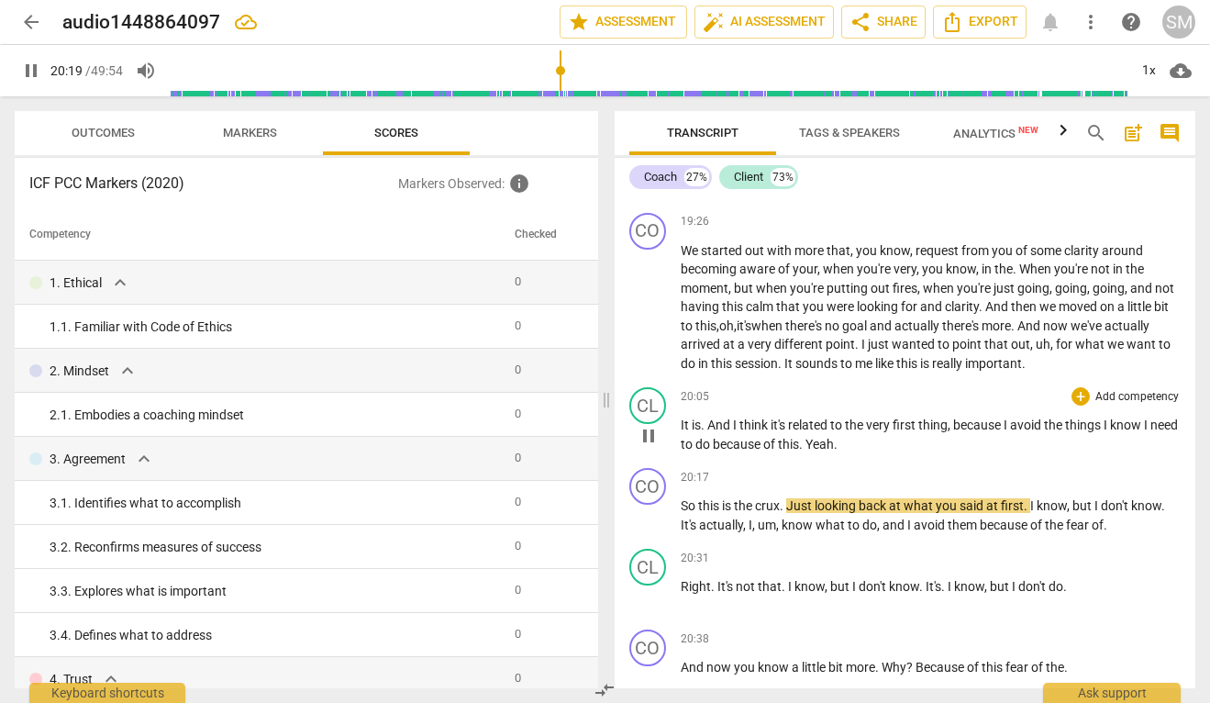
click at [834, 451] on span "Yeah" at bounding box center [819, 444] width 28 height 15
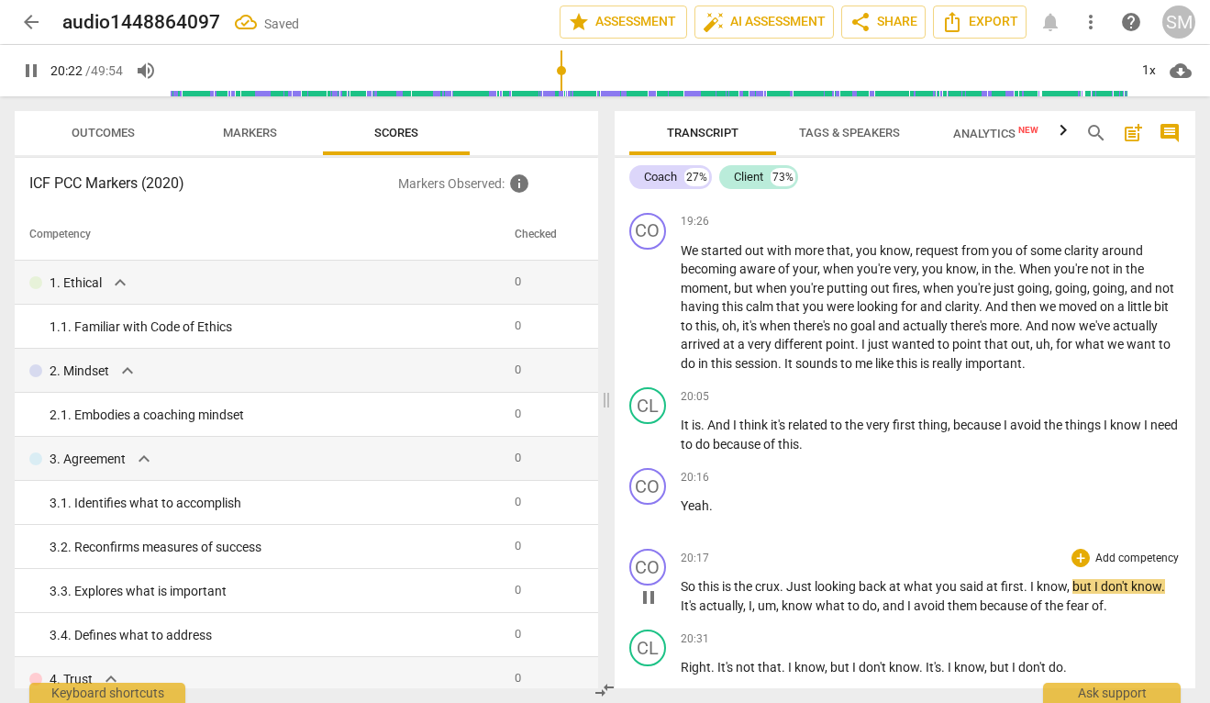
click at [681, 593] on span "So" at bounding box center [689, 586] width 17 height 15
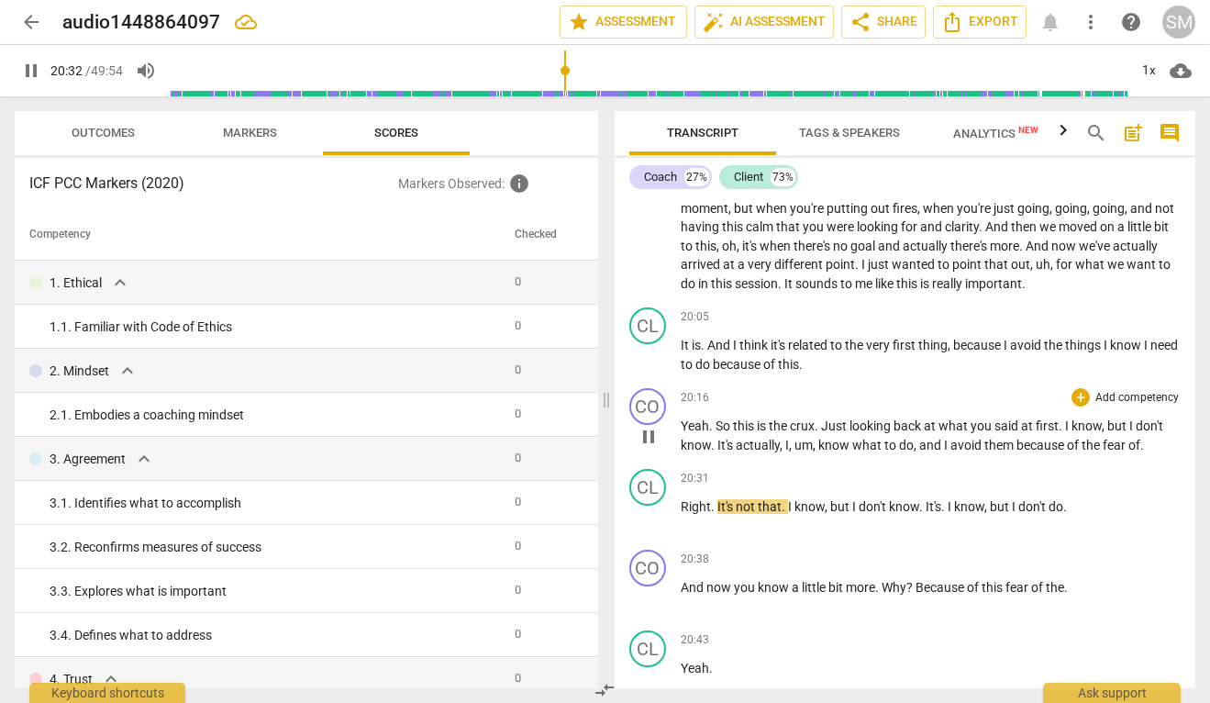
scroll to position [9315, 0]
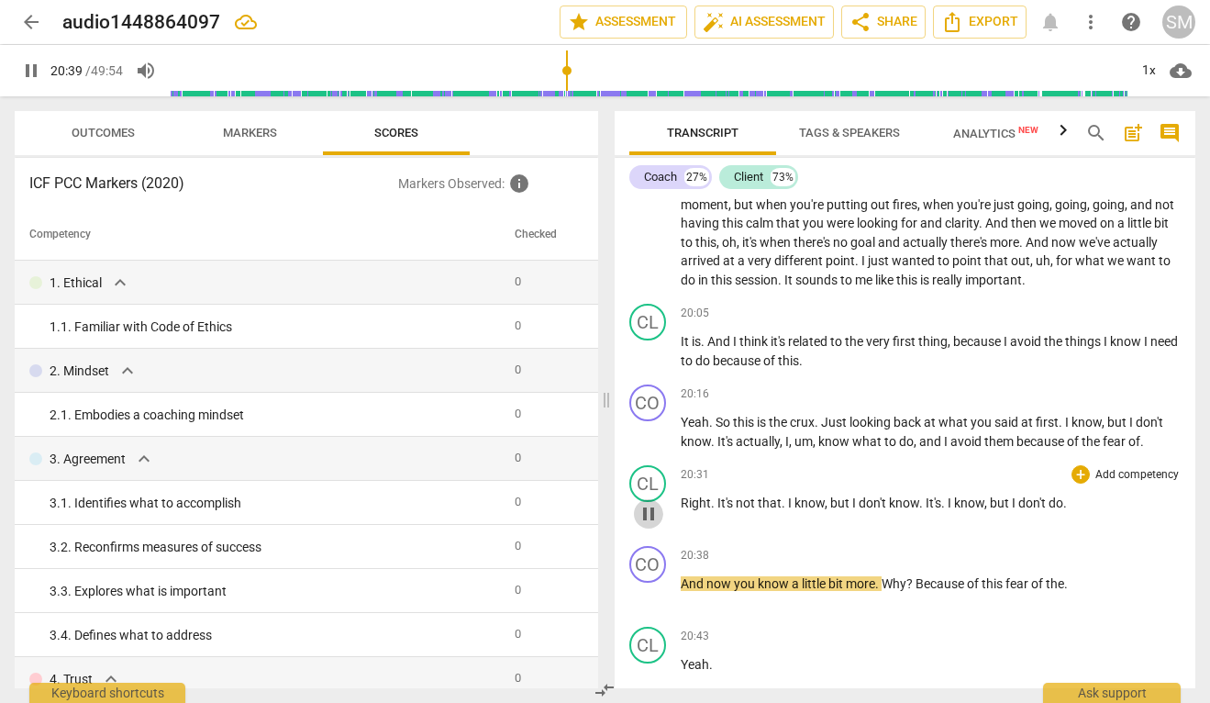
click at [640, 525] on span "pause" at bounding box center [649, 514] width 22 height 22
type input "1240"
click at [782, 510] on span "." at bounding box center [785, 502] width 6 height 15
click at [944, 510] on span "I" at bounding box center [947, 502] width 6 height 15
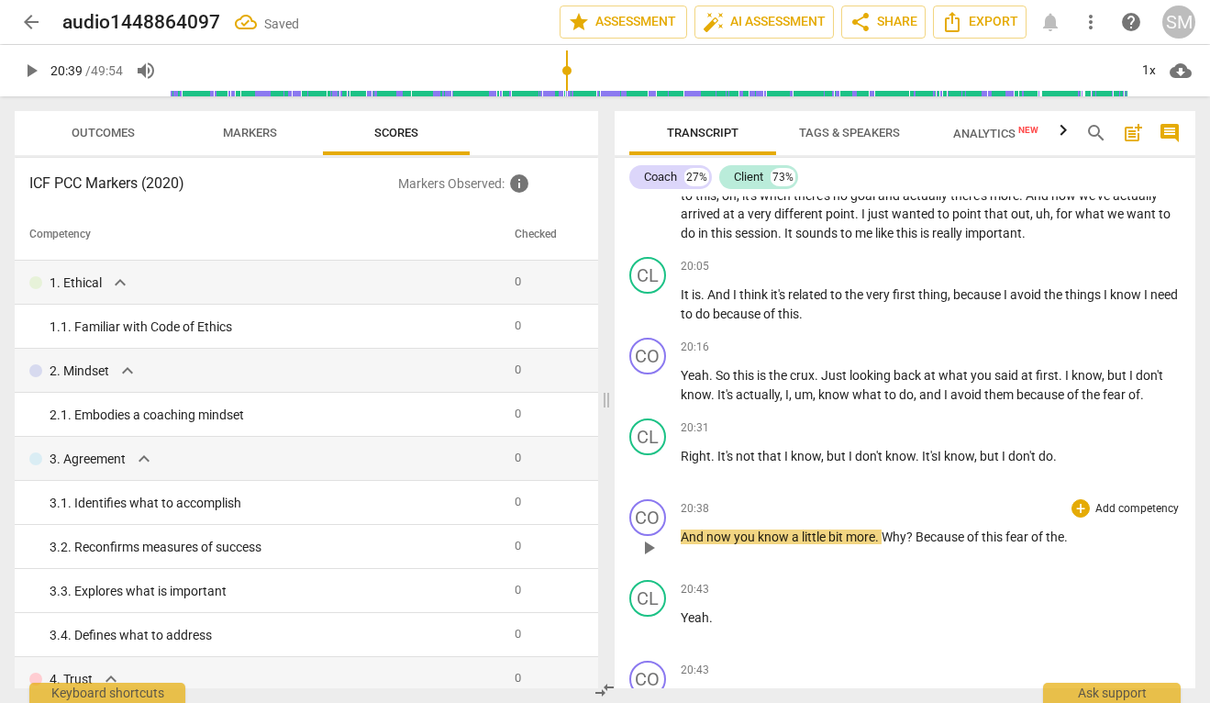
scroll to position [9364, 0]
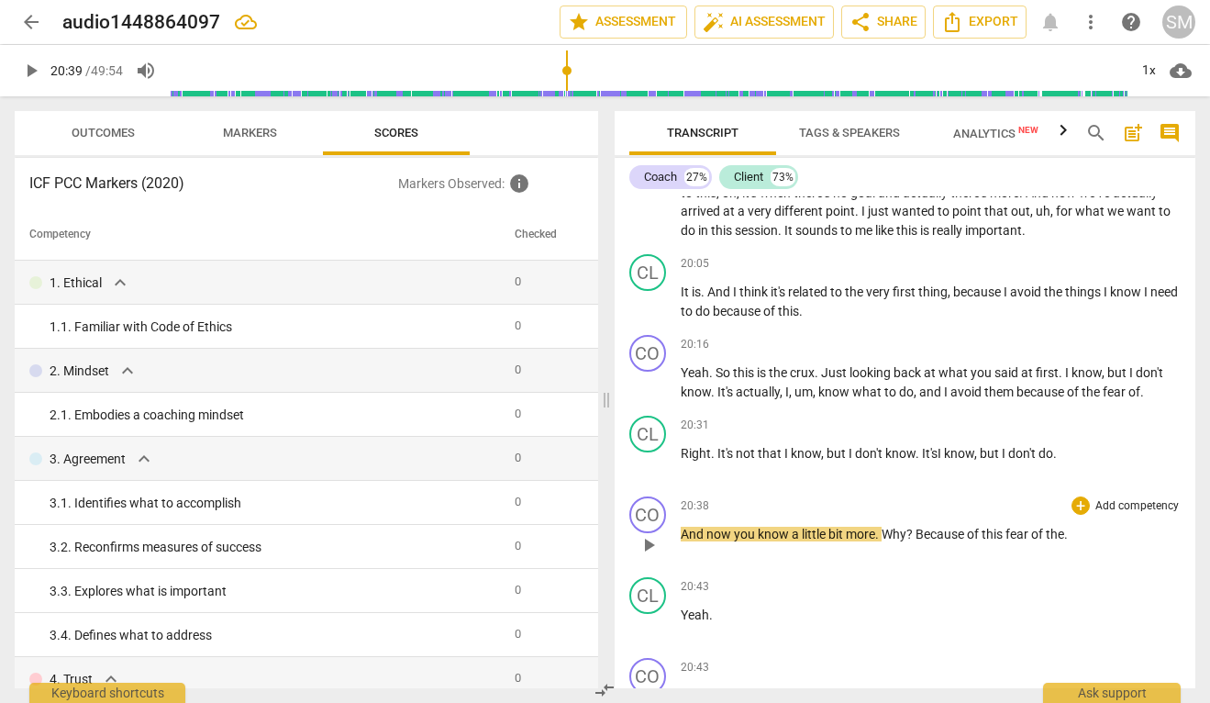
click at [650, 556] on span "play_arrow" at bounding box center [649, 545] width 22 height 22
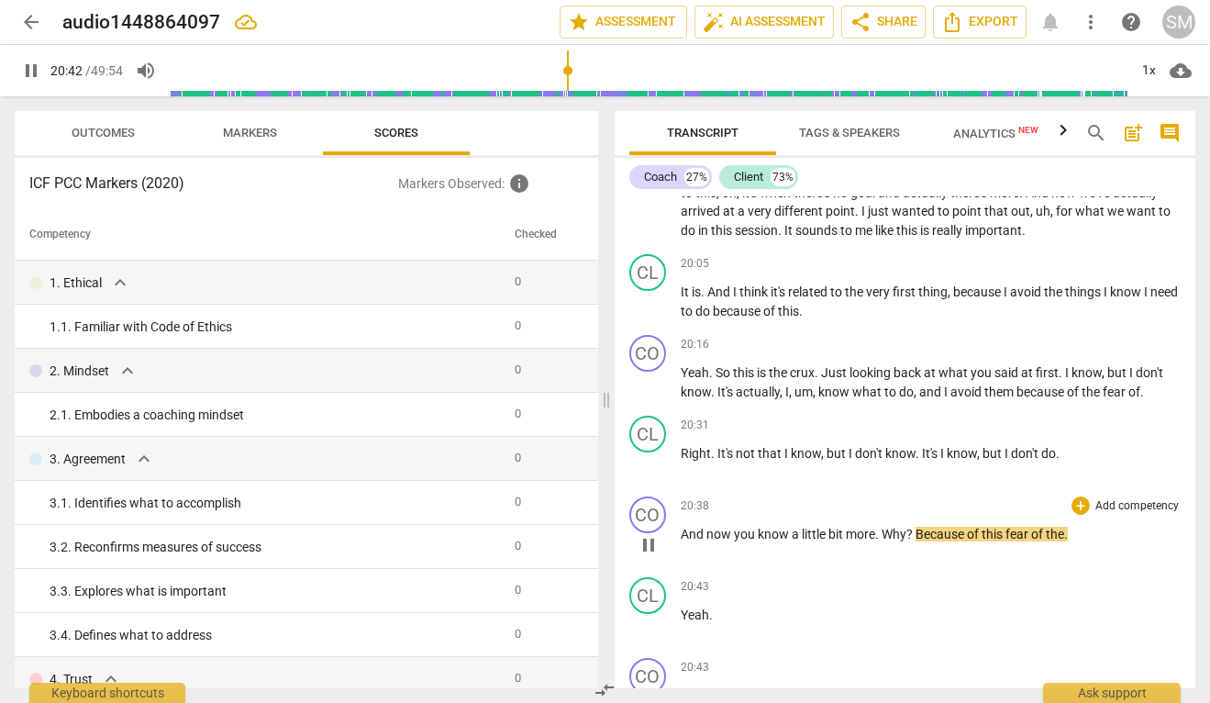
click at [655, 556] on span "pause" at bounding box center [649, 545] width 22 height 22
type input "1243"
click at [883, 541] on span "Why" at bounding box center [893, 534] width 25 height 15
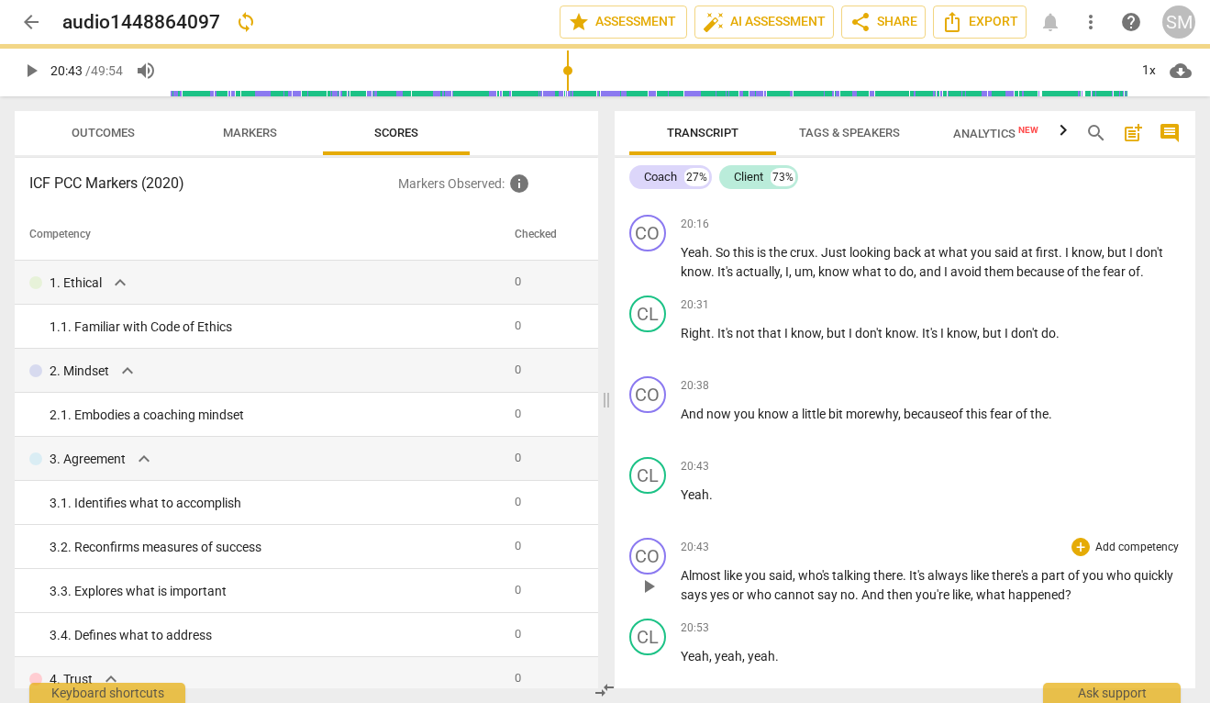
scroll to position [9497, 0]
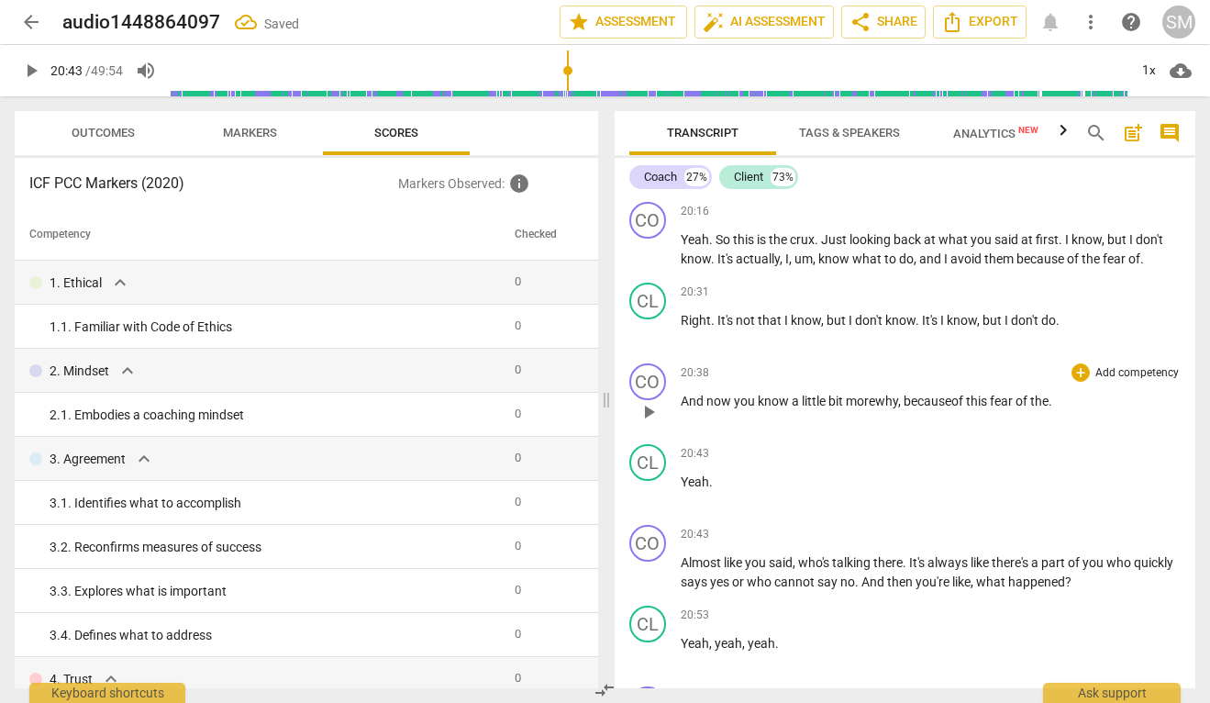
click at [654, 423] on span "play_arrow" at bounding box center [649, 412] width 22 height 22
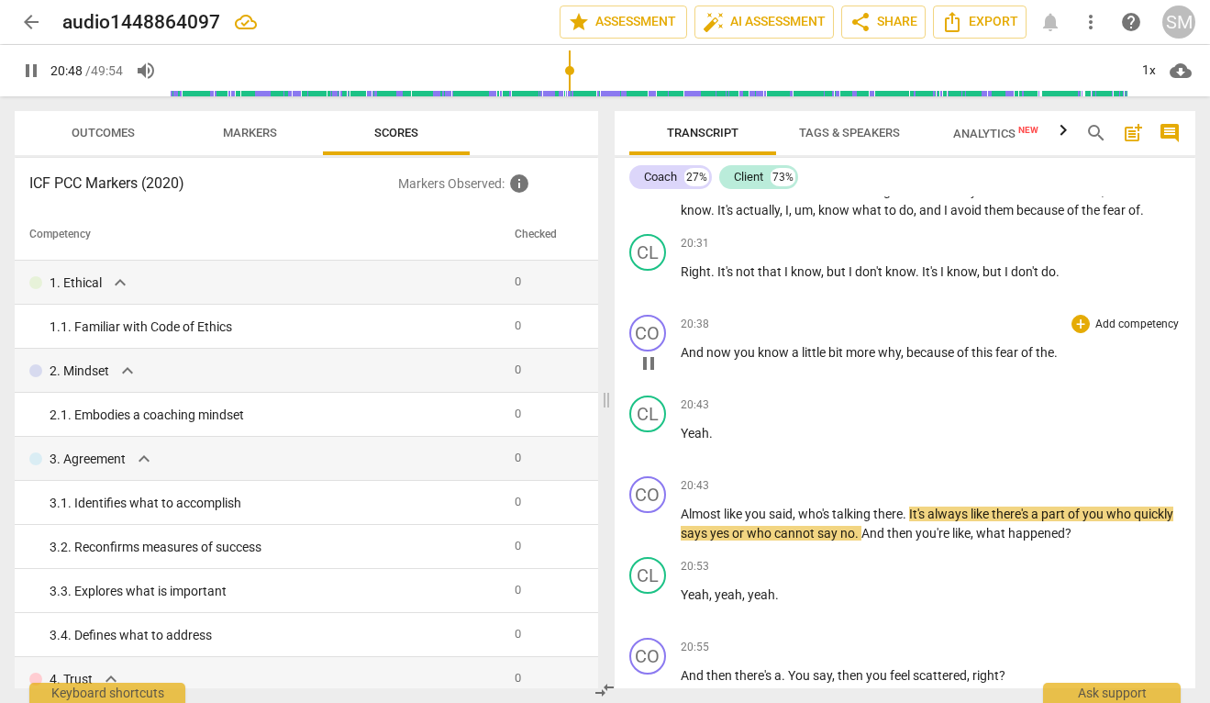
scroll to position [9547, 0]
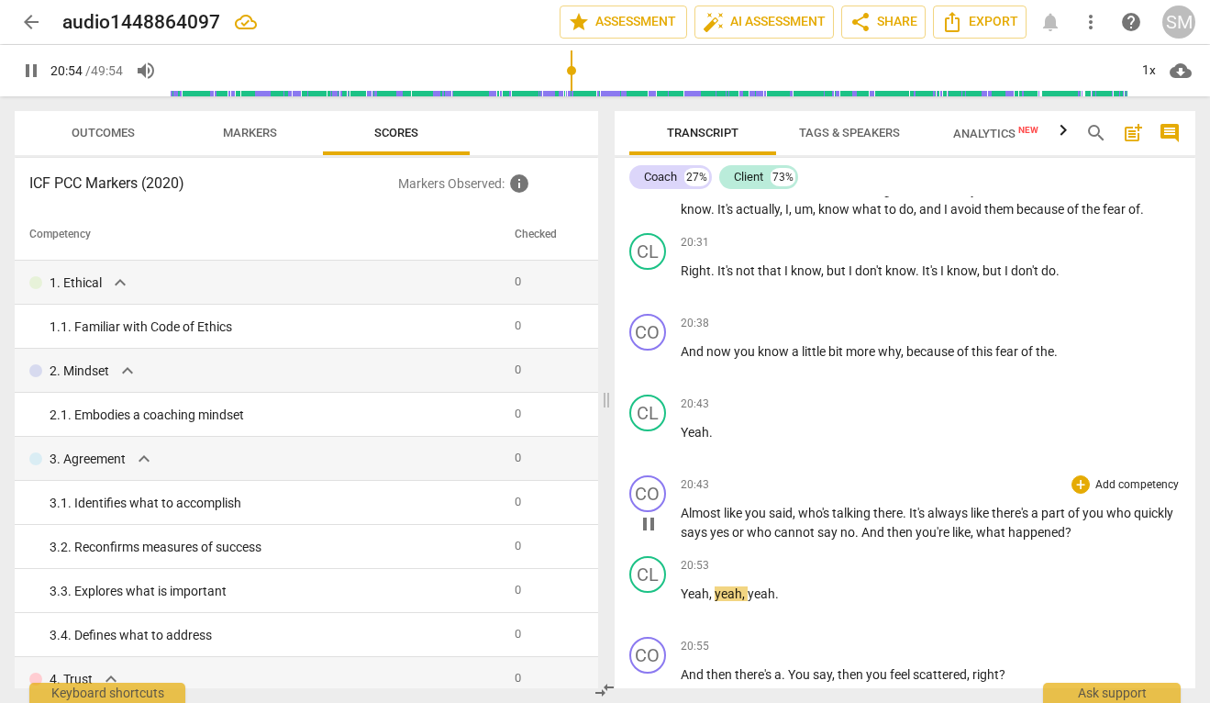
click at [656, 535] on span "pause" at bounding box center [649, 524] width 22 height 22
type input "1255"
click at [1008, 539] on span "what" at bounding box center [992, 532] width 32 height 15
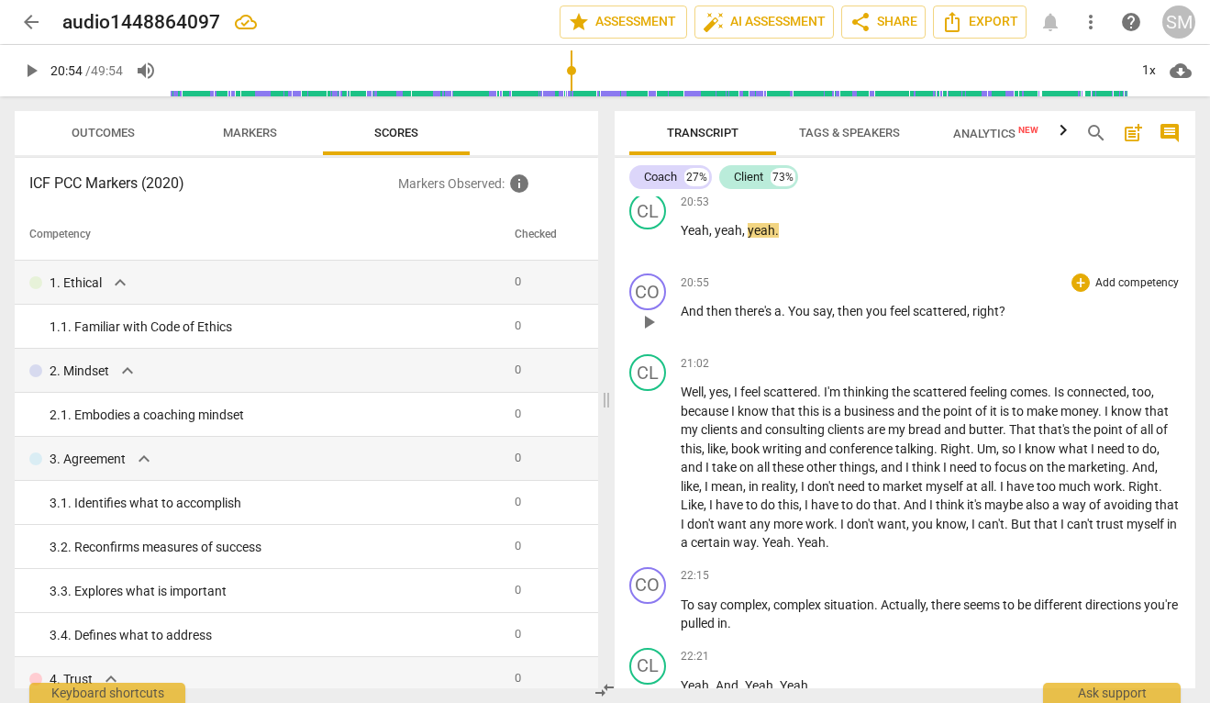
scroll to position [9918, 0]
